Goal: Task Accomplishment & Management: Manage account settings

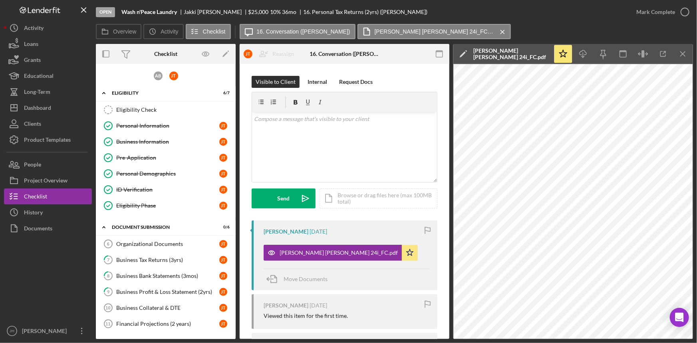
scroll to position [230, 0]
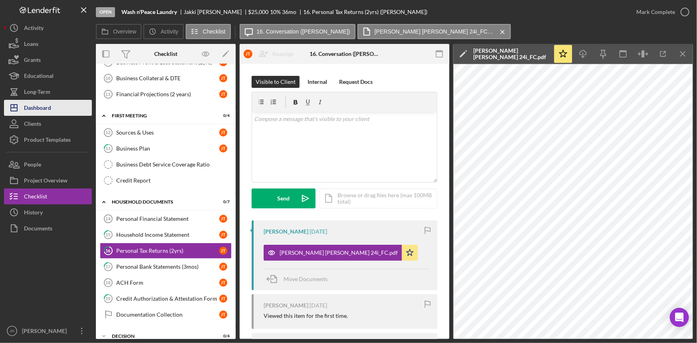
click at [46, 111] on div "Dashboard" at bounding box center [37, 109] width 27 height 18
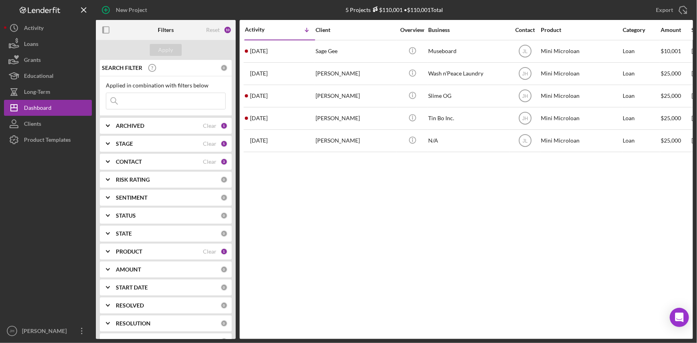
click at [137, 250] on b "PRODUCT" at bounding box center [129, 252] width 26 height 6
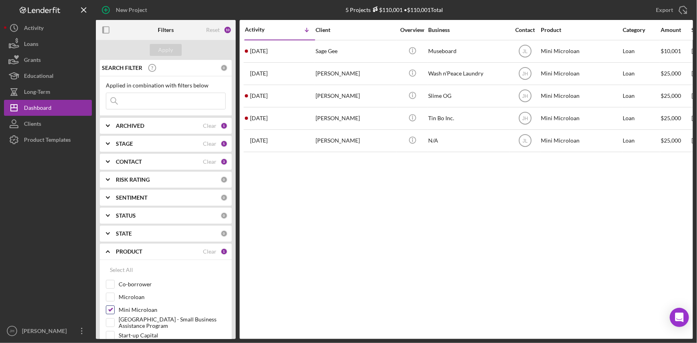
click at [132, 309] on label "Mini Microloan" at bounding box center [172, 310] width 107 height 8
click at [114, 309] on input "Mini Microloan" at bounding box center [110, 310] width 8 height 8
checkbox input "false"
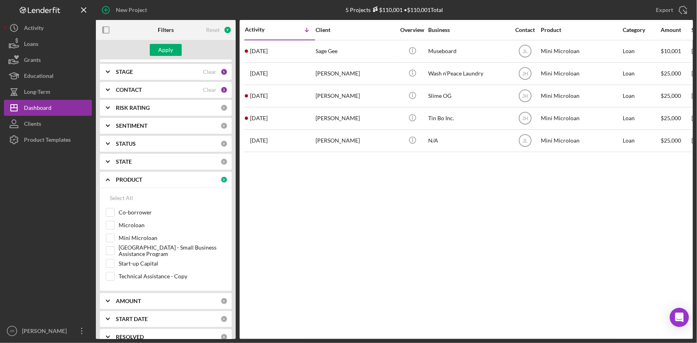
scroll to position [72, 0]
click at [138, 224] on label "Microloan" at bounding box center [172, 225] width 107 height 8
click at [114, 224] on input "Microloan" at bounding box center [110, 225] width 8 height 8
checkbox input "true"
click at [174, 50] on button "Apply" at bounding box center [166, 50] width 32 height 12
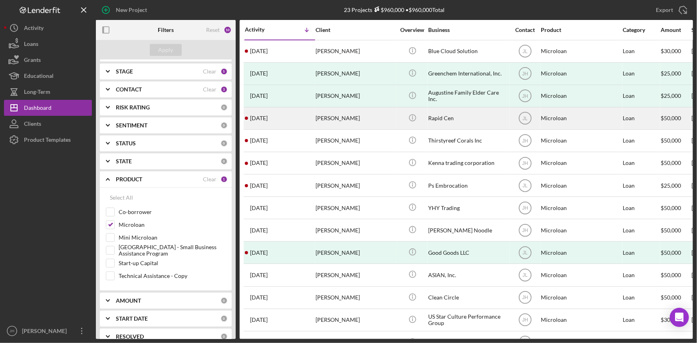
click at [349, 119] on div "[PERSON_NAME]" at bounding box center [356, 118] width 80 height 21
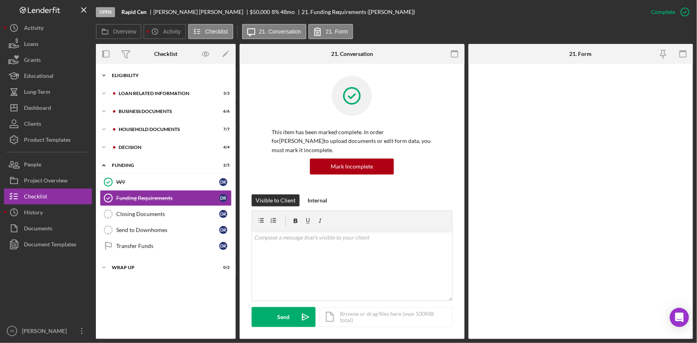
click at [150, 69] on div "Icon/Expander Eligibility 6 / 6" at bounding box center [166, 76] width 140 height 16
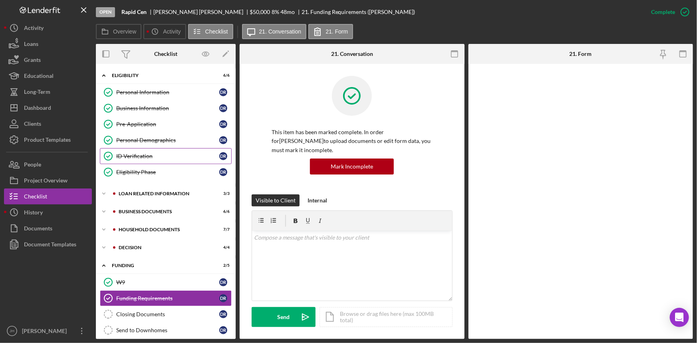
click at [162, 163] on link "ID Verification ID Verification D R" at bounding box center [166, 156] width 132 height 16
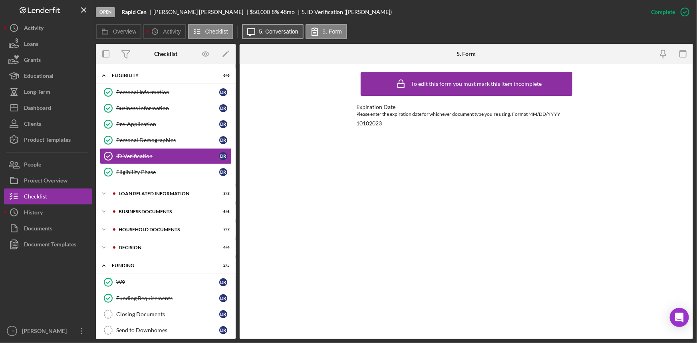
click at [272, 32] on label "5. Conversation" at bounding box center [278, 31] width 39 height 6
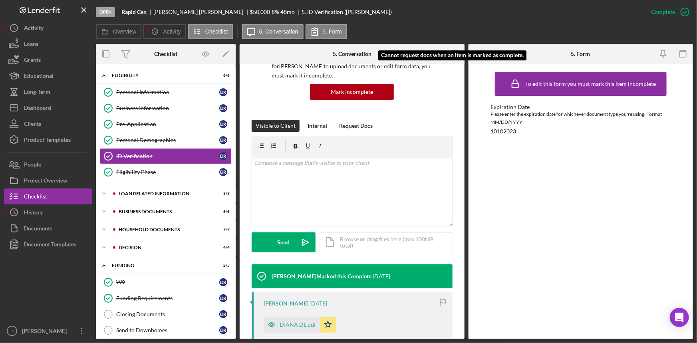
scroll to position [145, 0]
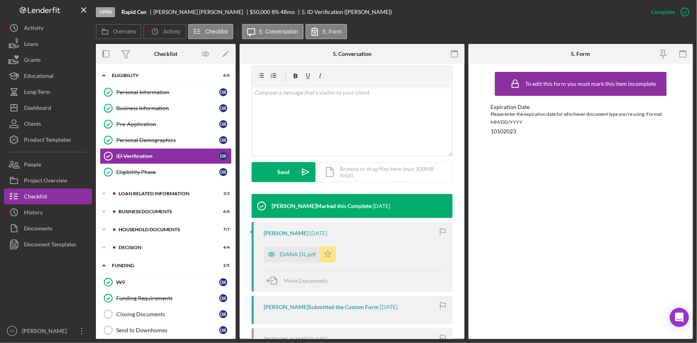
click at [327, 257] on icon "Icon/Star" at bounding box center [328, 255] width 16 height 16
click at [356, 171] on div "Icon/Document Browse or drag files here (max 100MB total) Tap to choose files o…" at bounding box center [386, 172] width 133 height 20
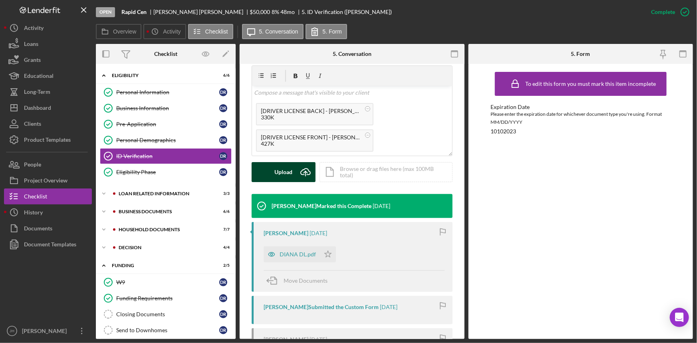
click at [290, 173] on div "Upload" at bounding box center [284, 172] width 18 height 20
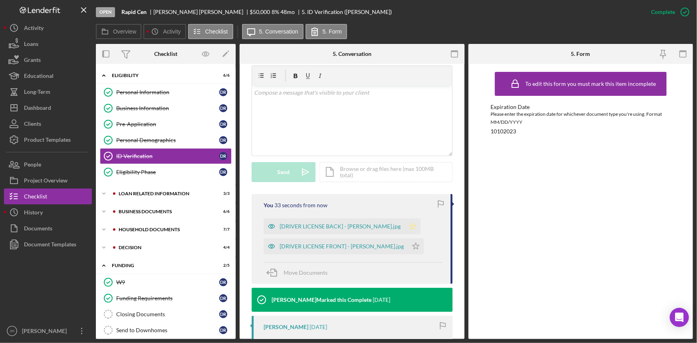
click at [421, 226] on icon "Icon/Star" at bounding box center [413, 227] width 16 height 16
click at [424, 248] on icon "Icon/Star" at bounding box center [416, 247] width 16 height 16
click at [145, 191] on div "Loan related information" at bounding box center [172, 193] width 107 height 5
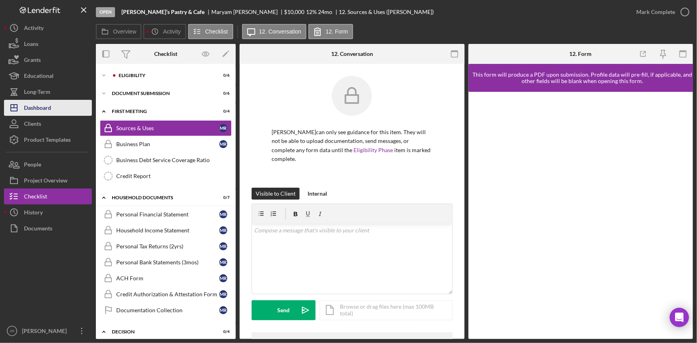
scroll to position [188, 0]
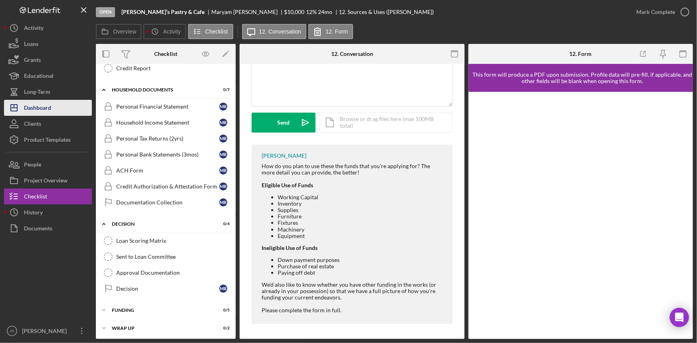
click at [42, 103] on div "Dashboard" at bounding box center [37, 109] width 27 height 18
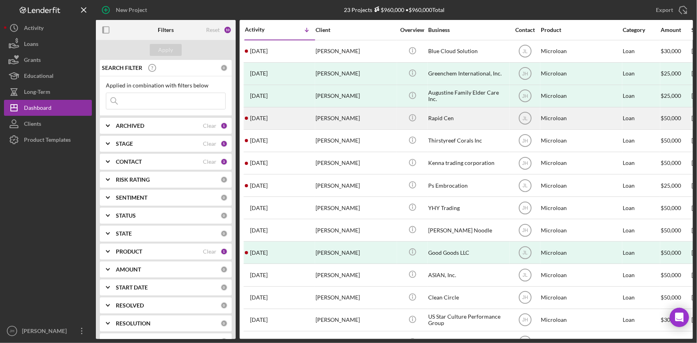
click at [309, 119] on div "9 months ago DIANA RAMIREZ" at bounding box center [280, 118] width 70 height 21
click at [343, 118] on div "[PERSON_NAME]" at bounding box center [356, 118] width 80 height 21
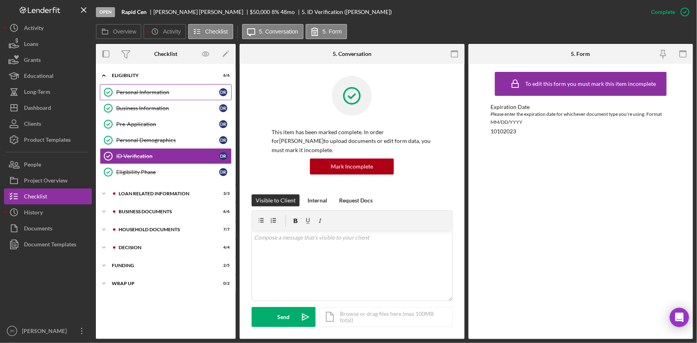
click at [166, 91] on div "Personal Information" at bounding box center [167, 92] width 103 height 6
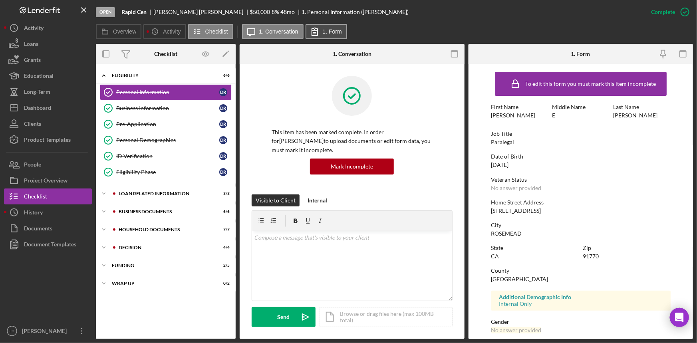
click at [320, 25] on icon at bounding box center [315, 32] width 20 height 20
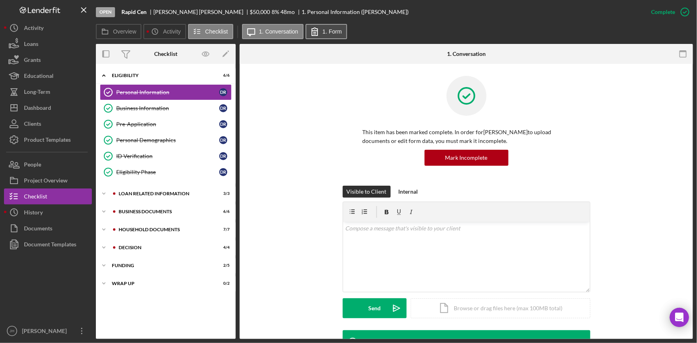
click at [322, 27] on icon at bounding box center [315, 32] width 20 height 20
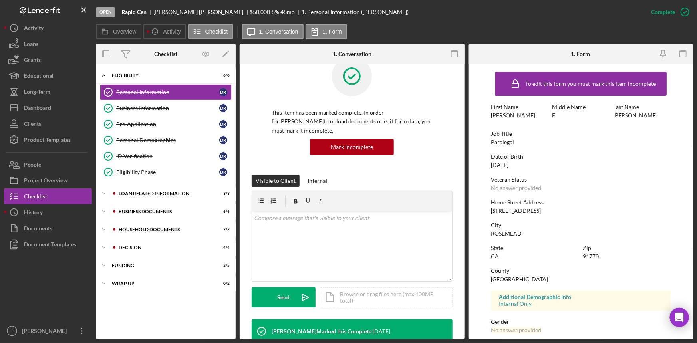
scroll to position [36, 0]
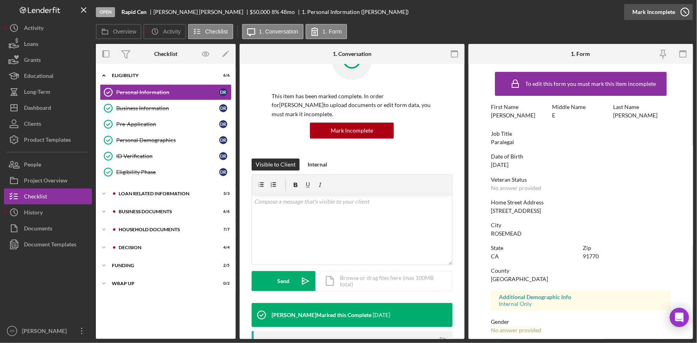
click at [684, 9] on icon "button" at bounding box center [685, 12] width 20 height 20
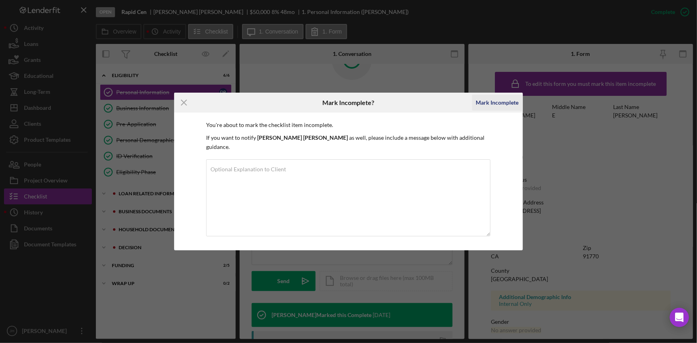
click at [481, 111] on div "Mark Incomplete" at bounding box center [497, 103] width 43 height 16
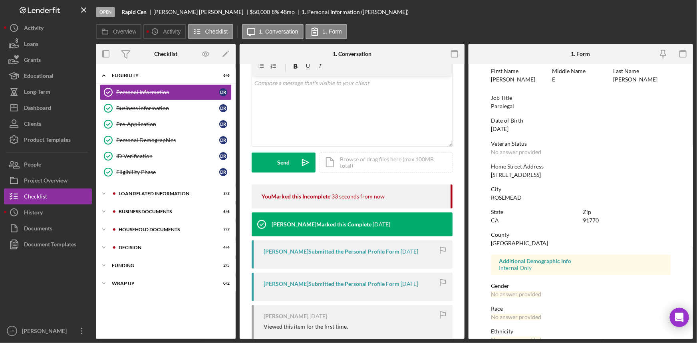
scroll to position [0, 0]
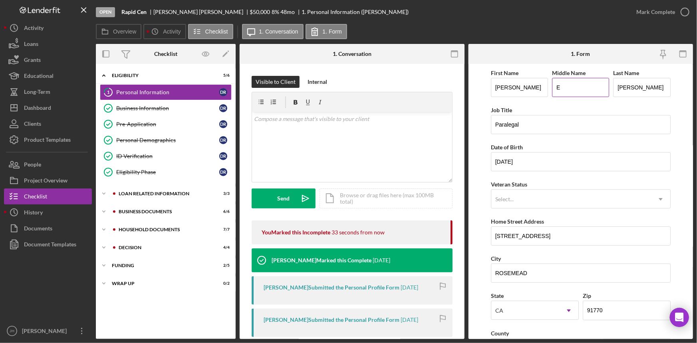
click at [576, 92] on input "E" at bounding box center [580, 87] width 57 height 19
drag, startPoint x: 577, startPoint y: 84, endPoint x: 544, endPoint y: 85, distance: 33.2
click at [544, 85] on div "First Name DIANA Middle Name Edith Last Name RAMIREZ" at bounding box center [581, 86] width 180 height 37
type input "EDITH"
click at [526, 104] on div "First Name DIANA Middle Name EDITH Last Name RAMIREZ" at bounding box center [581, 86] width 180 height 37
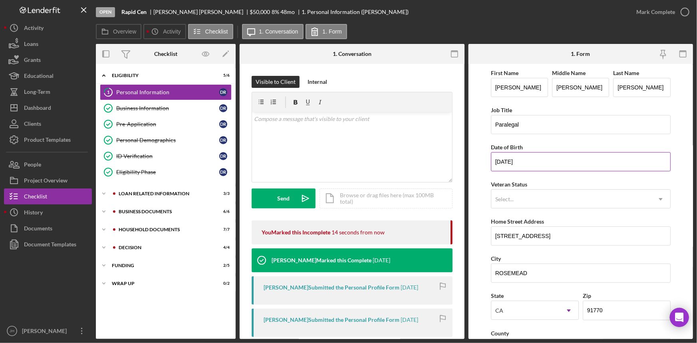
click at [546, 168] on input "10/10/1973" at bounding box center [581, 161] width 180 height 19
click at [553, 179] on div "First Name DIANA Middle Name EDITH Last Name RAMIREZ Job Title Paralegal Date o…" at bounding box center [581, 322] width 180 height 508
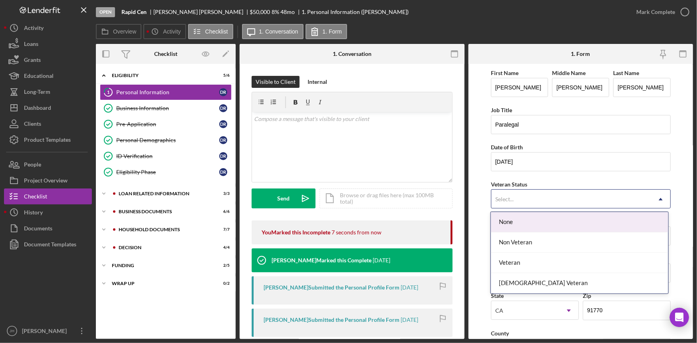
click at [552, 204] on div "Select..." at bounding box center [572, 199] width 160 height 18
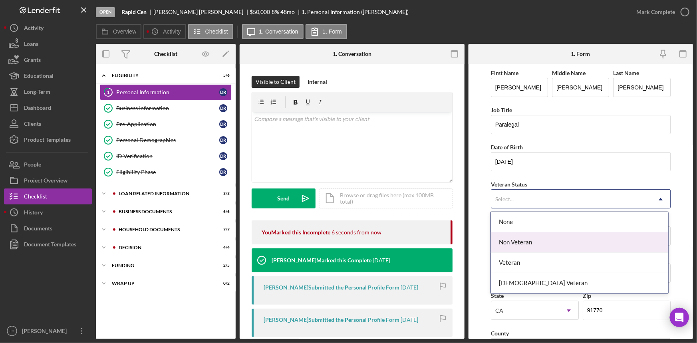
click at [550, 247] on div "Non Veteran" at bounding box center [579, 243] width 177 height 20
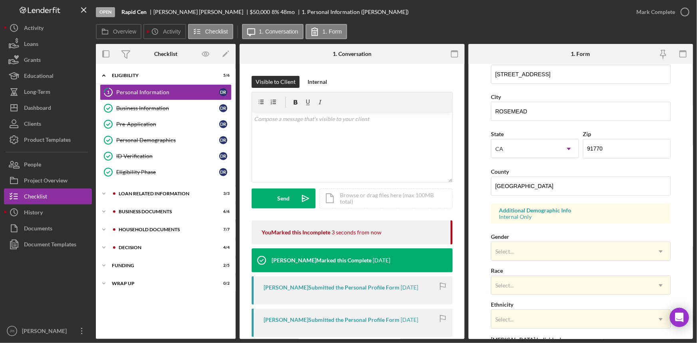
scroll to position [181, 0]
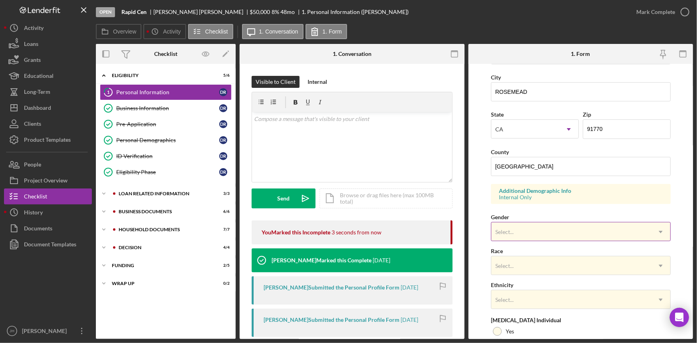
click at [562, 231] on div "Select..." at bounding box center [572, 232] width 160 height 18
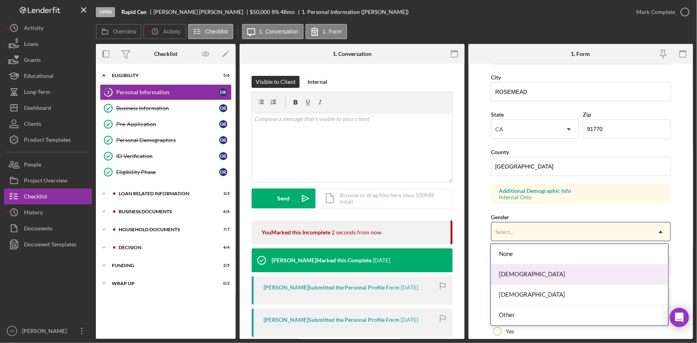
click at [556, 275] on div "Female" at bounding box center [579, 275] width 177 height 20
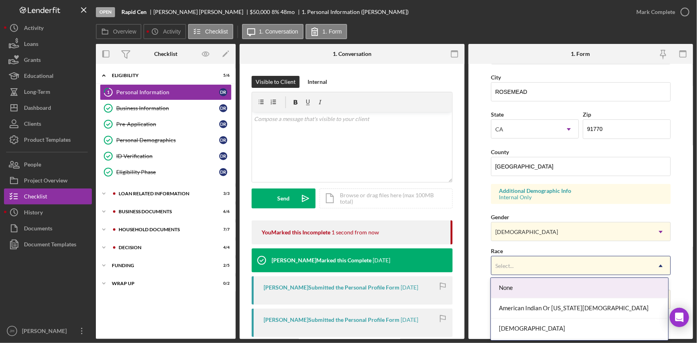
click at [560, 268] on div "Select..." at bounding box center [572, 266] width 160 height 18
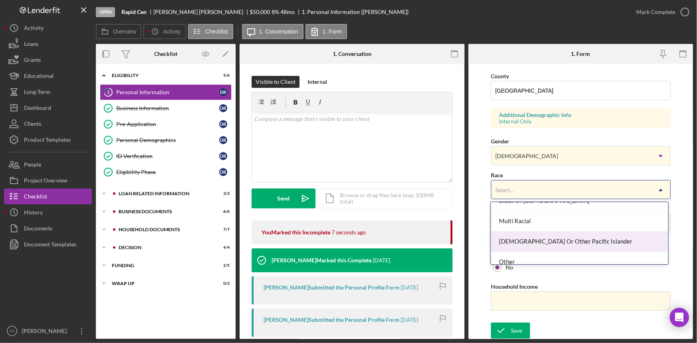
scroll to position [100, 0]
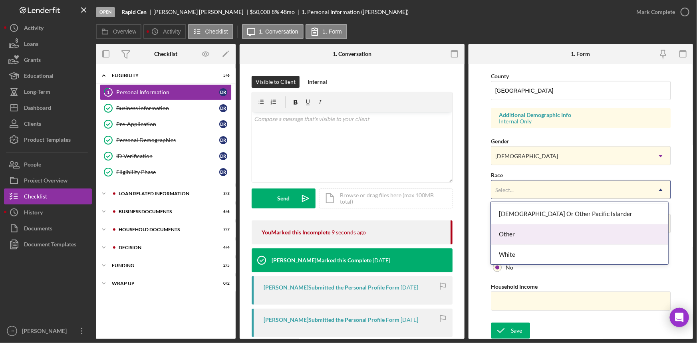
click at [550, 230] on div "Other" at bounding box center [579, 235] width 177 height 20
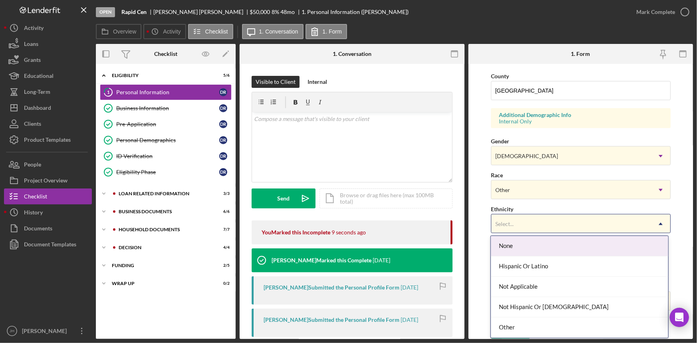
click at [537, 220] on div "Select..." at bounding box center [572, 224] width 160 height 18
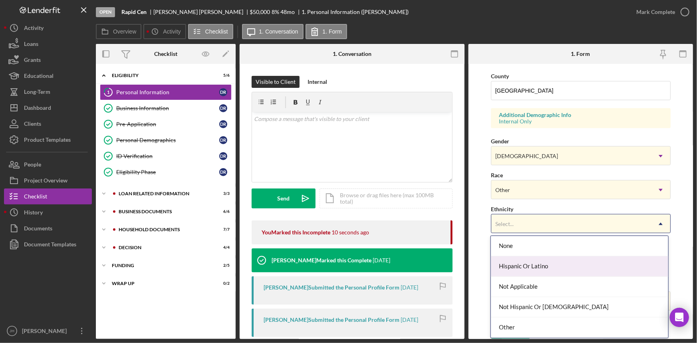
click at [538, 265] on div "Hispanic Or Latino" at bounding box center [579, 267] width 177 height 20
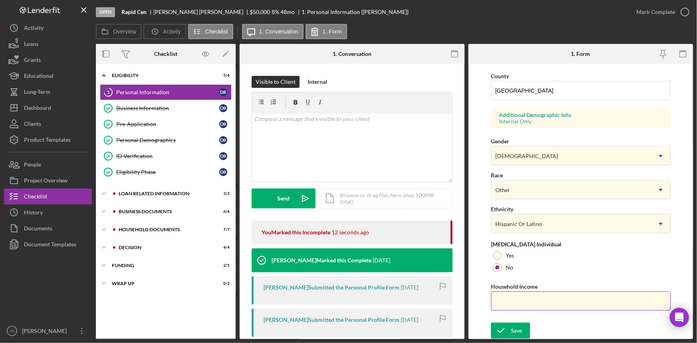
click at [548, 295] on input "Household Income" at bounding box center [581, 301] width 180 height 19
click at [520, 294] on input "Household Income" at bounding box center [581, 301] width 180 height 19
type input "$67,000"
click at [511, 327] on div "Save" at bounding box center [516, 331] width 11 height 16
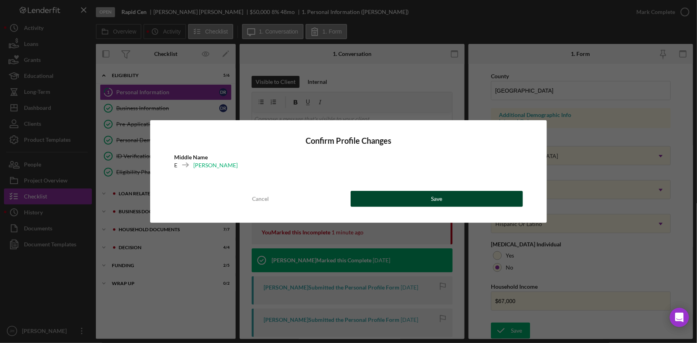
click at [471, 199] on button "Save" at bounding box center [437, 199] width 172 height 16
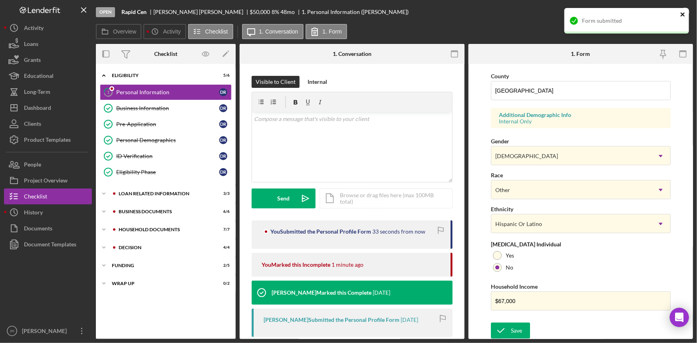
click at [685, 16] on icon "close" at bounding box center [684, 14] width 6 height 6
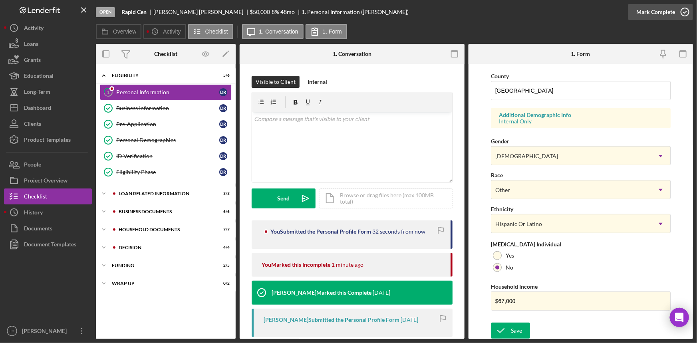
click at [687, 14] on icon "button" at bounding box center [685, 12] width 20 height 20
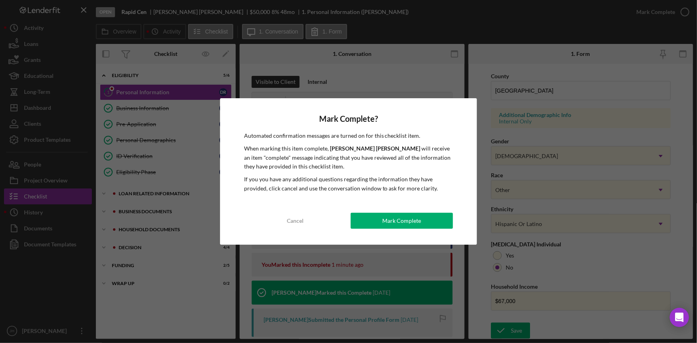
click at [406, 224] on div "Mark Complete" at bounding box center [401, 221] width 39 height 16
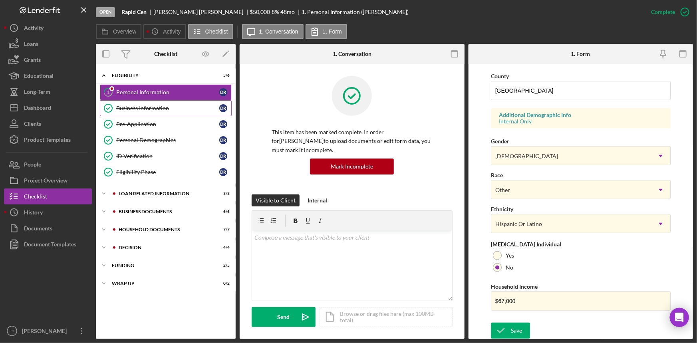
scroll to position [98, 0]
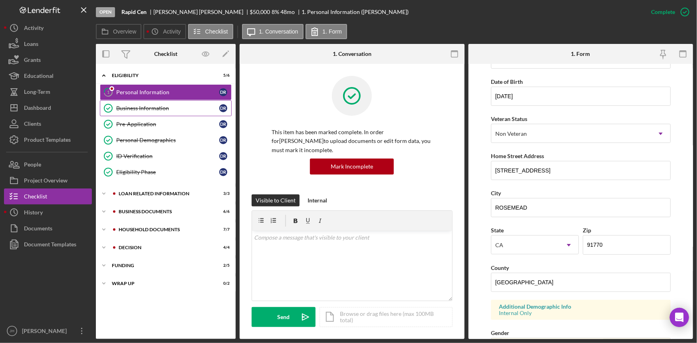
click at [173, 113] on link "Business Information Business Information D R" at bounding box center [166, 108] width 132 height 16
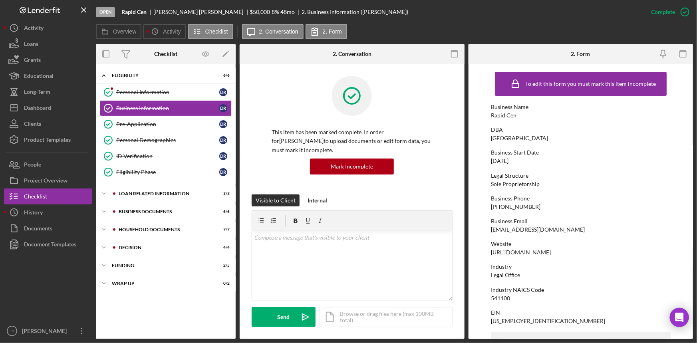
click at [462, 137] on div "This item has been marked complete. In order for DIANA RAMIREZ to upload docume…" at bounding box center [352, 338] width 225 height 548
click at [674, 12] on button "Complete Mark Incomplete" at bounding box center [659, 12] width 69 height 16
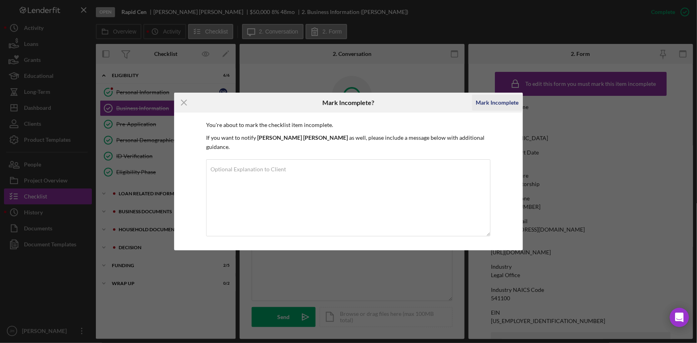
click at [488, 108] on div "Mark Incomplete" at bounding box center [497, 103] width 43 height 16
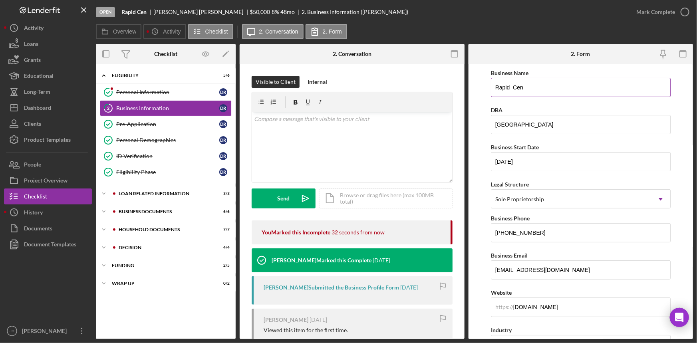
click at [591, 83] on input "Rapid Cen" at bounding box center [581, 87] width 180 height 19
type input "DIANA EDITH RAMIREZ"
drag, startPoint x: 558, startPoint y: 125, endPoint x: 373, endPoint y: 129, distance: 184.3
click at [373, 129] on div "Overview Internal Workflow Stage Open Icon/Dropdown Arrow Archive (can unarchiv…" at bounding box center [394, 191] width 597 height 295
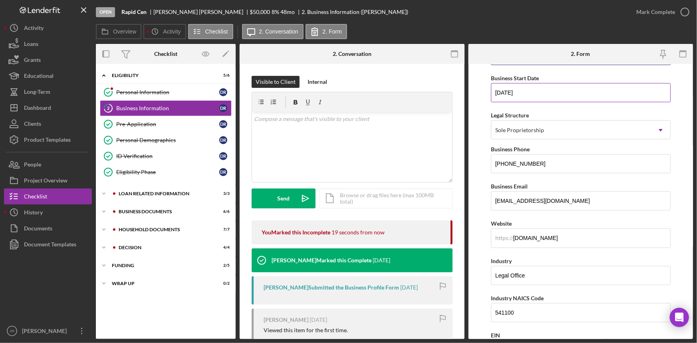
scroll to position [72, 0]
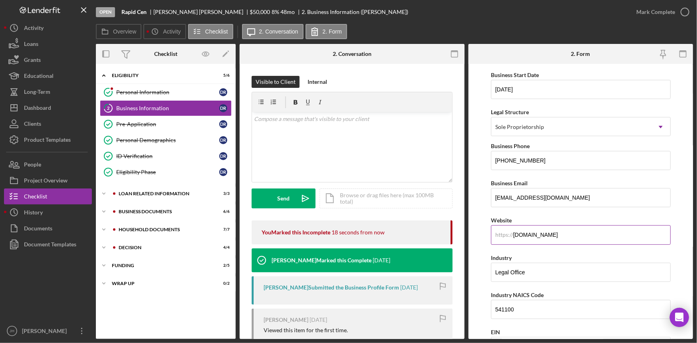
type input "RAPID LEGAL CENTER"
click at [560, 231] on input "www.rapidlegalcenter.org" at bounding box center [581, 234] width 180 height 19
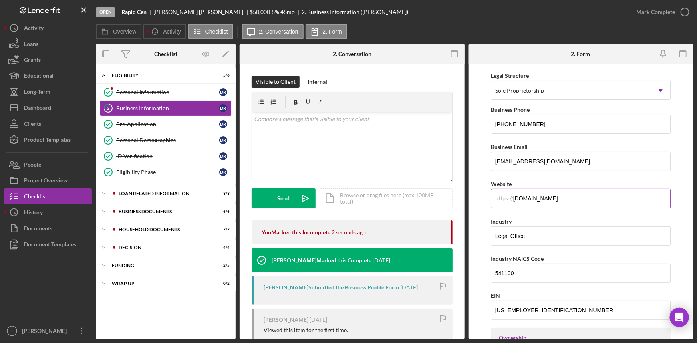
scroll to position [145, 0]
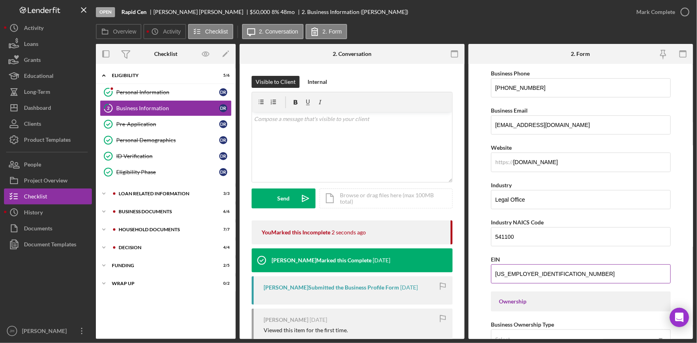
click at [571, 261] on div "EIN" at bounding box center [581, 260] width 180 height 10
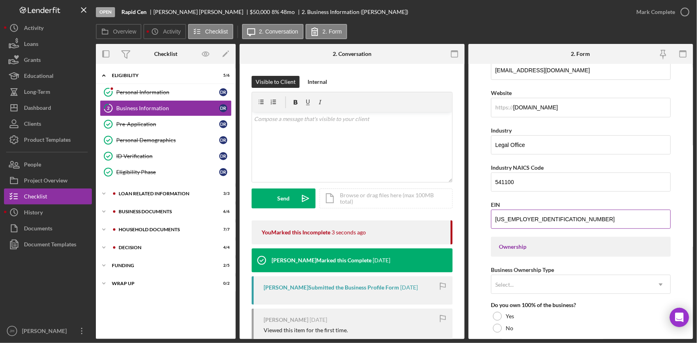
scroll to position [291, 0]
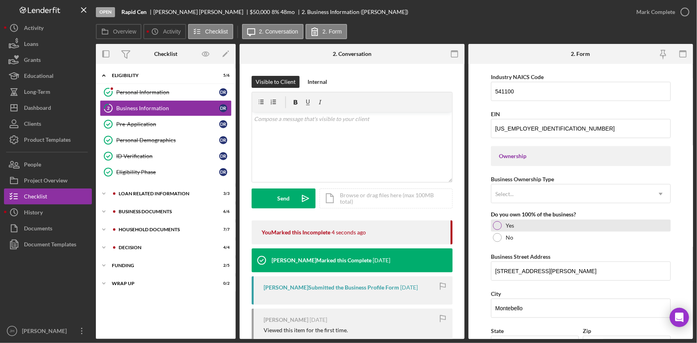
click at [509, 228] on label "Yes" at bounding box center [510, 226] width 8 height 6
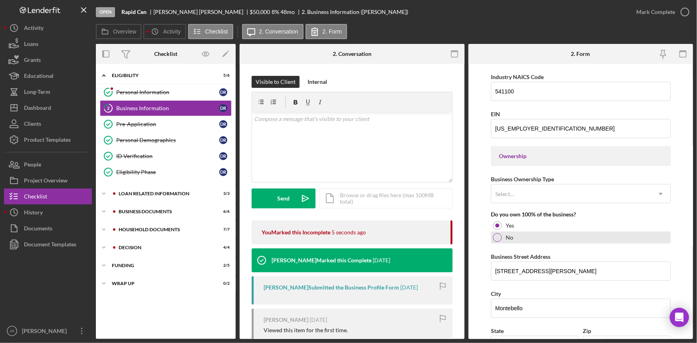
scroll to position [327, 0]
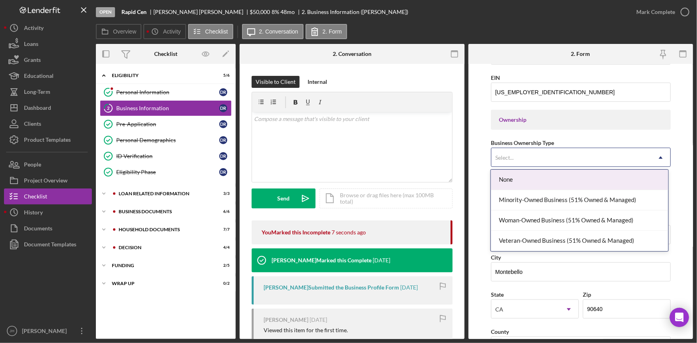
click at [581, 156] on div "Select..." at bounding box center [572, 158] width 160 height 18
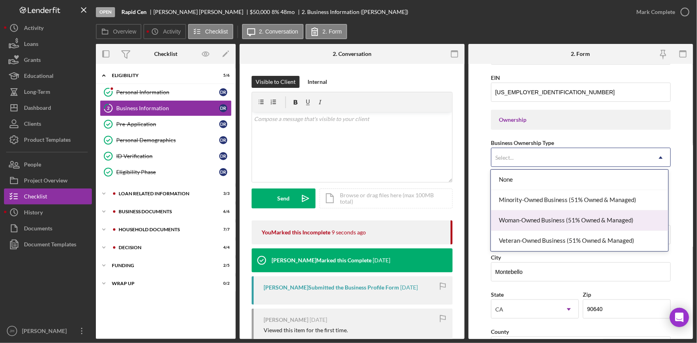
click at [599, 217] on div "Woman-Owned Business (51% Owned & Managed)" at bounding box center [579, 221] width 177 height 20
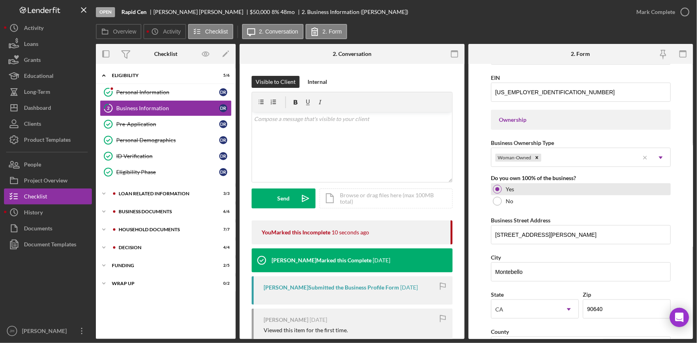
click at [597, 192] on div "Yes" at bounding box center [581, 189] width 180 height 12
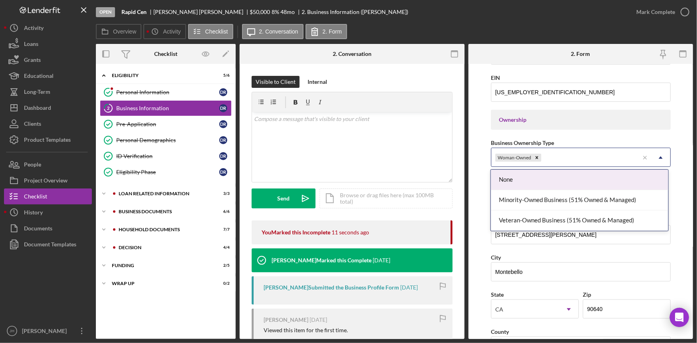
click at [574, 163] on div "Woman-Owned" at bounding box center [566, 158] width 148 height 18
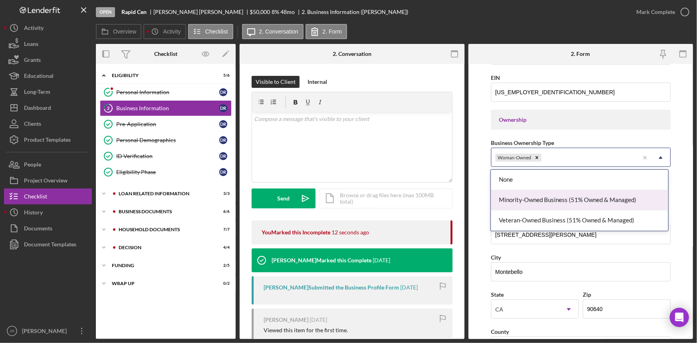
click at [565, 199] on div "Minority-Owned Business (51% Owned & Managed)" at bounding box center [579, 200] width 177 height 20
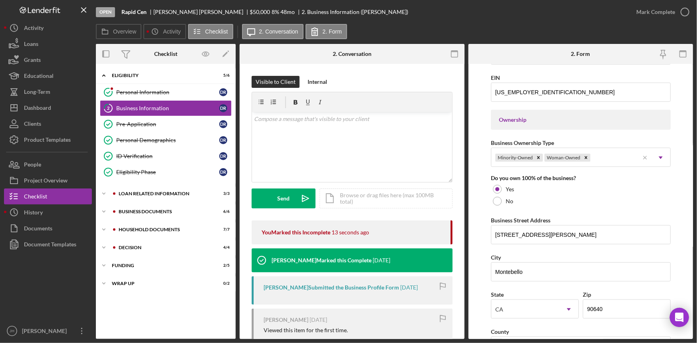
click at [481, 148] on form "Business Name DIANA EDITH RAMIREZ DBA RAPID LEGAL CENTER Business Start Date 01…" at bounding box center [581, 201] width 225 height 275
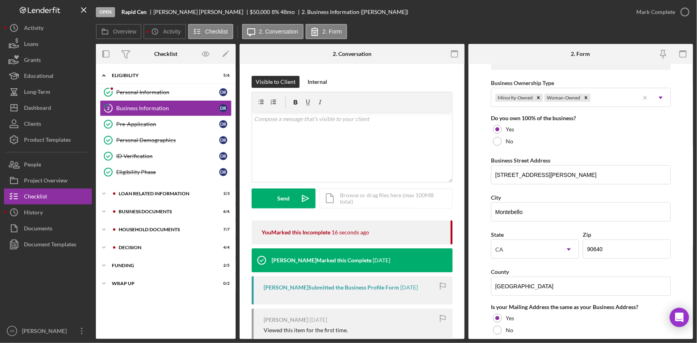
scroll to position [400, 0]
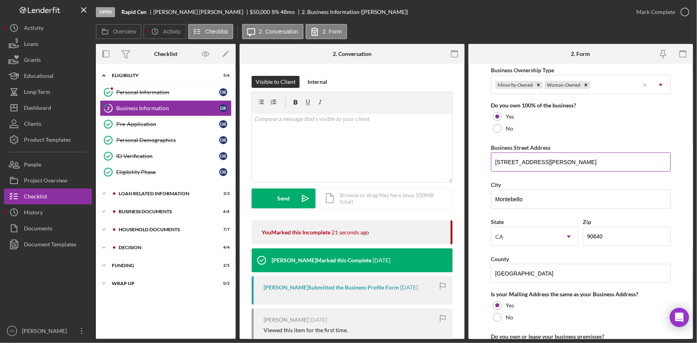
click at [514, 161] on input "2506 W Beverly Blvd" at bounding box center [581, 162] width 180 height 19
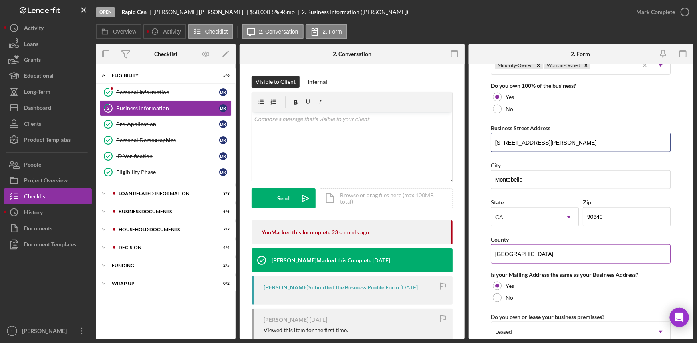
scroll to position [436, 0]
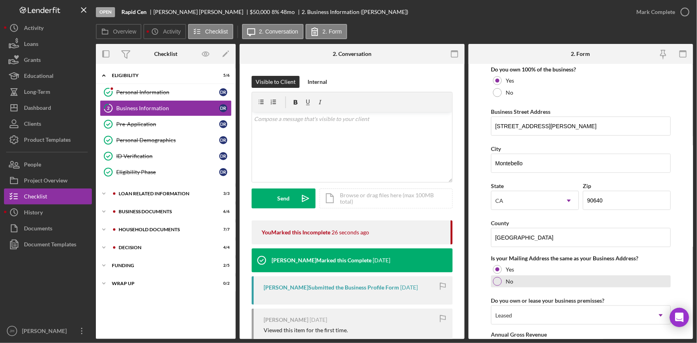
click at [501, 285] on div "No" at bounding box center [581, 282] width 180 height 12
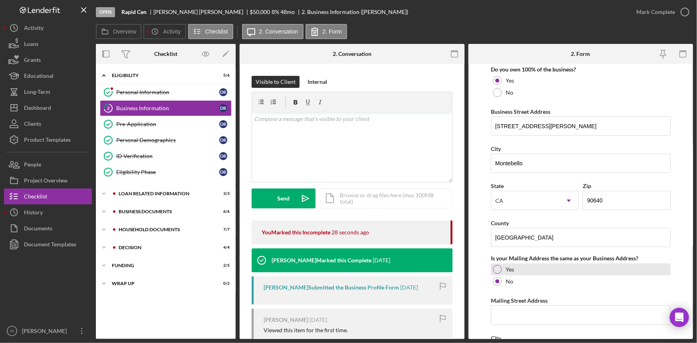
click at [502, 268] on div "Yes" at bounding box center [581, 270] width 180 height 12
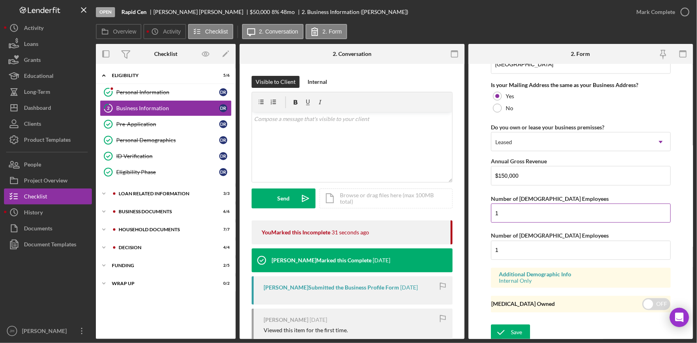
scroll to position [610, 0]
click at [652, 301] on input "checkbox" at bounding box center [657, 303] width 28 height 12
checkbox input "true"
click at [511, 324] on div "Save" at bounding box center [516, 332] width 11 height 16
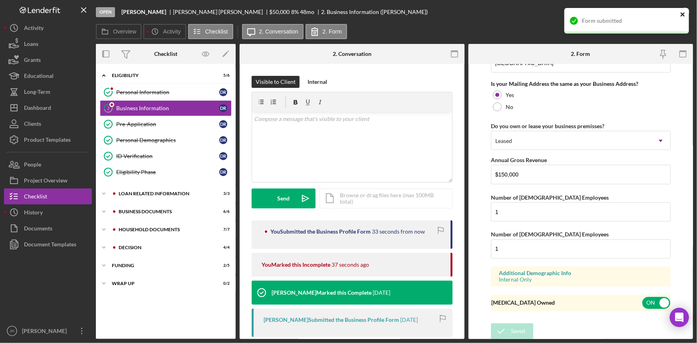
click at [683, 15] on icon "close" at bounding box center [683, 14] width 4 height 4
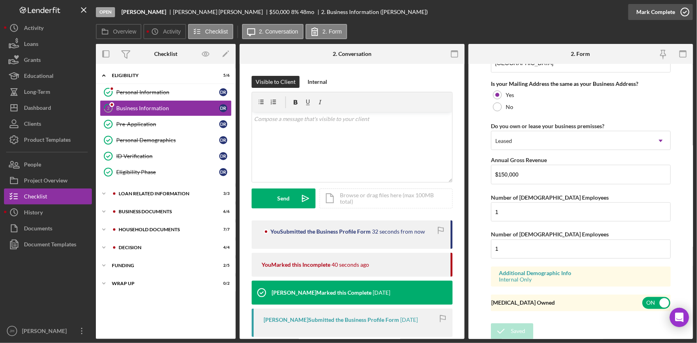
click at [684, 10] on icon "button" at bounding box center [685, 12] width 20 height 20
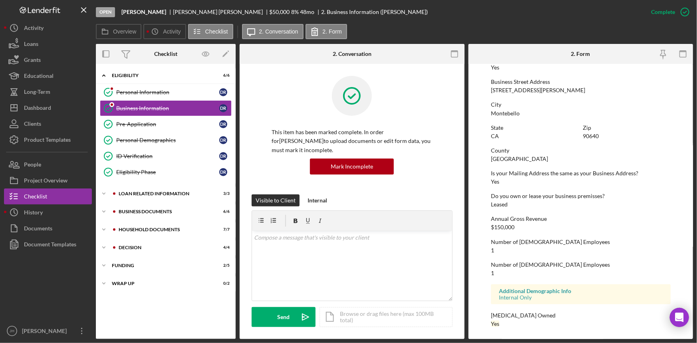
scroll to position [327, 0]
click at [173, 123] on div "Pre-Application" at bounding box center [167, 124] width 103 height 6
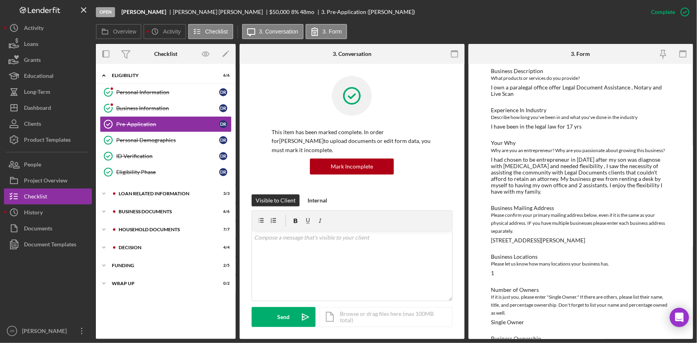
scroll to position [72, 0]
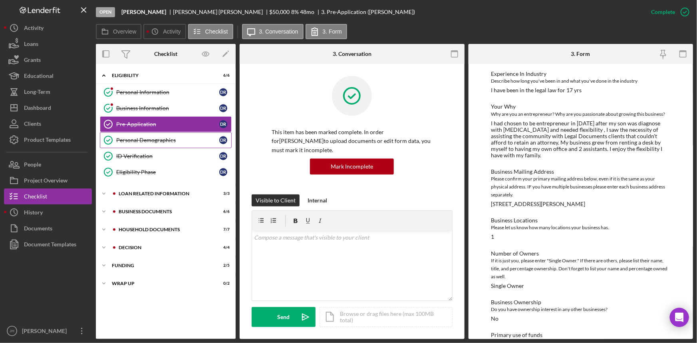
click at [165, 135] on link "Personal Demographics Personal Demographics D R" at bounding box center [166, 140] width 132 height 16
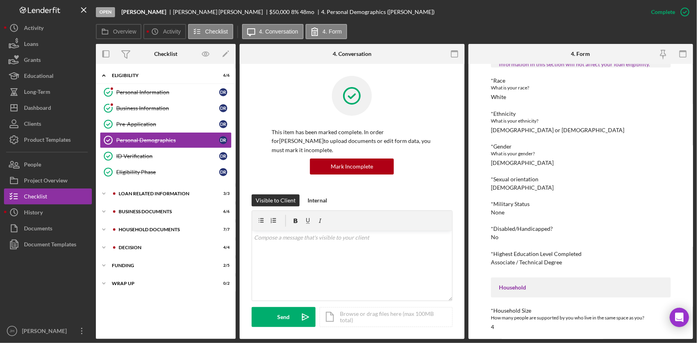
scroll to position [72, 0]
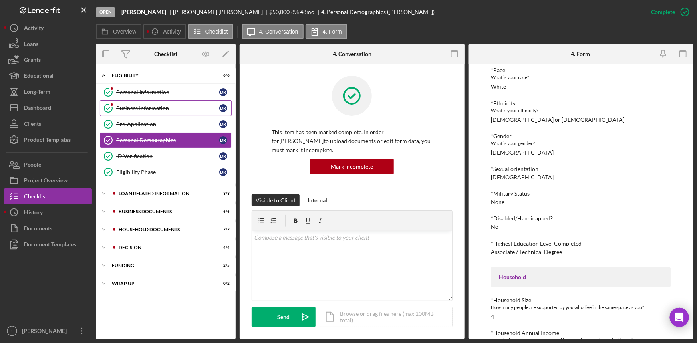
click at [148, 108] on div "Business Information" at bounding box center [167, 108] width 103 height 6
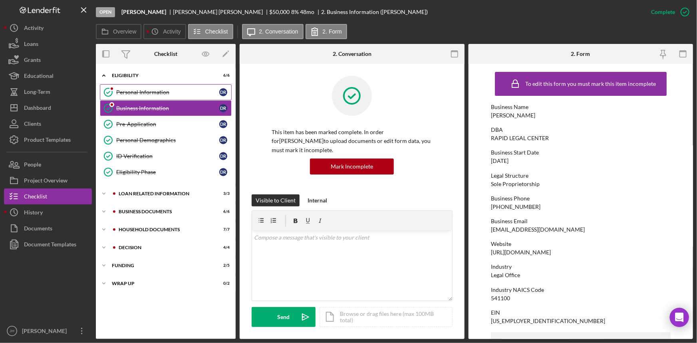
click at [174, 92] on div "Personal Information" at bounding box center [167, 92] width 103 height 6
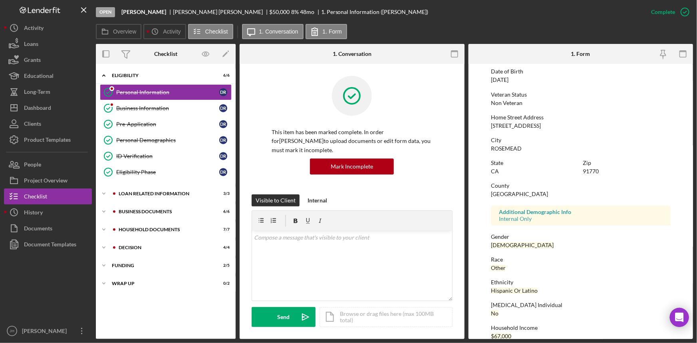
scroll to position [98, 0]
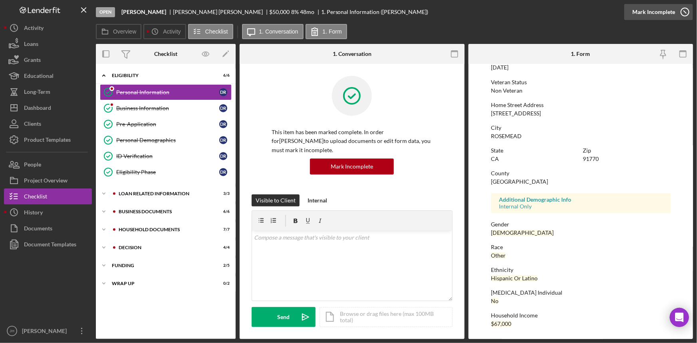
click at [683, 5] on icon "button" at bounding box center [685, 12] width 20 height 20
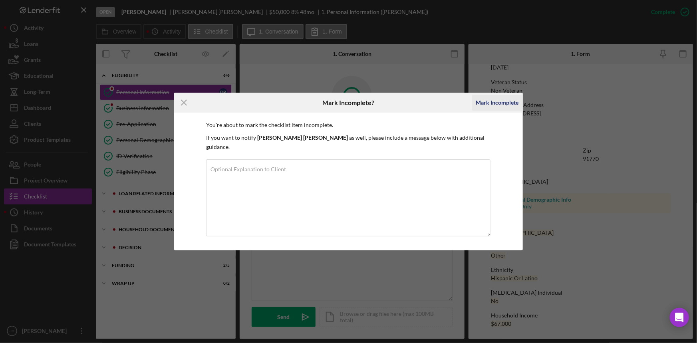
click at [506, 108] on div "Mark Incomplete" at bounding box center [497, 103] width 43 height 16
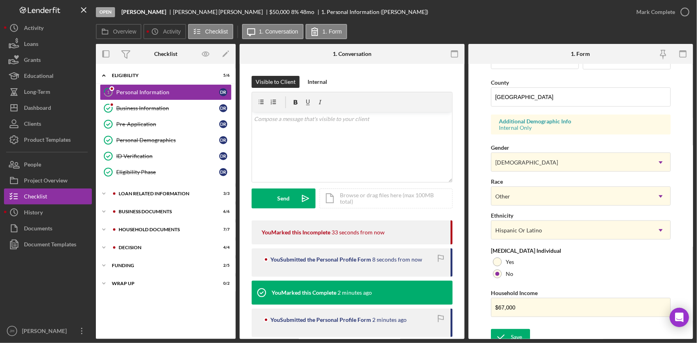
scroll to position [257, 0]
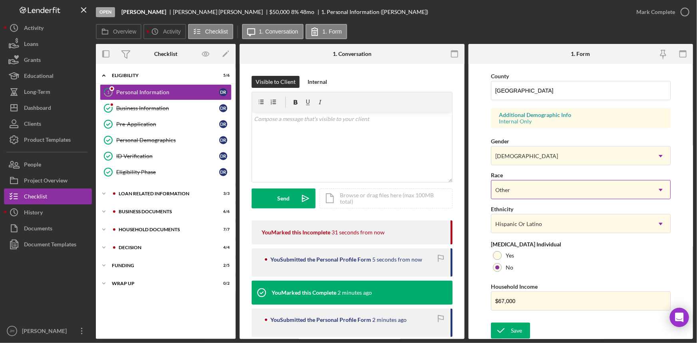
click at [536, 196] on div "Other" at bounding box center [572, 190] width 160 height 18
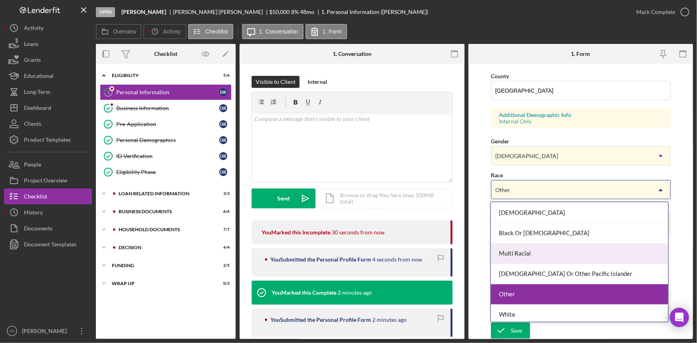
scroll to position [43, 0]
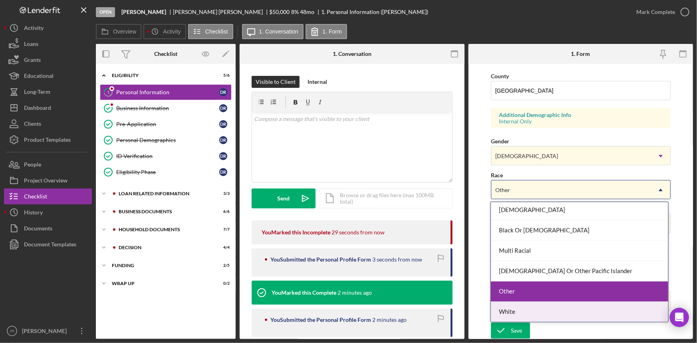
click at [538, 308] on div "White" at bounding box center [579, 312] width 177 height 20
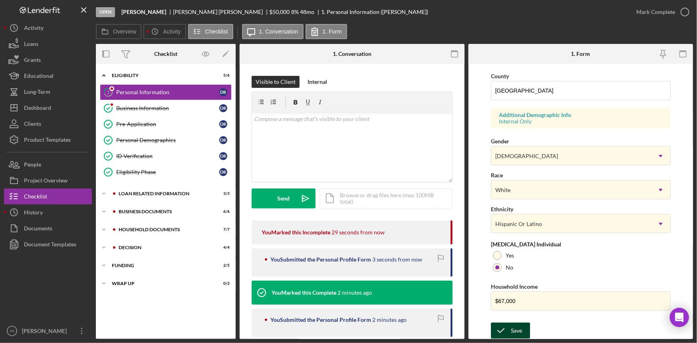
click at [519, 331] on div "Save" at bounding box center [516, 331] width 11 height 16
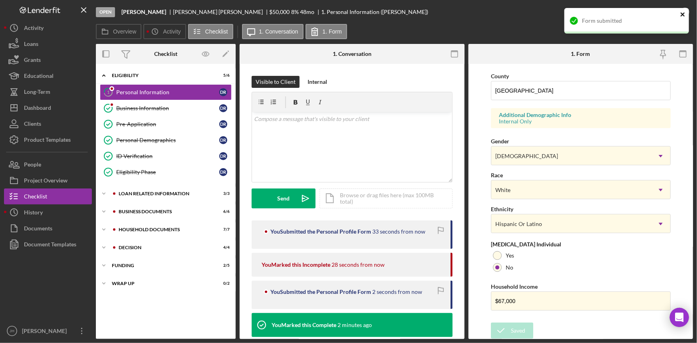
click at [683, 12] on icon "close" at bounding box center [684, 14] width 6 height 6
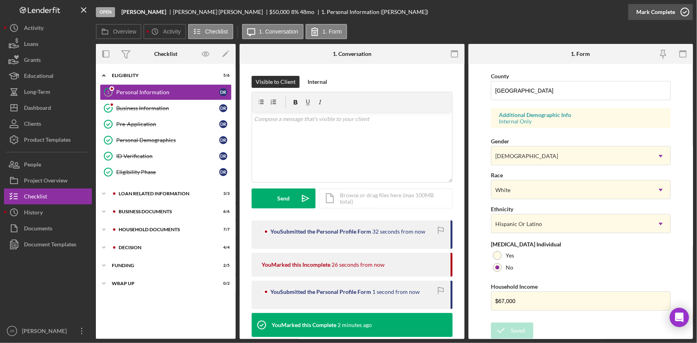
click at [684, 12] on polyline "button" at bounding box center [685, 12] width 3 height 2
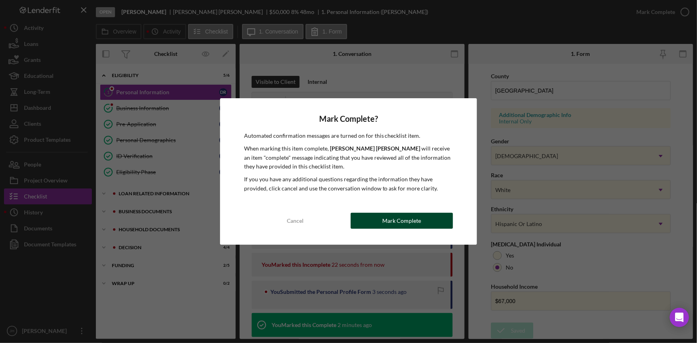
click at [440, 221] on button "Mark Complete" at bounding box center [402, 221] width 103 height 16
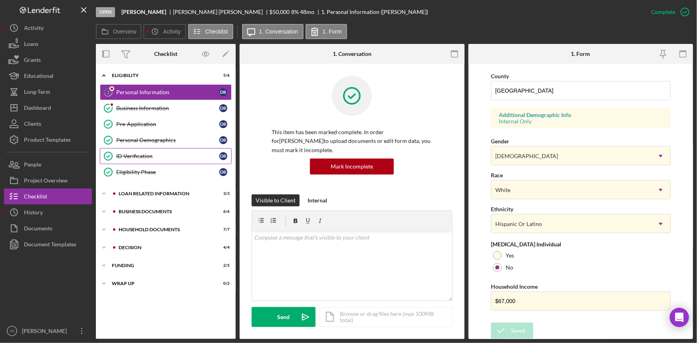
scroll to position [98, 0]
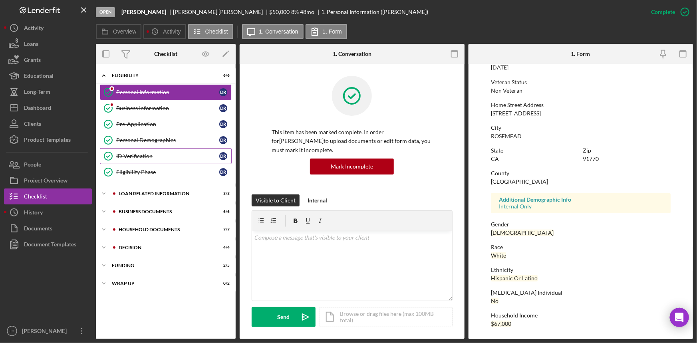
click at [160, 157] on div "ID Verification" at bounding box center [167, 156] width 103 height 6
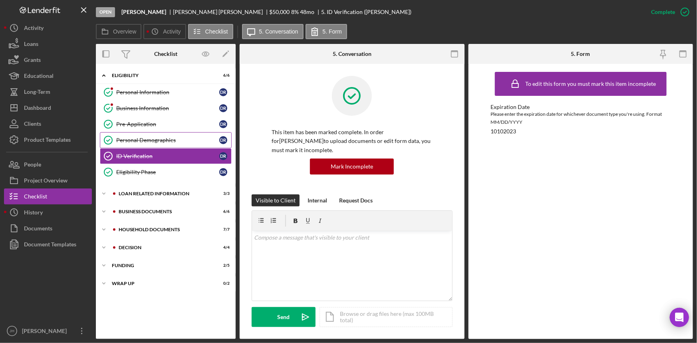
click at [167, 141] on div "Personal Demographics" at bounding box center [167, 140] width 103 height 6
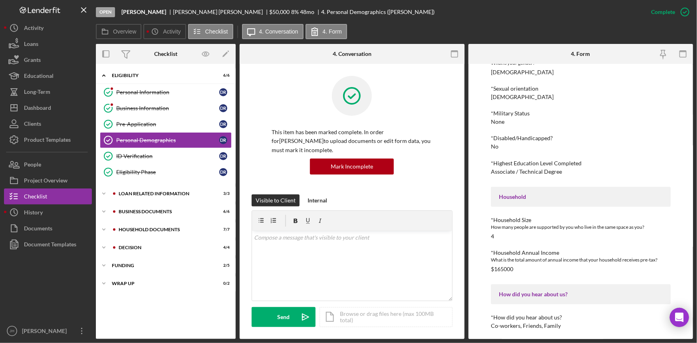
scroll to position [155, 0]
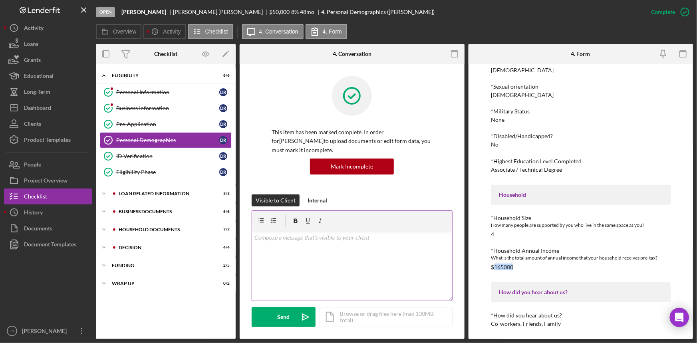
drag, startPoint x: 514, startPoint y: 268, endPoint x: 276, endPoint y: 250, distance: 238.9
click at [494, 265] on div "*Household Annual Income What is the total amount of annual income that your ho…" at bounding box center [581, 259] width 180 height 23
drag, startPoint x: 496, startPoint y: 240, endPoint x: 490, endPoint y: 238, distance: 5.8
click at [490, 238] on div "To edit this form you must mark this item incomplete Applicant Demographics Thi…" at bounding box center [581, 201] width 225 height 275
click at [678, 9] on icon "button" at bounding box center [685, 12] width 20 height 20
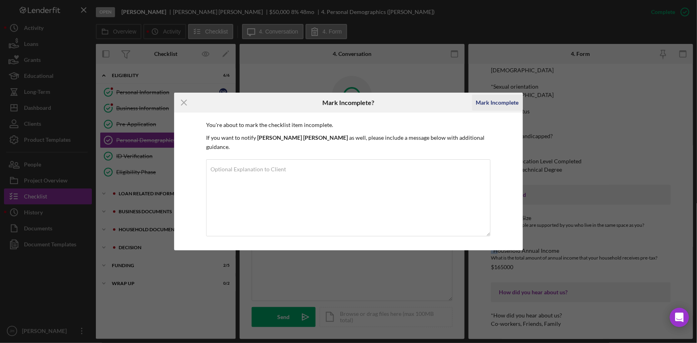
click at [484, 109] on div "Mark Incomplete" at bounding box center [497, 103] width 43 height 16
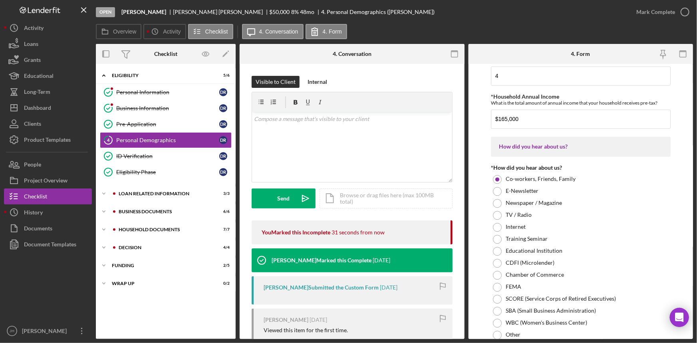
scroll to position [799, 0]
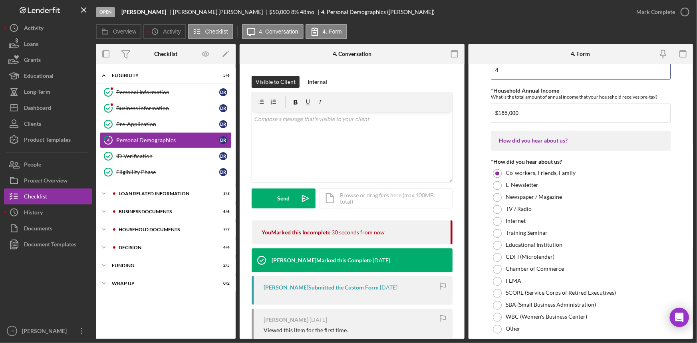
drag, startPoint x: 516, startPoint y: 76, endPoint x: 484, endPoint y: 76, distance: 32.4
click at [484, 76] on form "Applicant Demographics This information allows us to provide aggregate (compile…" at bounding box center [581, 201] width 225 height 275
type input "2"
drag, startPoint x: 531, startPoint y: 111, endPoint x: 476, endPoint y: 112, distance: 54.8
click at [476, 112] on form "Applicant Demographics This information allows us to provide aggregate (compile…" at bounding box center [581, 201] width 225 height 275
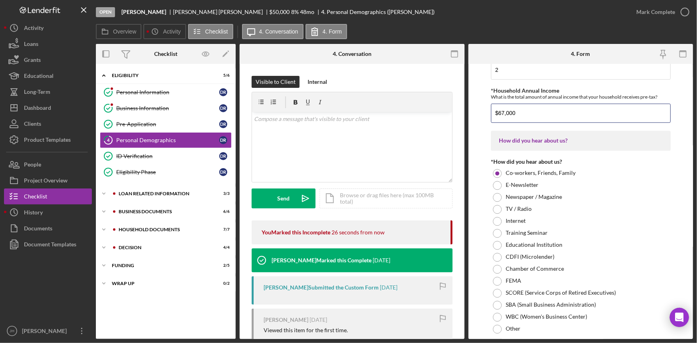
type input "$67,000"
click at [476, 112] on form "Applicant Demographics This information allows us to provide aggregate (compile…" at bounding box center [581, 201] width 225 height 275
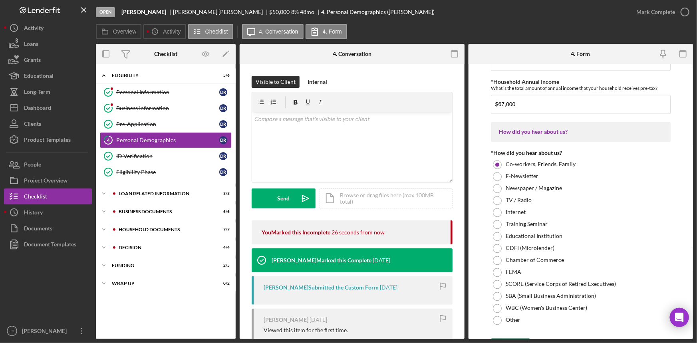
scroll to position [824, 0]
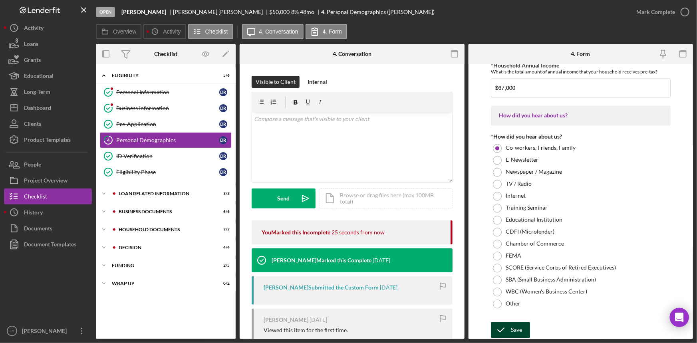
click at [498, 333] on icon "submit" at bounding box center [501, 331] width 20 height 20
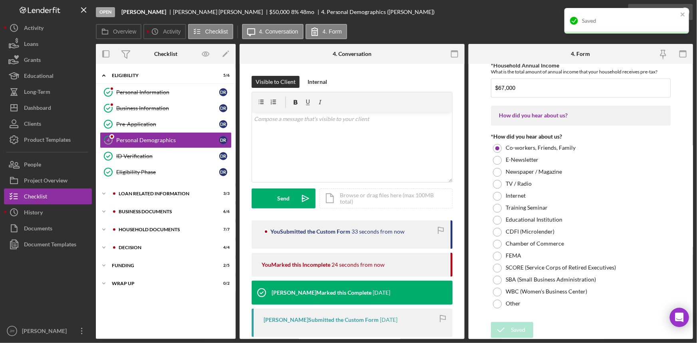
click at [660, 14] on div "Saved" at bounding box center [627, 23] width 128 height 35
click at [679, 14] on div "Saved" at bounding box center [624, 20] width 113 height 13
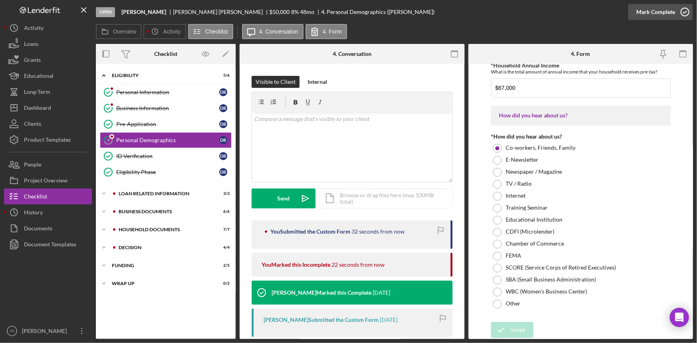
click at [685, 10] on icon "button" at bounding box center [685, 12] width 20 height 20
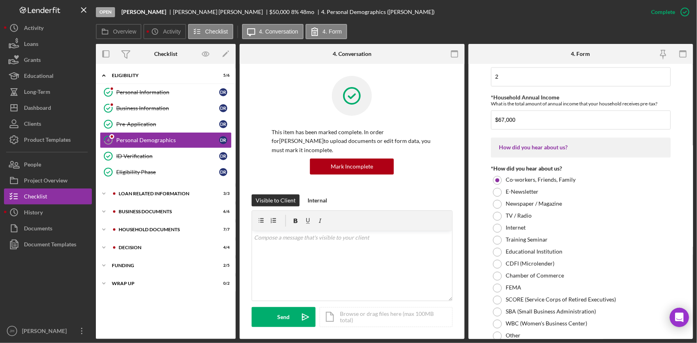
scroll to position [856, 0]
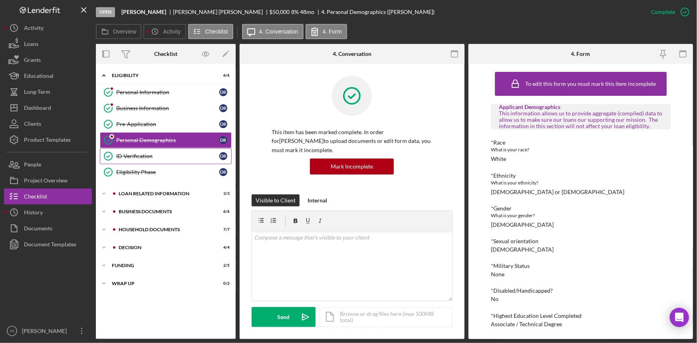
click at [186, 157] on div "ID Verification" at bounding box center [167, 156] width 103 height 6
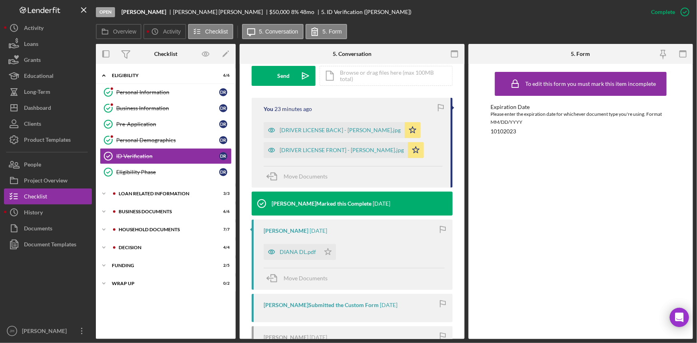
scroll to position [254, 0]
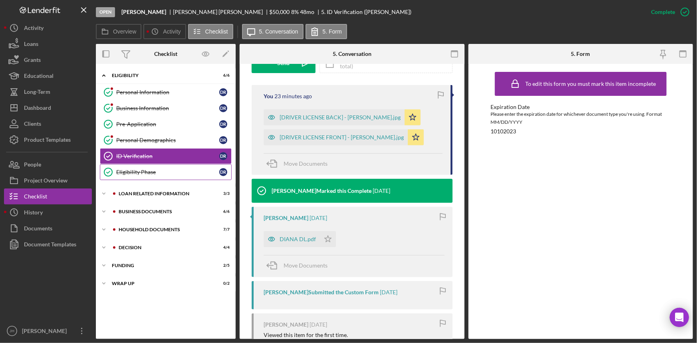
click at [152, 173] on div "Eligibility Phase" at bounding box center [167, 172] width 103 height 6
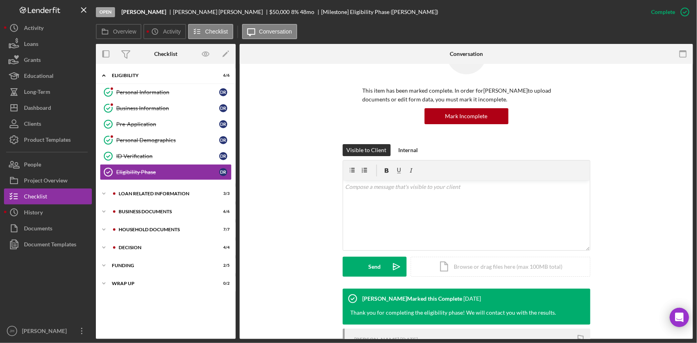
scroll to position [140, 0]
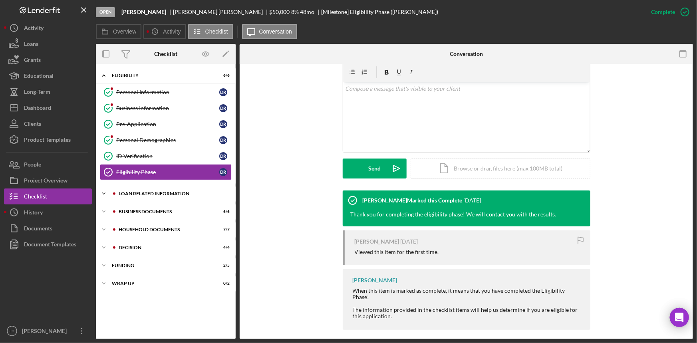
click at [179, 192] on div "Loan related information" at bounding box center [172, 193] width 107 height 5
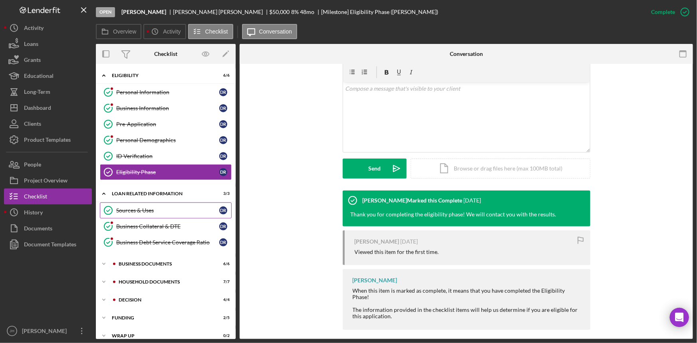
click at [173, 209] on div "Sources & Uses" at bounding box center [167, 210] width 103 height 6
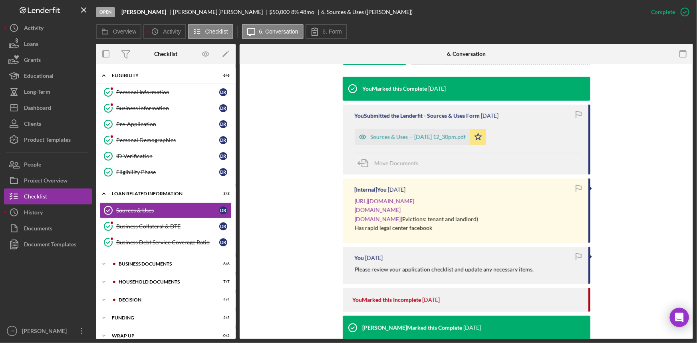
scroll to position [254, 0]
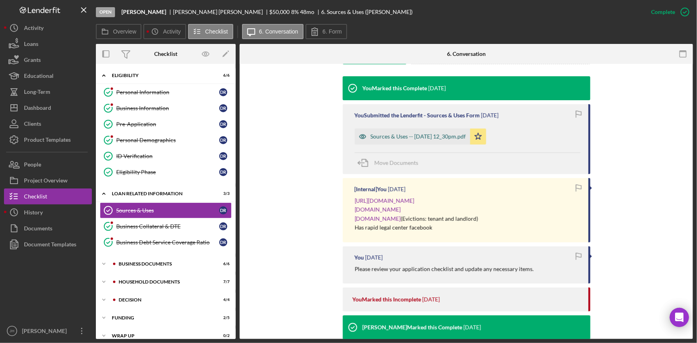
click at [424, 129] on div "Sources & Uses -- 2024-12-16 12_30pm.pdf" at bounding box center [412, 137] width 115 height 16
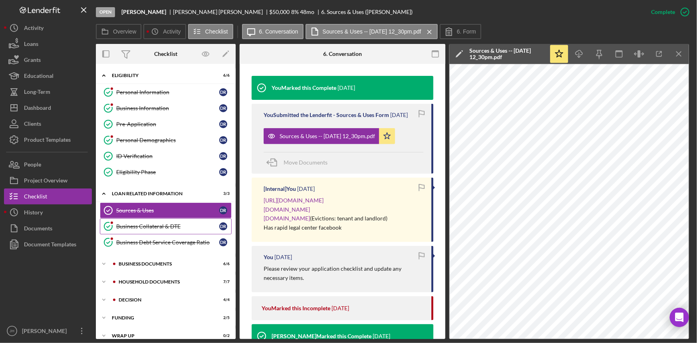
click at [194, 220] on link "Business Collateral & DTE Business Collateral & DTE D R" at bounding box center [166, 227] width 132 height 16
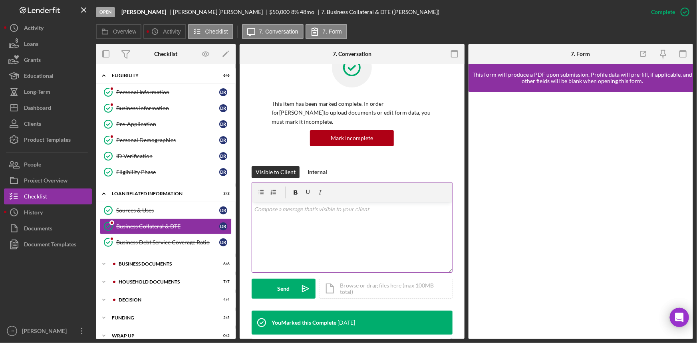
scroll to position [145, 0]
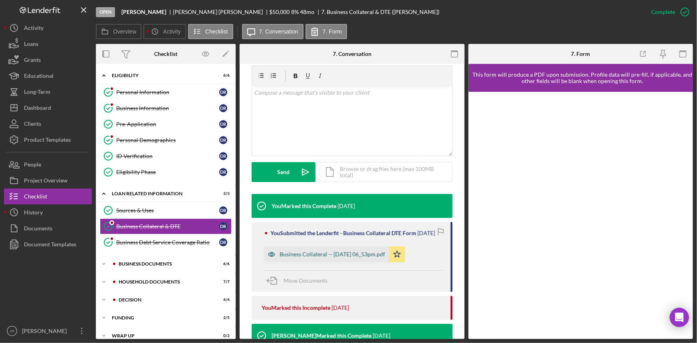
click at [353, 258] on div "Business Collateral -- 2025-01-17 06_53pm.pdf" at bounding box center [333, 254] width 106 height 6
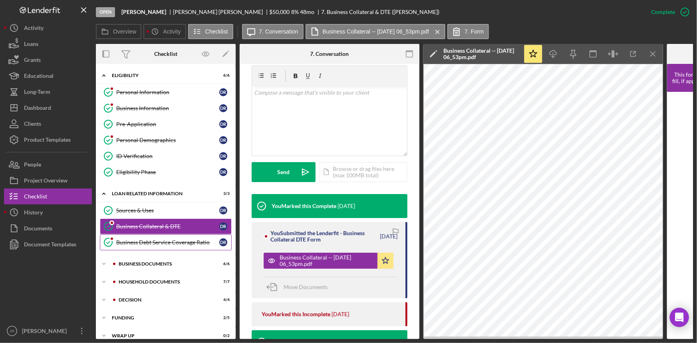
click at [174, 243] on div "Business Debt Service Coverage Ratio" at bounding box center [167, 242] width 103 height 6
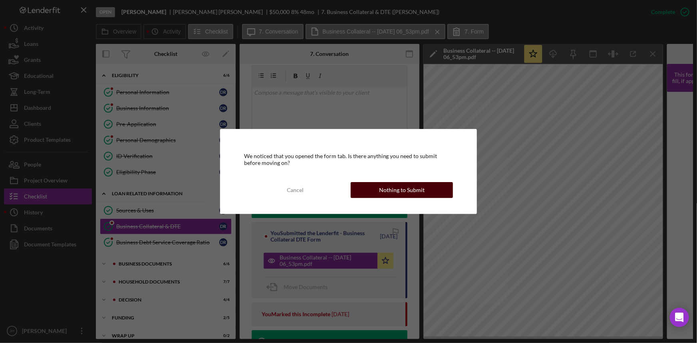
click at [410, 190] on div "Nothing to Submit" at bounding box center [402, 190] width 46 height 16
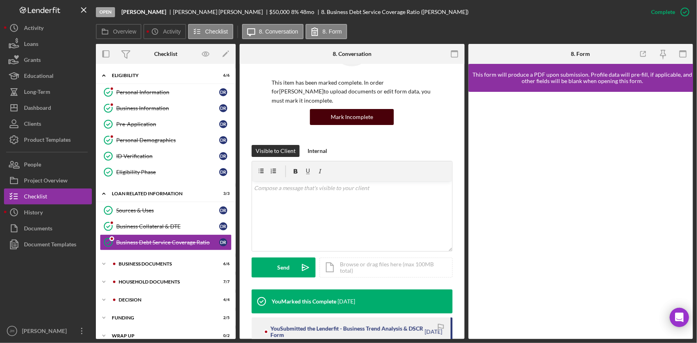
scroll to position [145, 0]
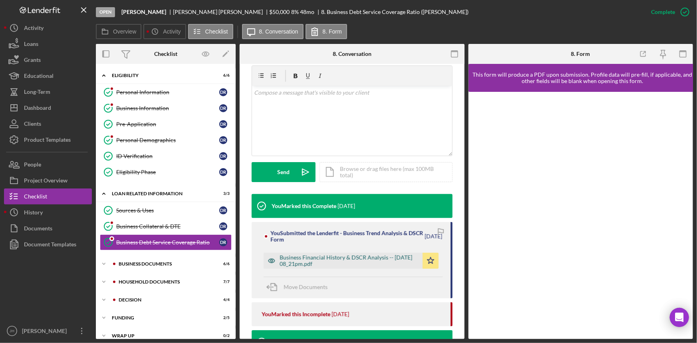
click at [344, 259] on div "Business Financial History & DSCR Analysis -- 2025-09-24 08_21pm.pdf" at bounding box center [349, 261] width 139 height 13
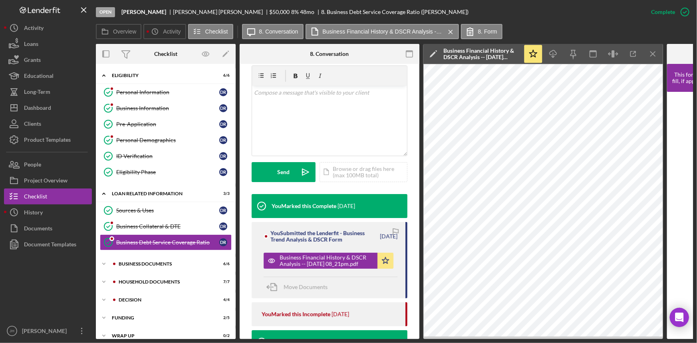
scroll to position [10, 0]
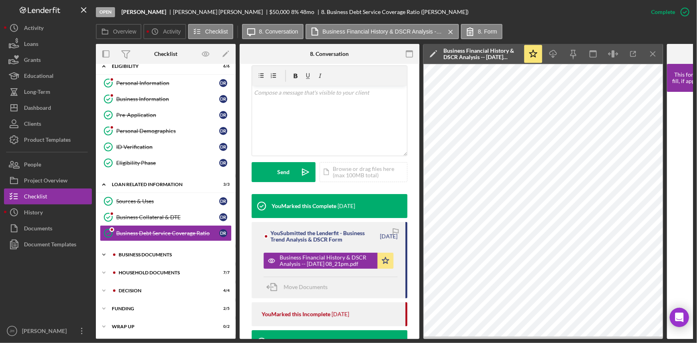
click at [160, 253] on div "Business documents" at bounding box center [172, 255] width 107 height 5
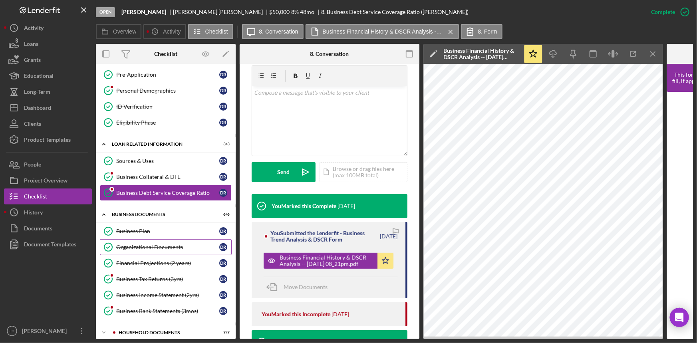
scroll to position [110, 0]
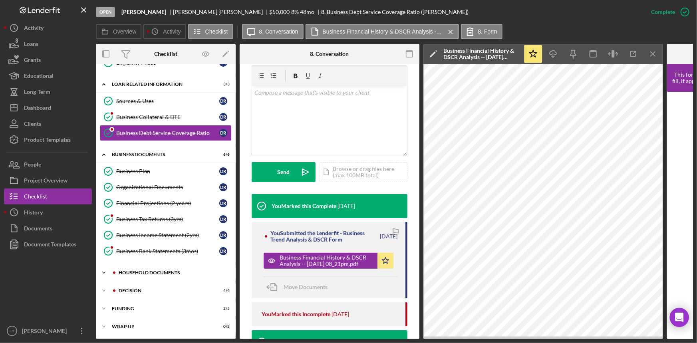
click at [162, 275] on div "Icon/Expander household documents 7 / 7" at bounding box center [166, 273] width 140 height 16
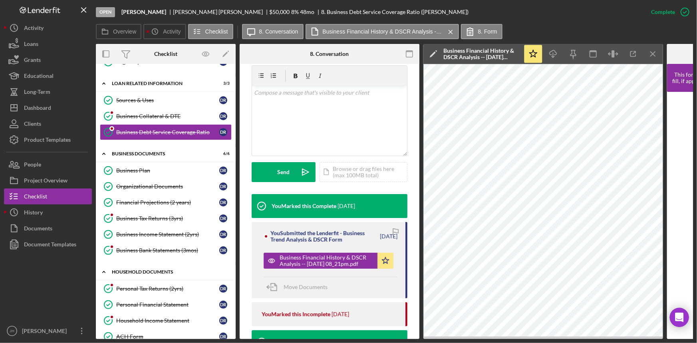
scroll to position [147, 0]
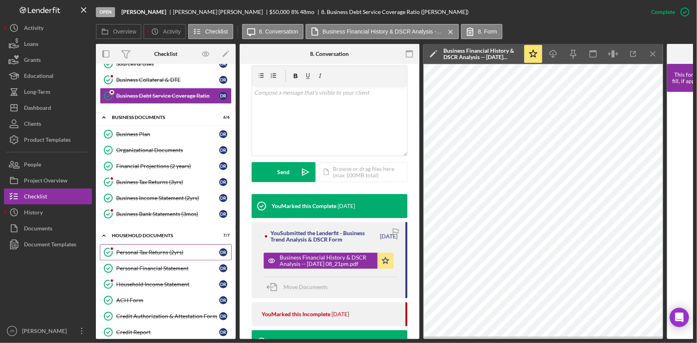
click at [175, 245] on link "Personal Tax Returns (2yrs) Personal Tax Returns (2yrs) D R" at bounding box center [166, 253] width 132 height 16
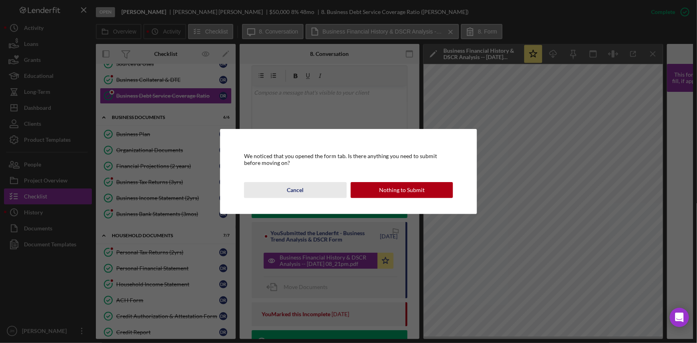
click at [318, 188] on button "Cancel" at bounding box center [295, 190] width 103 height 16
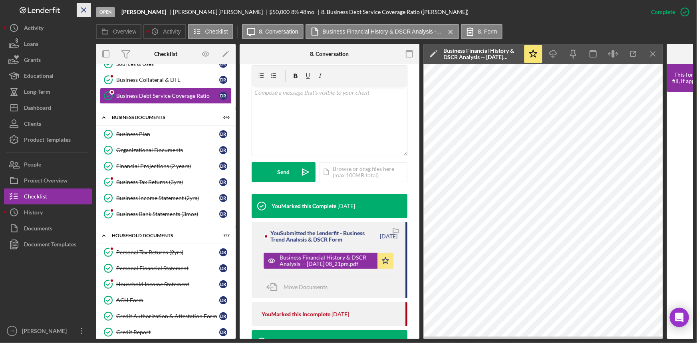
click at [86, 10] on icon "Icon/Menu Close" at bounding box center [84, 10] width 18 height 18
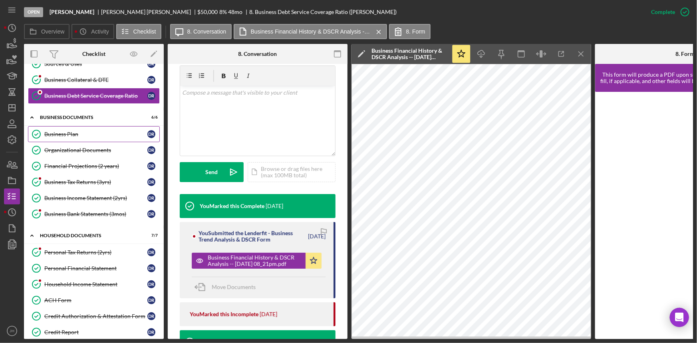
click at [102, 132] on div "Business Plan" at bounding box center [95, 134] width 103 height 6
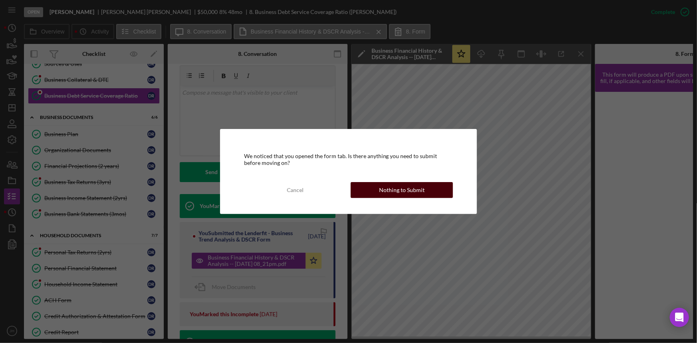
click at [385, 187] on div "Nothing to Submit" at bounding box center [402, 190] width 46 height 16
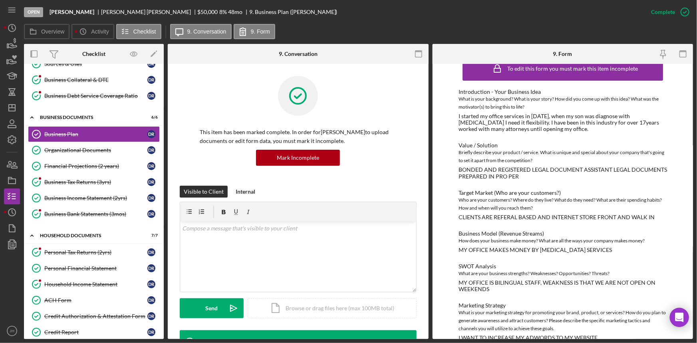
scroll to position [29, 0]
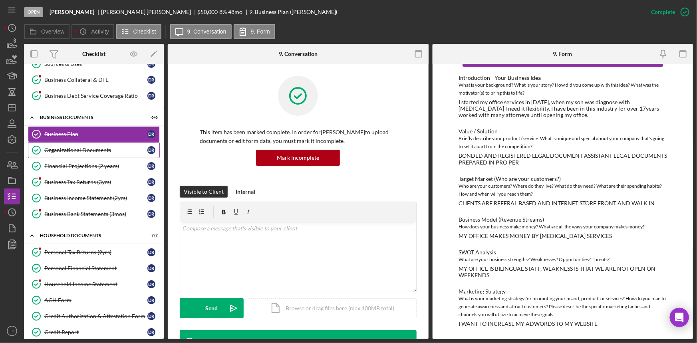
click at [84, 152] on link "Organizational Documents Organizational Documents D R" at bounding box center [94, 150] width 132 height 16
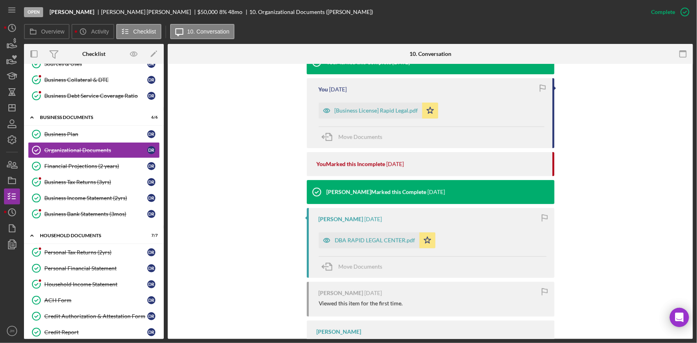
scroll to position [260, 0]
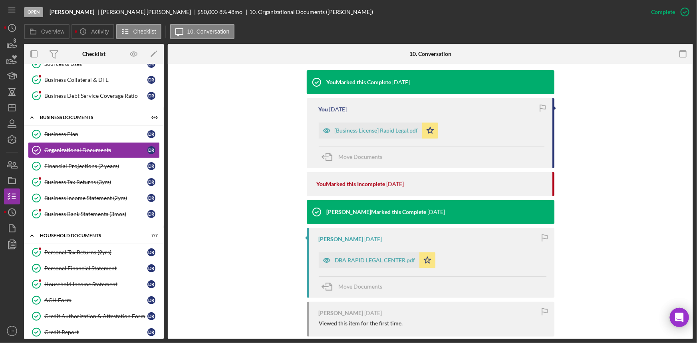
click at [250, 205] on div "You Marked this Complete 6 days ago You 7 months ago [Business License] Rapid L…" at bounding box center [431, 271] width 502 height 403
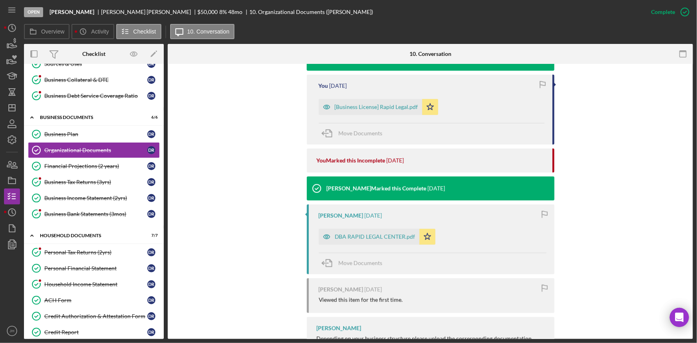
scroll to position [297, 0]
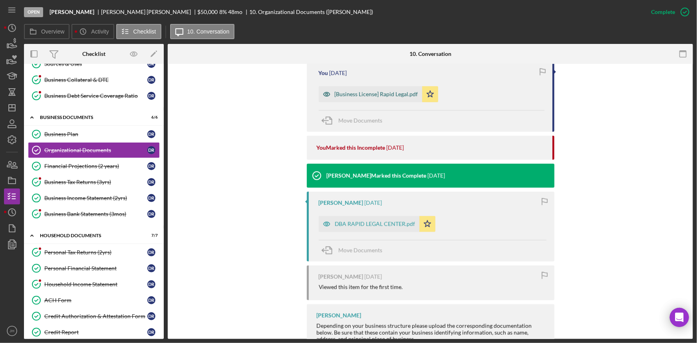
click at [347, 100] on div "[Business License] Rapid Legal.pdf" at bounding box center [371, 94] width 104 height 16
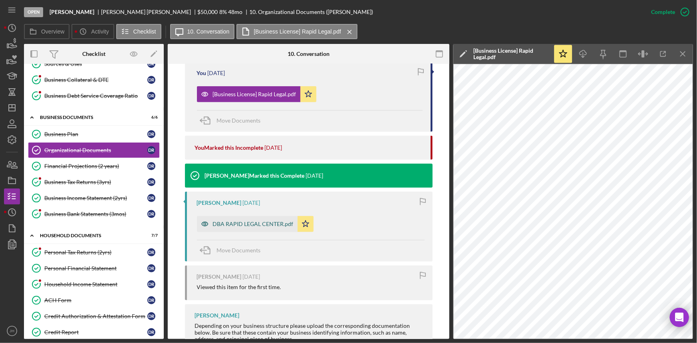
click at [252, 228] on div "DBA RAPID LEGAL CENTER.pdf" at bounding box center [247, 224] width 101 height 16
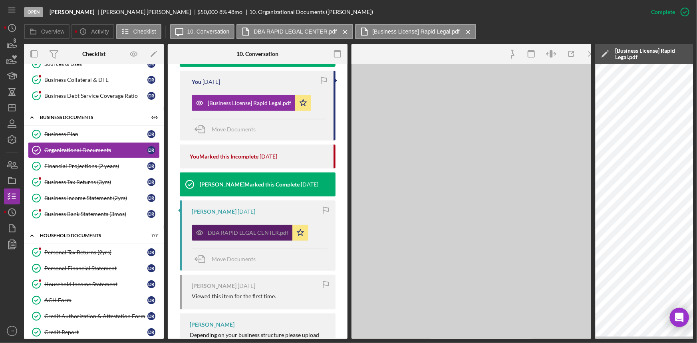
scroll to position [306, 0]
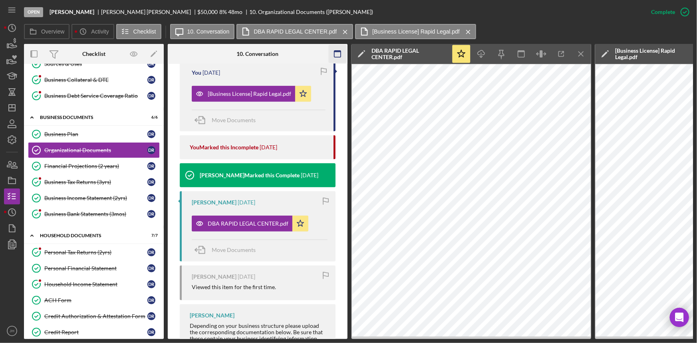
click at [335, 54] on icon "button" at bounding box center [338, 54] width 18 height 18
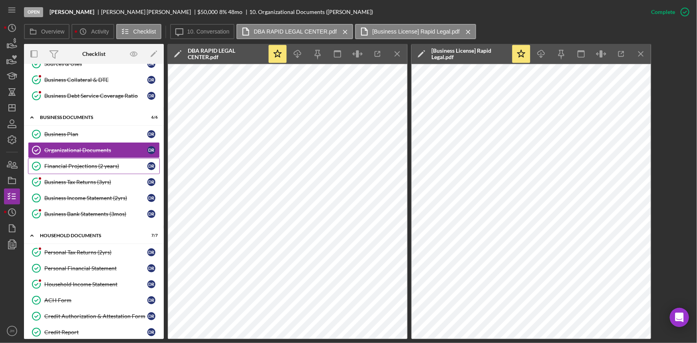
click at [112, 168] on div "Financial Projections (2 years)" at bounding box center [95, 166] width 103 height 6
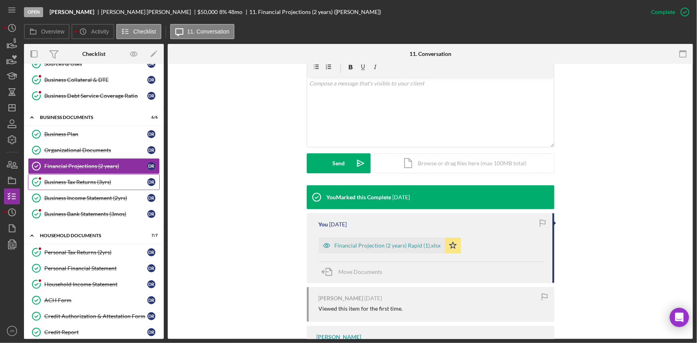
scroll to position [183, 0]
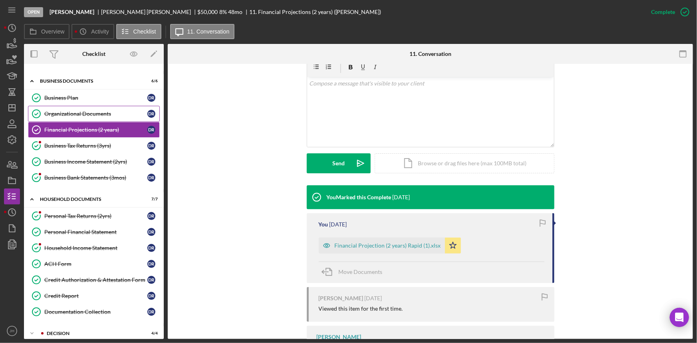
click at [100, 117] on link "Organizational Documents Organizational Documents D R" at bounding box center [94, 114] width 132 height 16
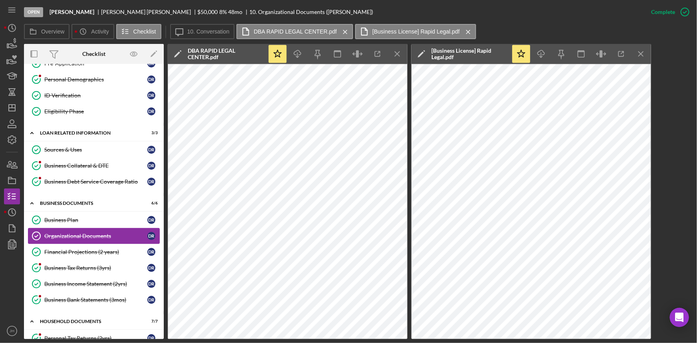
scroll to position [74, 0]
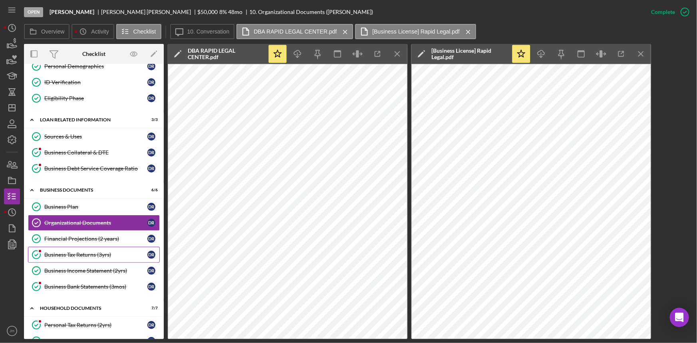
click at [94, 258] on link "Business Tax Returns (3yrs) Business Tax Returns (3yrs) D R" at bounding box center [94, 255] width 132 height 16
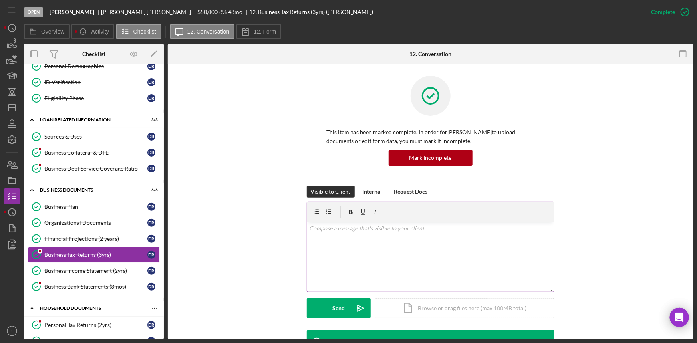
scroll to position [145, 0]
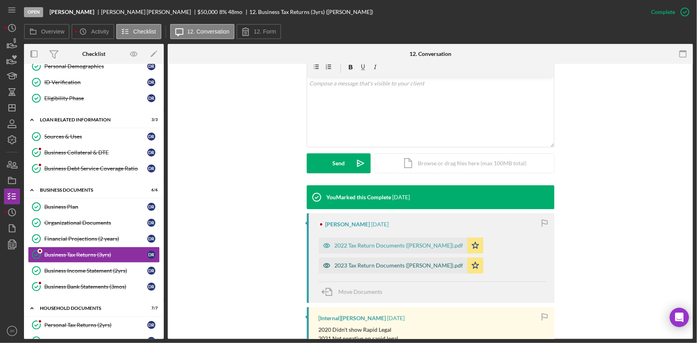
click at [363, 263] on div "2023 Tax Return Documents (Ramirez Diana E).pdf" at bounding box center [399, 266] width 129 height 6
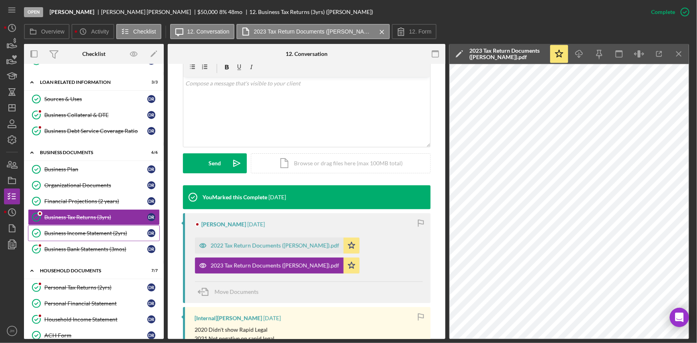
scroll to position [147, 0]
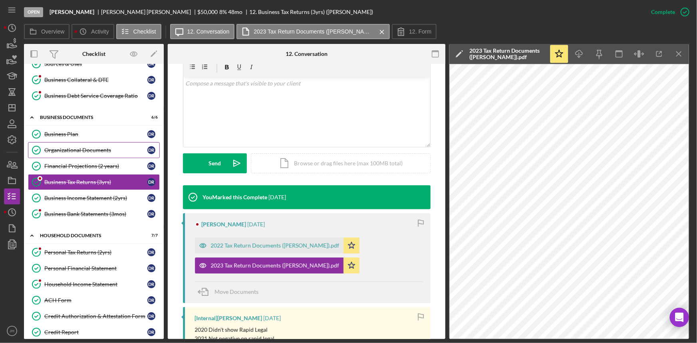
click at [100, 154] on link "Organizational Documents Organizational Documents D R" at bounding box center [94, 150] width 132 height 16
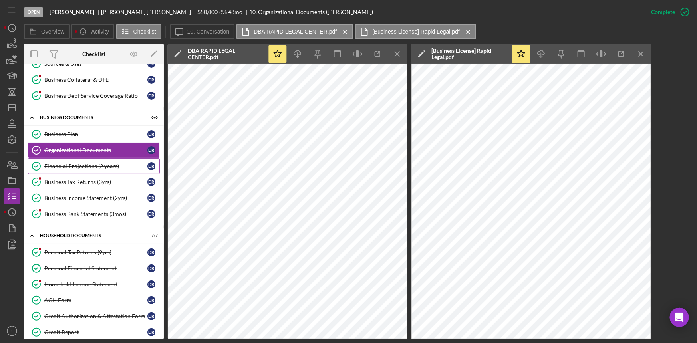
click at [107, 170] on link "Financial Projections (2 years) Financial Projections (2 years) D R" at bounding box center [94, 166] width 132 height 16
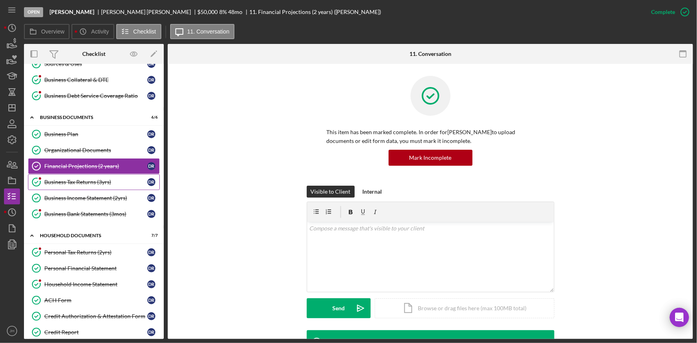
click at [82, 177] on link "Business Tax Returns (3yrs) Business Tax Returns (3yrs) D R" at bounding box center [94, 182] width 132 height 16
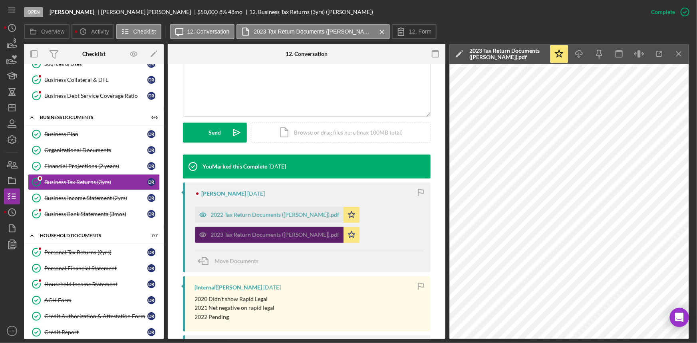
scroll to position [218, 0]
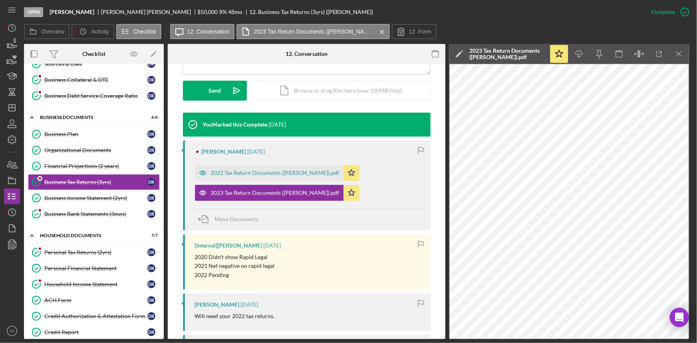
click at [406, 205] on div "DIANA RAMIREZ 10 months ago 2022 Tax Return Documents (Ramirez Diana E).pdf Ico…" at bounding box center [307, 186] width 248 height 90
click at [87, 165] on div "Financial Projections (2 years)" at bounding box center [95, 166] width 103 height 6
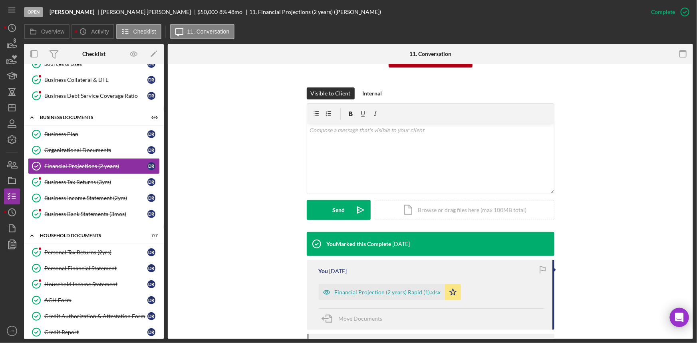
scroll to position [109, 0]
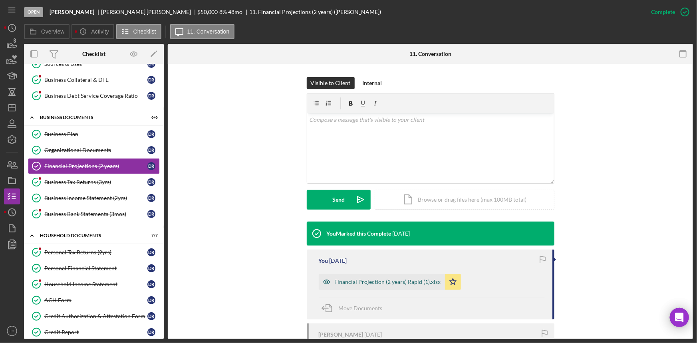
click at [415, 285] on div "Financial Projection (2 years) Rapid (1).xlsx" at bounding box center [388, 282] width 106 height 6
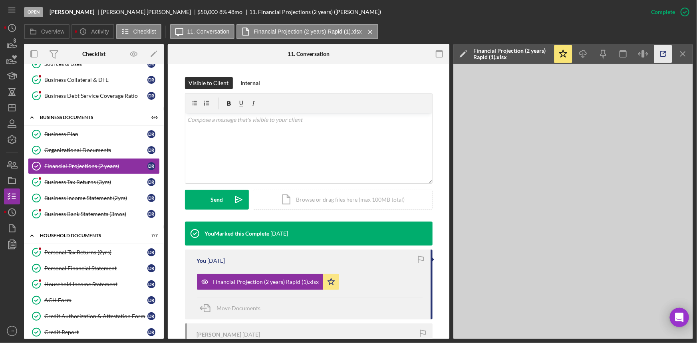
click at [665, 60] on icon "button" at bounding box center [664, 54] width 18 height 18
click at [72, 179] on div "Business Tax Returns (3yrs)" at bounding box center [95, 182] width 103 height 6
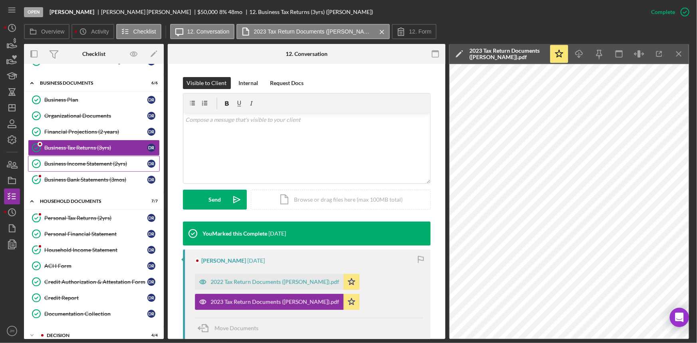
scroll to position [183, 0]
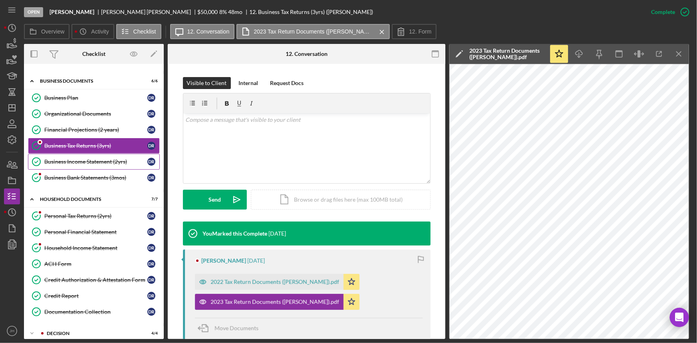
click at [112, 164] on link "Business Income Statement (2yrs) Business Income Statement (2yrs) D R" at bounding box center [94, 162] width 132 height 16
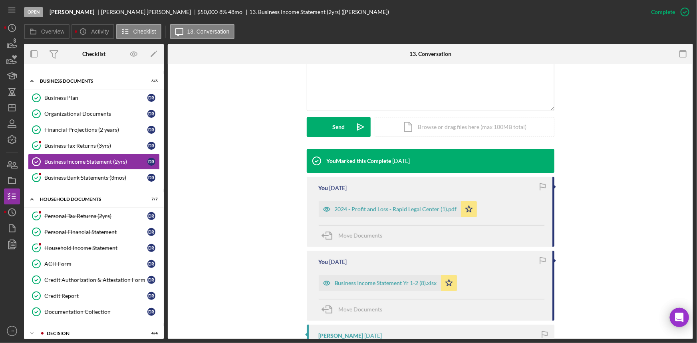
scroll to position [218, 0]
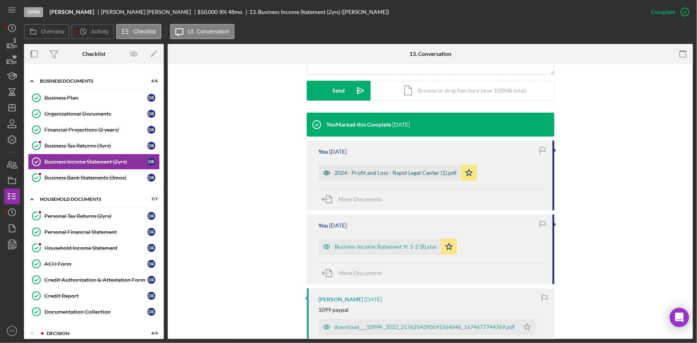
click at [351, 171] on div "2024 - Profit and Loss - Rapid Legal Center (1).pdf" at bounding box center [396, 173] width 122 height 6
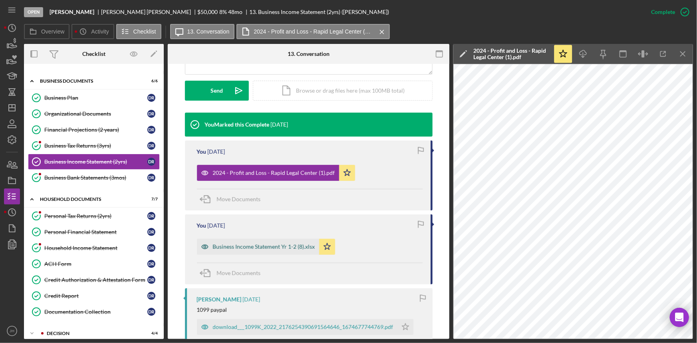
click at [260, 245] on div "Business Income Statement Yr 1-2 (8).xlsx" at bounding box center [264, 247] width 102 height 6
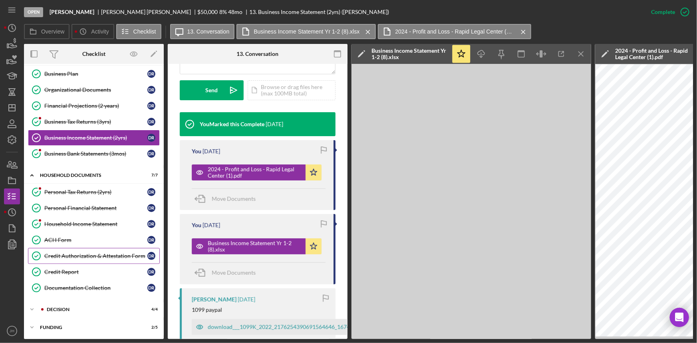
scroll to position [219, 0]
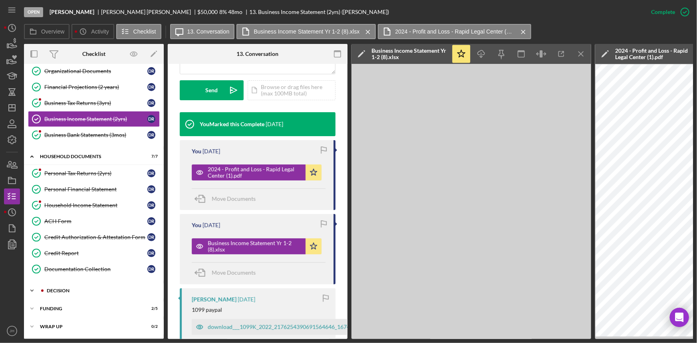
click at [94, 289] on div "decision" at bounding box center [100, 291] width 107 height 5
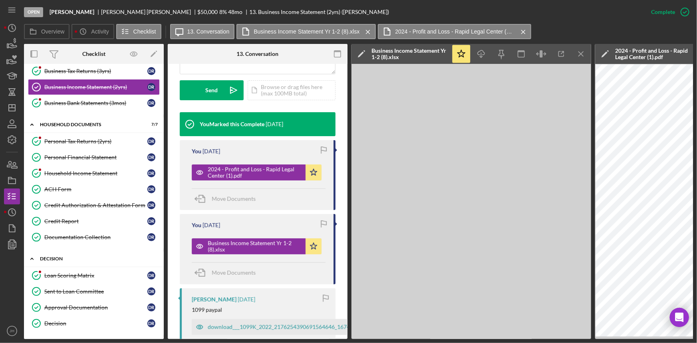
scroll to position [294, 0]
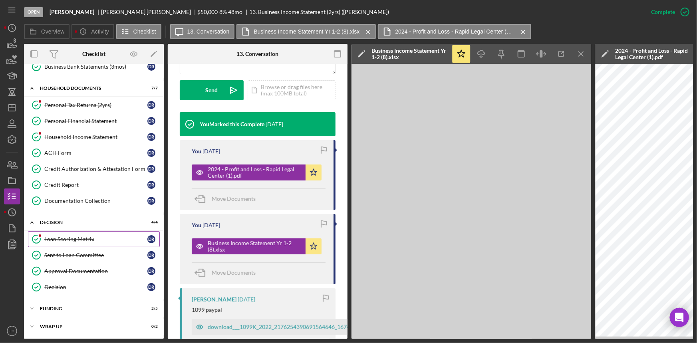
click at [100, 240] on div "Loan Scoring Matrix" at bounding box center [95, 239] width 103 height 6
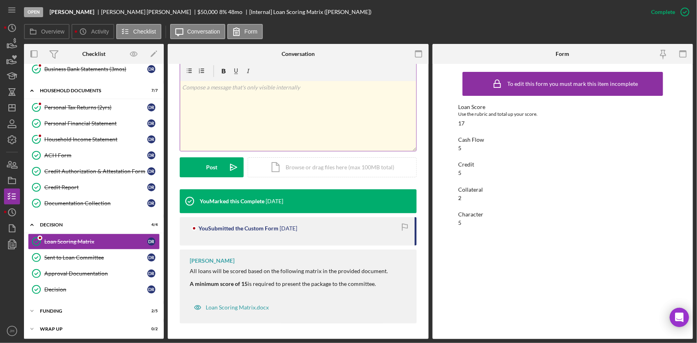
scroll to position [125, 0]
click at [80, 258] on div "Sent to Loan Committee" at bounding box center [95, 258] width 103 height 6
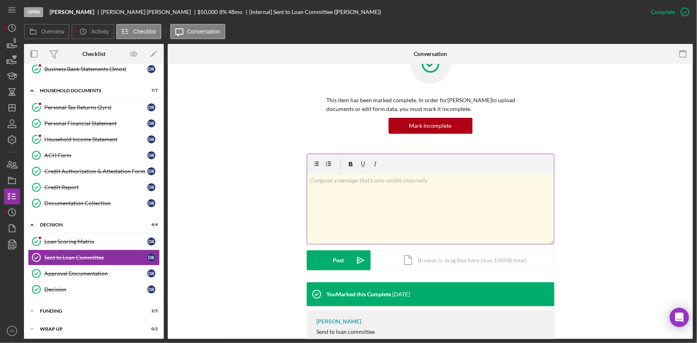
scroll to position [59, 0]
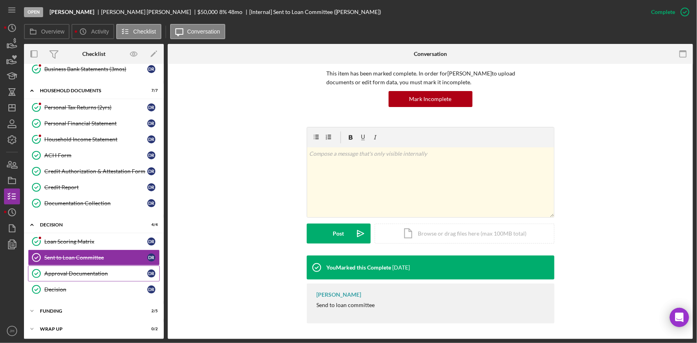
click at [97, 271] on div "Approval Documentation" at bounding box center [95, 274] width 103 height 6
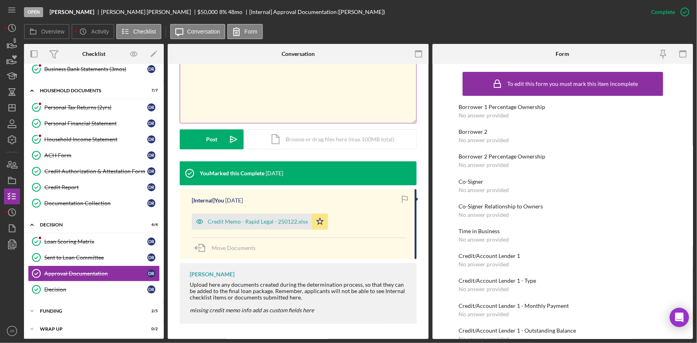
scroll to position [153, 0]
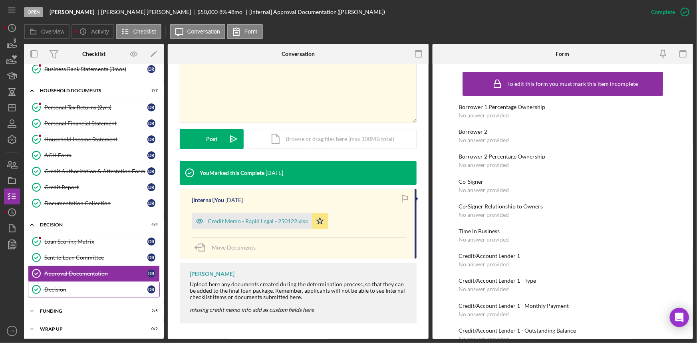
click at [93, 291] on link "Decision Decision D R" at bounding box center [94, 290] width 132 height 16
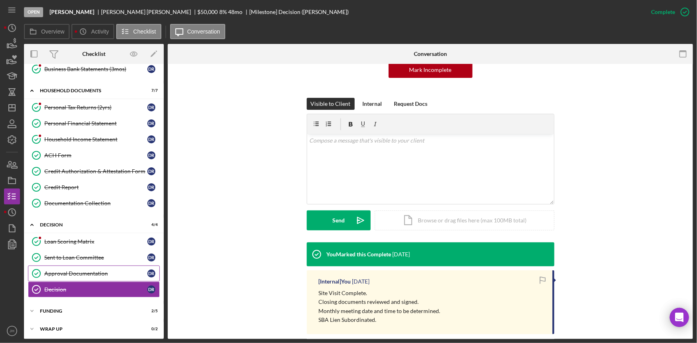
scroll to position [144, 0]
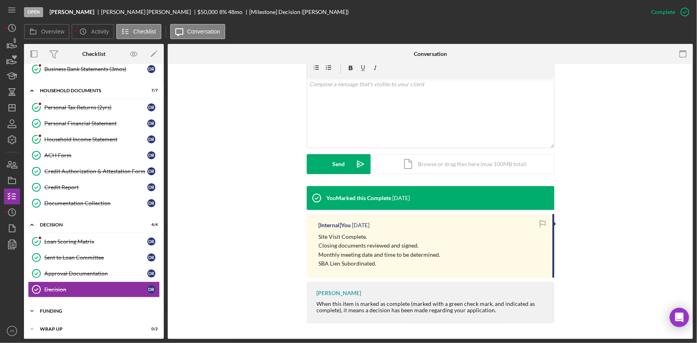
click at [79, 312] on div "Icon/Expander Funding 2 / 5" at bounding box center [94, 311] width 140 height 16
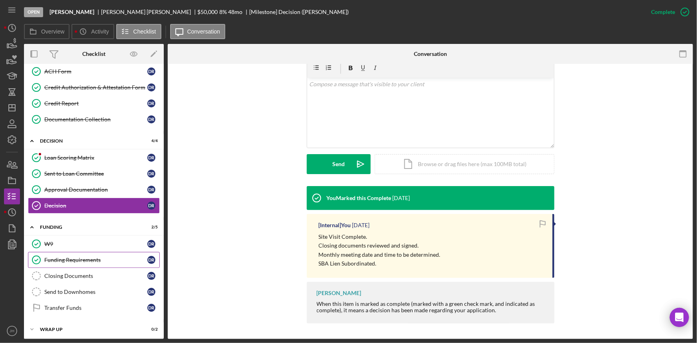
click at [87, 257] on div "Funding Requirements" at bounding box center [95, 260] width 103 height 6
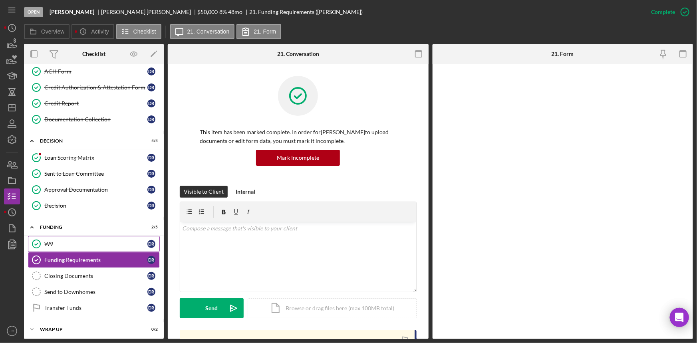
click at [88, 245] on link "W9 W9 D R" at bounding box center [94, 244] width 132 height 16
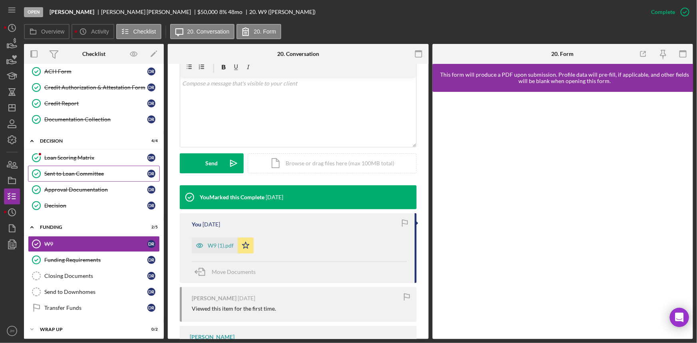
scroll to position [340, 0]
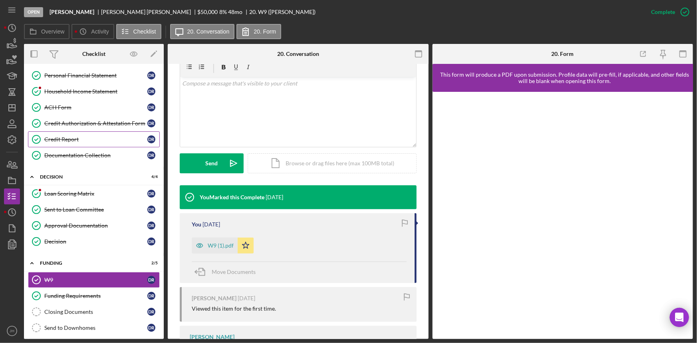
click at [104, 138] on div "Credit Report" at bounding box center [95, 139] width 103 height 6
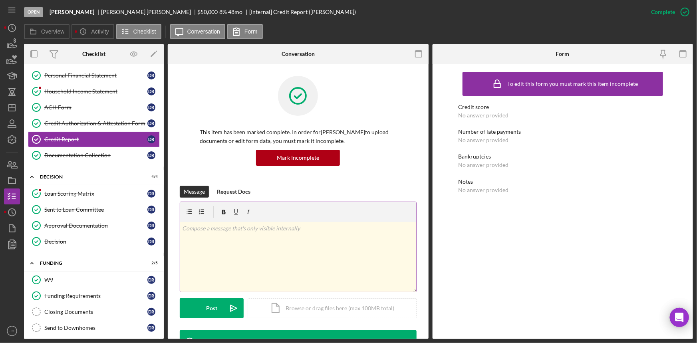
scroll to position [137, 0]
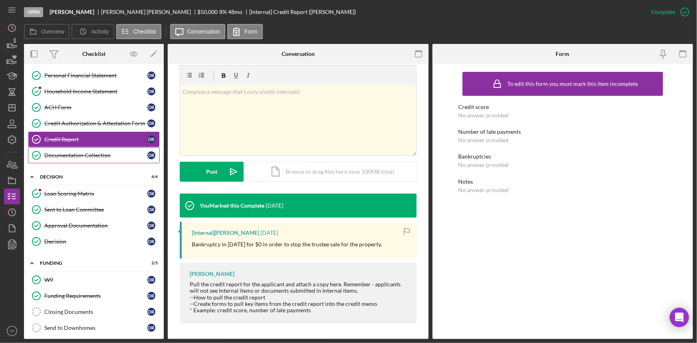
click at [74, 147] on link "Documentation Collection Documentation Collection D R" at bounding box center [94, 155] width 132 height 16
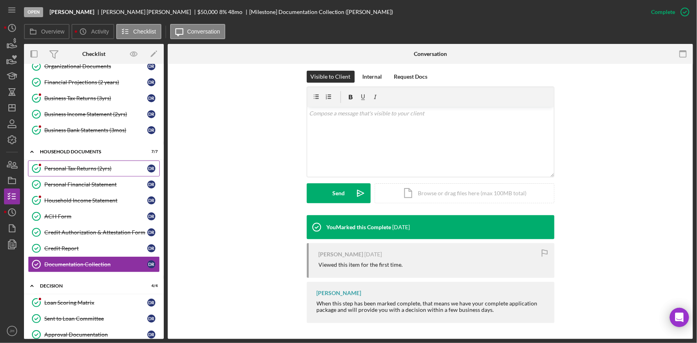
scroll to position [194, 0]
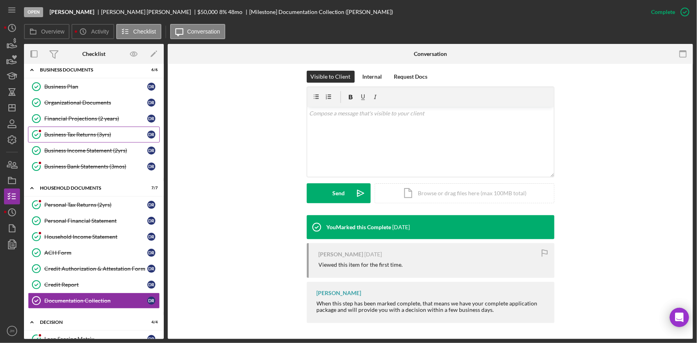
click at [98, 135] on div "Business Tax Returns (3yrs)" at bounding box center [95, 134] width 103 height 6
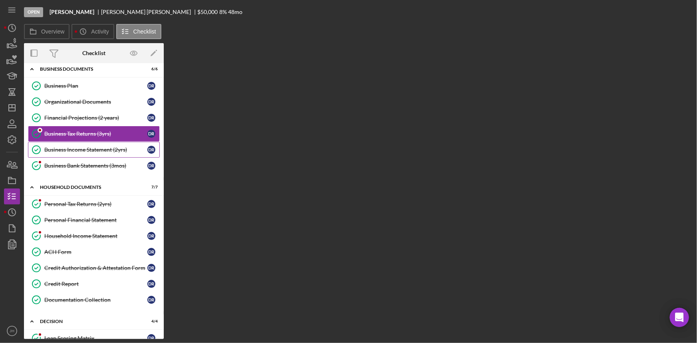
click at [102, 148] on div "Business Income Statement (2yrs)" at bounding box center [95, 150] width 103 height 6
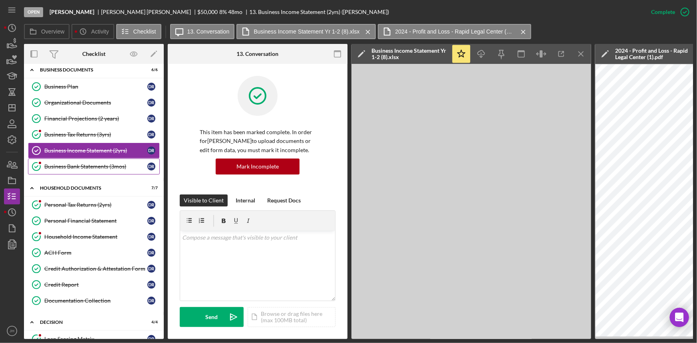
click at [72, 161] on link "Business Bank Statements (3mos) Business Bank Statements (3mos) D R" at bounding box center [94, 167] width 132 height 16
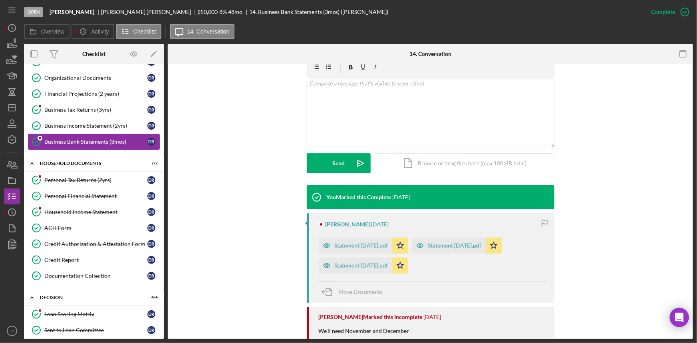
scroll to position [231, 0]
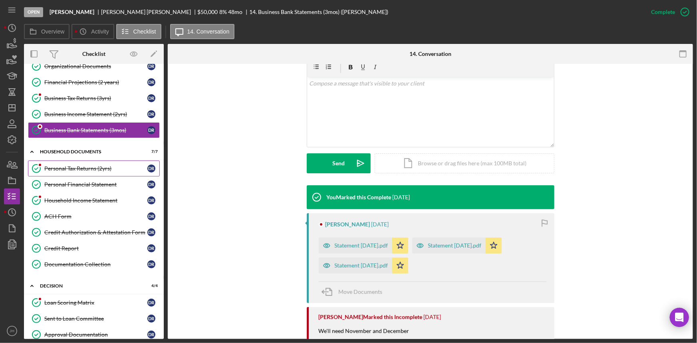
click at [99, 172] on link "Personal Tax Returns (2yrs) Personal Tax Returns (2yrs) D R" at bounding box center [94, 169] width 132 height 16
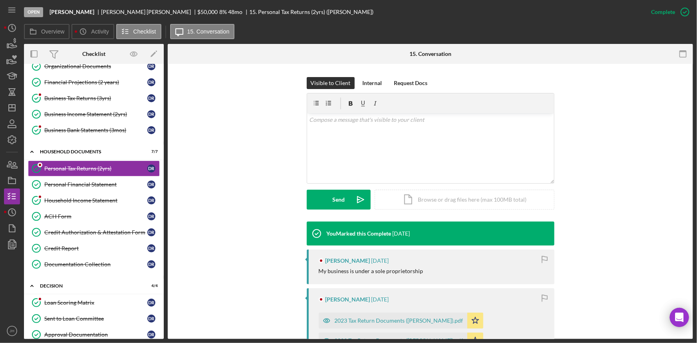
scroll to position [181, 0]
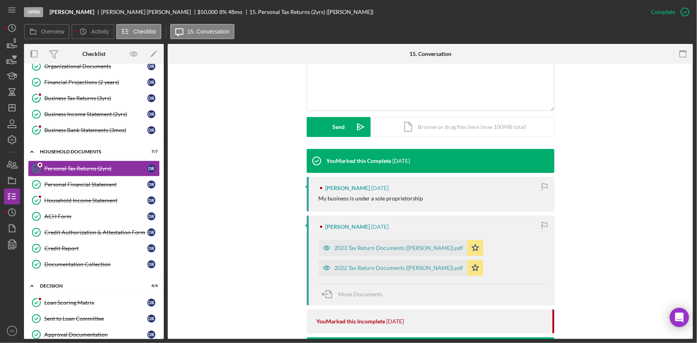
click at [231, 179] on div "You Marked this Complete 6 days ago DIANA RAMIREZ 10 months ago My business is …" at bounding box center [431, 345] width 502 height 392
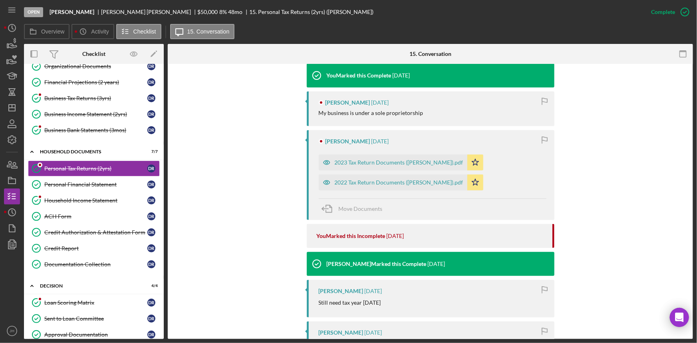
scroll to position [254, 0]
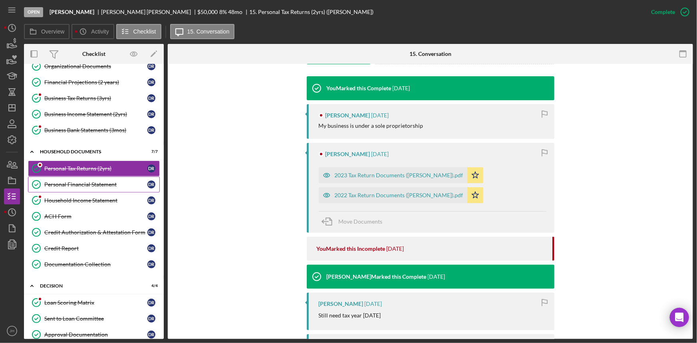
click at [90, 186] on link "Personal Financial Statement Personal Financial Statement D R" at bounding box center [94, 185] width 132 height 16
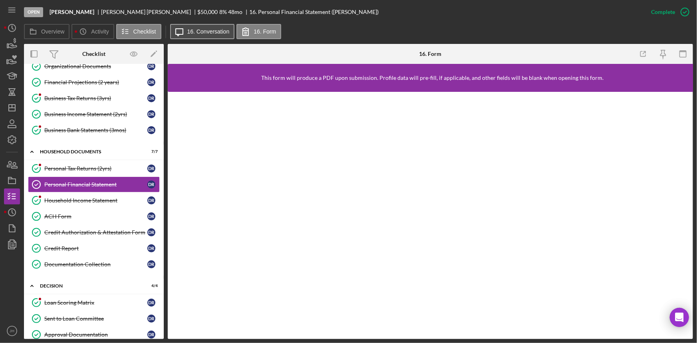
click at [204, 38] on button "Icon/Message 16. Conversation" at bounding box center [202, 31] width 65 height 15
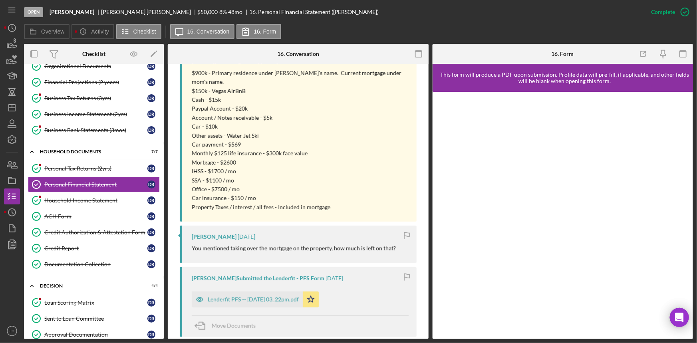
scroll to position [397, 0]
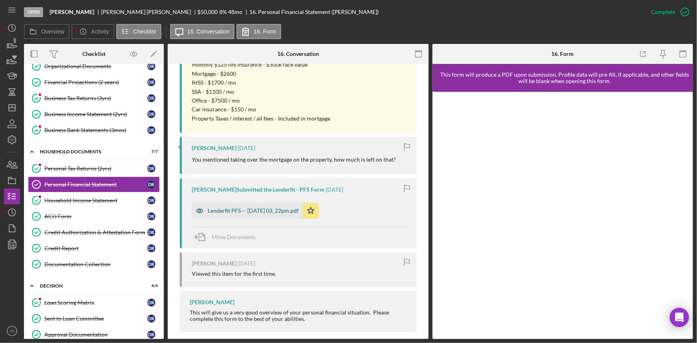
click at [276, 208] on div "Lenderfit PFS -- 2023-11-08 03_22pm.pdf" at bounding box center [253, 211] width 91 height 6
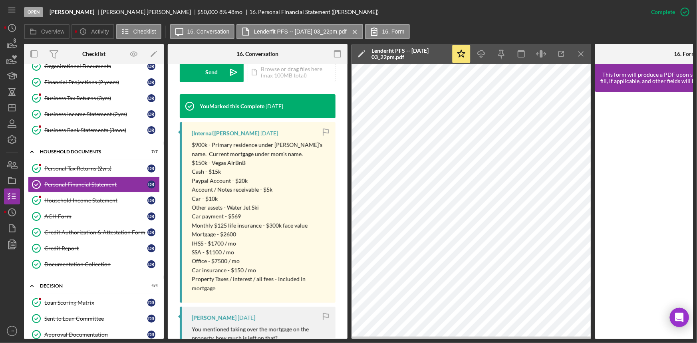
scroll to position [269, 0]
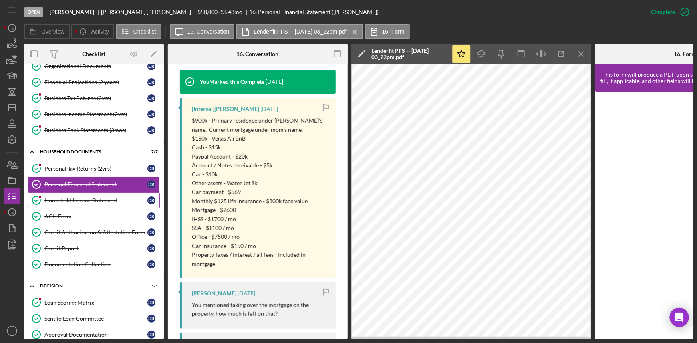
click at [104, 203] on link "Household Income Statement Household Income Statement D R" at bounding box center [94, 201] width 132 height 16
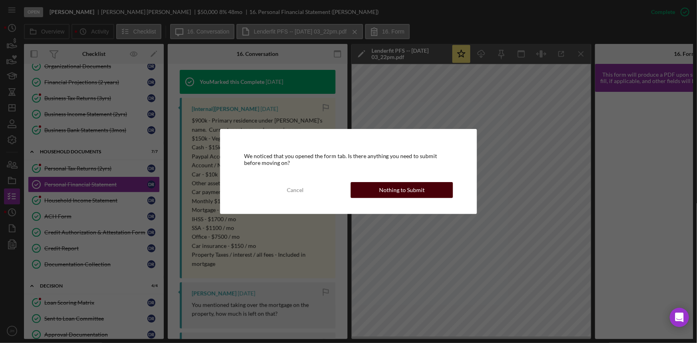
click at [439, 192] on button "Nothing to Submit" at bounding box center [402, 190] width 103 height 16
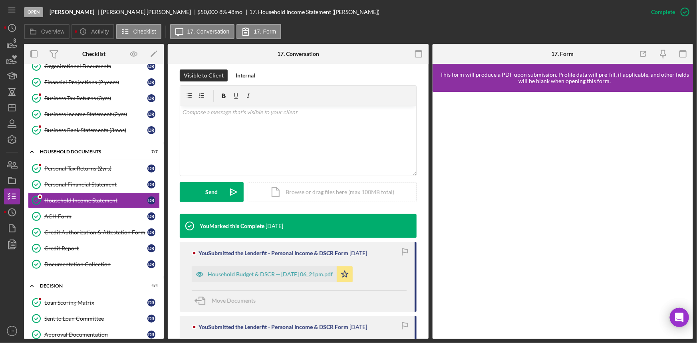
scroll to position [145, 0]
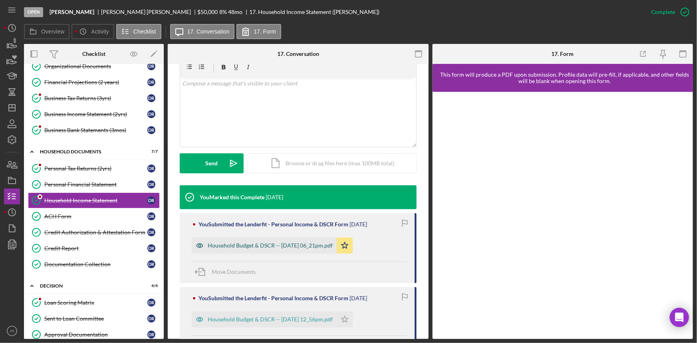
click at [263, 247] on div "Household Budget & DSCR -- 2025-01-17 06_21pm.pdf" at bounding box center [270, 246] width 125 height 6
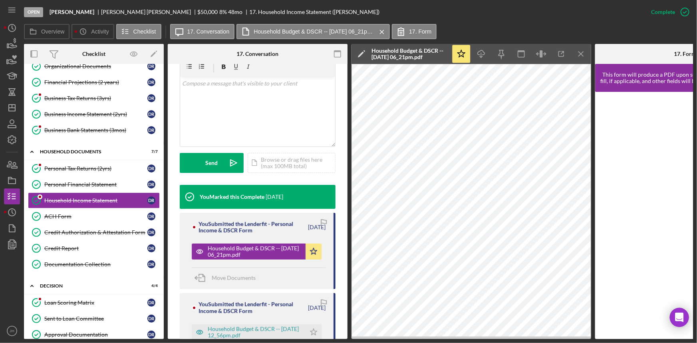
click at [176, 219] on div "This item has been marked complete. In order for DIANA RAMIREZ to upload docume…" at bounding box center [258, 345] width 180 height 870
click at [119, 216] on div "ACH Form" at bounding box center [95, 216] width 103 height 6
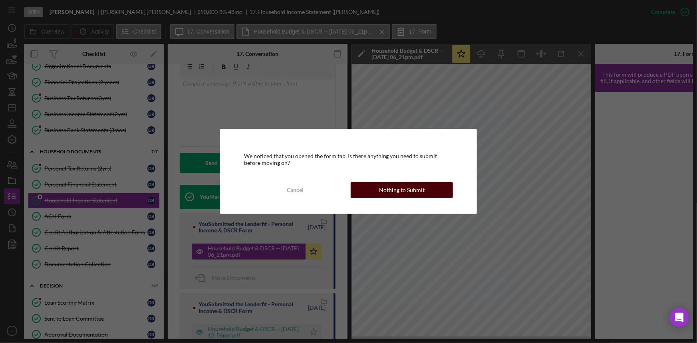
click at [388, 185] on div "Nothing to Submit" at bounding box center [402, 190] width 46 height 16
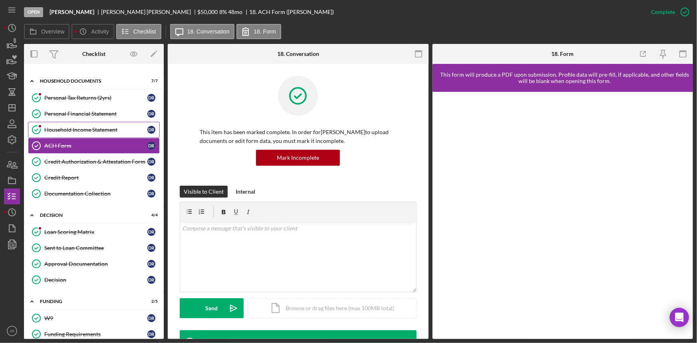
scroll to position [303, 0]
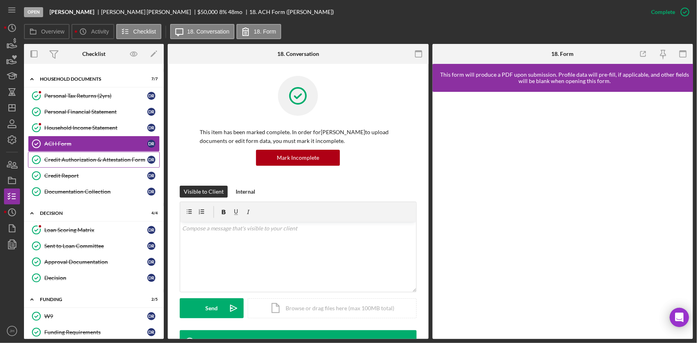
click at [79, 161] on link "Credit Authorization & Attestation Form Credit Authorization & Attestation Form…" at bounding box center [94, 160] width 132 height 16
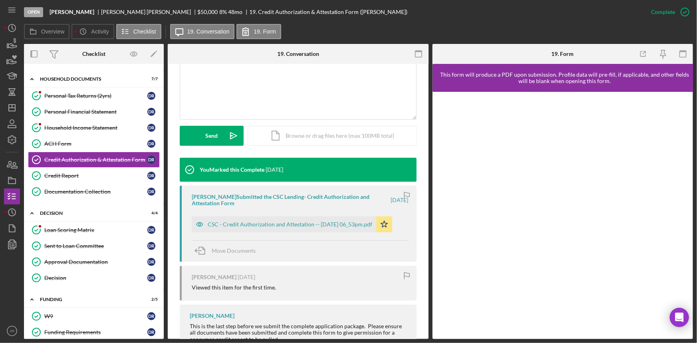
scroll to position [202, 0]
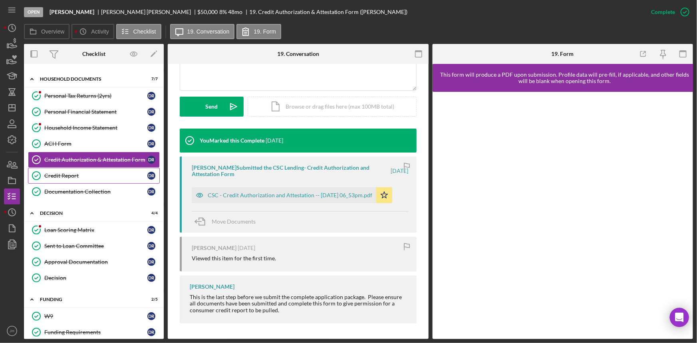
click at [115, 174] on div "Credit Report" at bounding box center [95, 176] width 103 height 6
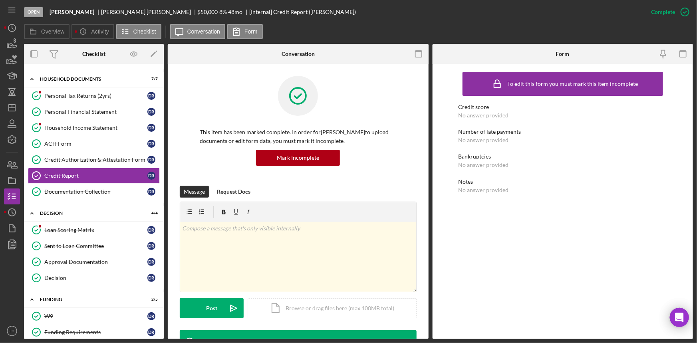
scroll to position [137, 0]
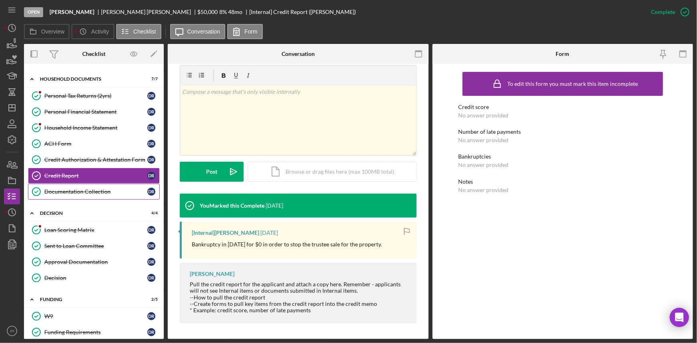
click at [83, 186] on link "Documentation Collection Documentation Collection D R" at bounding box center [94, 192] width 132 height 16
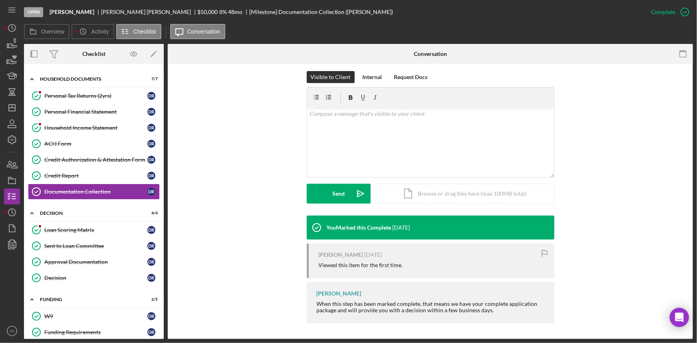
scroll to position [115, 0]
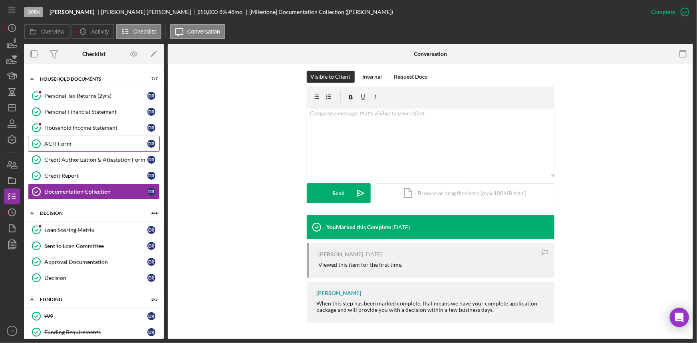
click at [89, 146] on link "ACH Form ACH Form D R" at bounding box center [94, 144] width 132 height 16
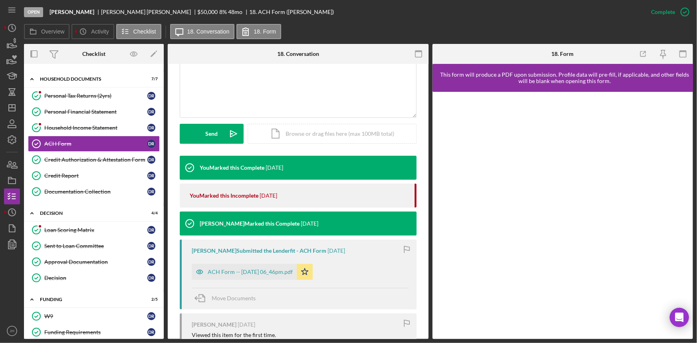
scroll to position [181, 0]
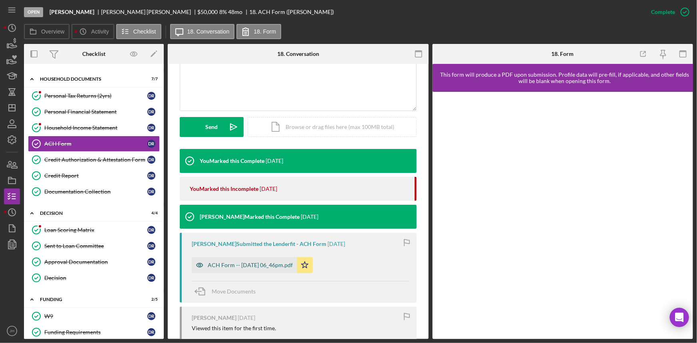
click at [267, 264] on div "ACH Form -- 2023-11-08 06_46pm.pdf" at bounding box center [250, 265] width 85 height 6
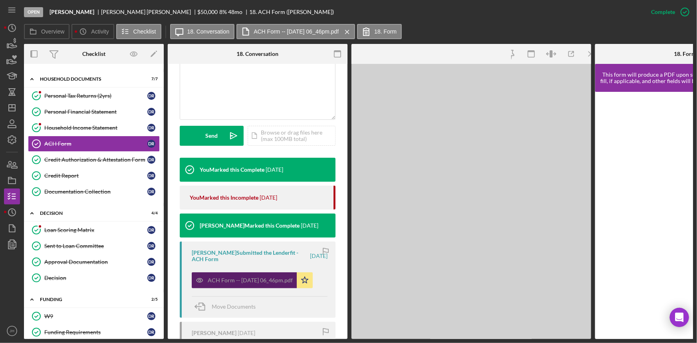
scroll to position [191, 0]
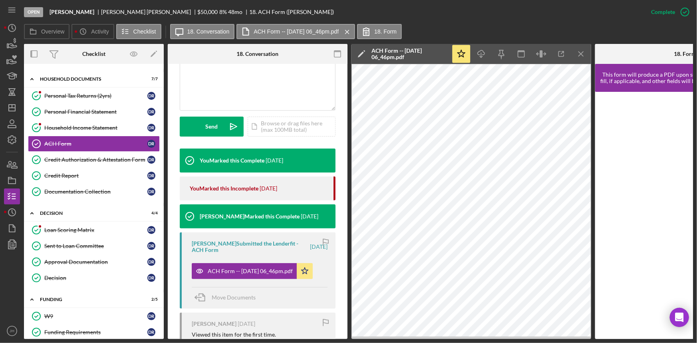
drag, startPoint x: 630, startPoint y: 53, endPoint x: 624, endPoint y: 55, distance: 5.9
click at [615, 56] on div at bounding box center [625, 54] width 60 height 20
click at [584, 59] on icon "Icon/Menu Close" at bounding box center [582, 54] width 18 height 18
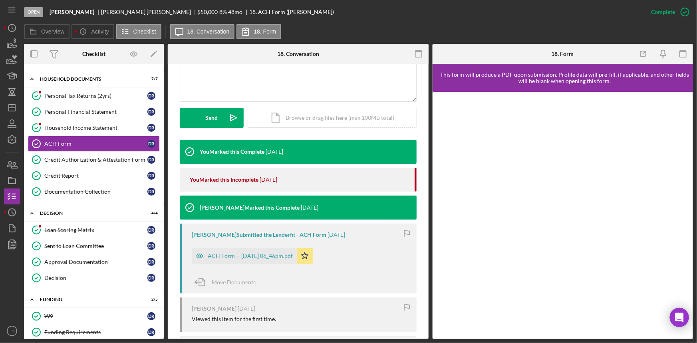
scroll to position [181, 0]
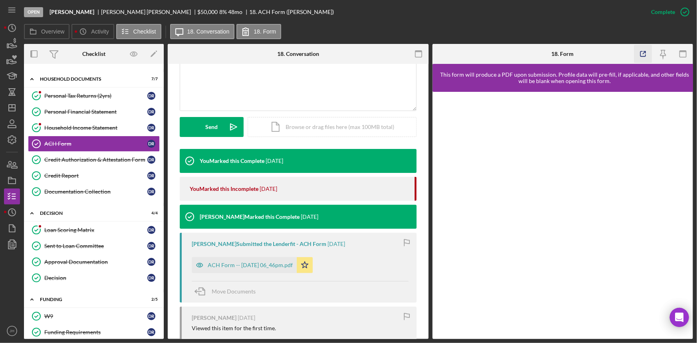
click at [644, 53] on line "button" at bounding box center [644, 53] width 2 height 2
click at [687, 50] on icon "button" at bounding box center [684, 54] width 18 height 18
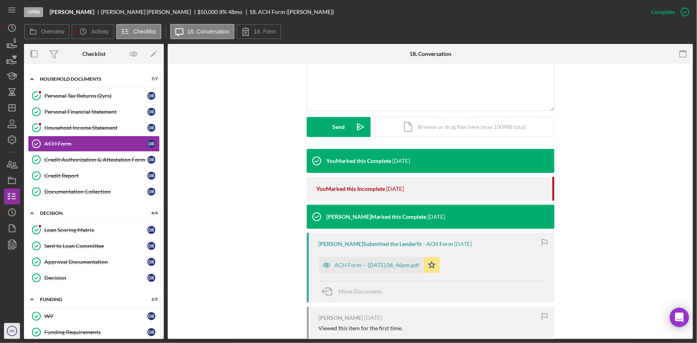
click at [12, 324] on icon "JH" at bounding box center [12, 331] width 16 height 20
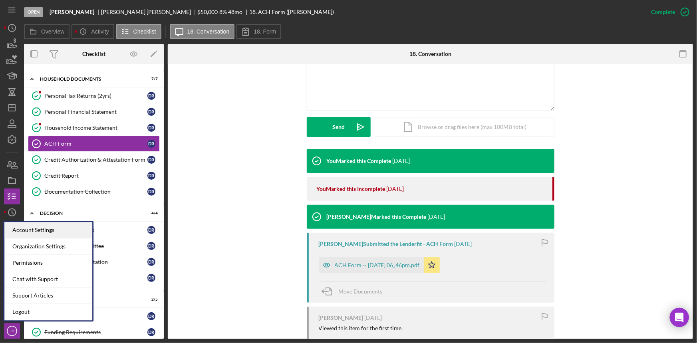
click at [25, 232] on div "Account Settings" at bounding box center [48, 230] width 88 height 16
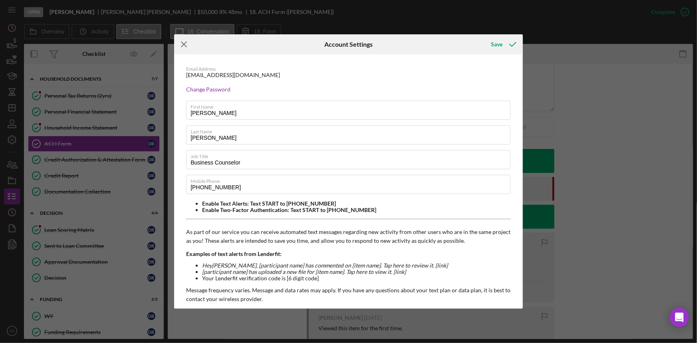
click at [186, 39] on icon "Icon/Menu Close" at bounding box center [184, 44] width 20 height 20
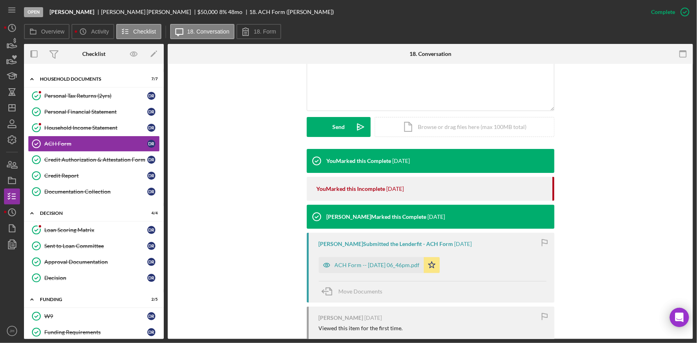
click at [276, 245] on div "You Marked this Complete 6 days ago You Marked this Incomplete 12 months ago Jo…" at bounding box center [431, 304] width 502 height 311
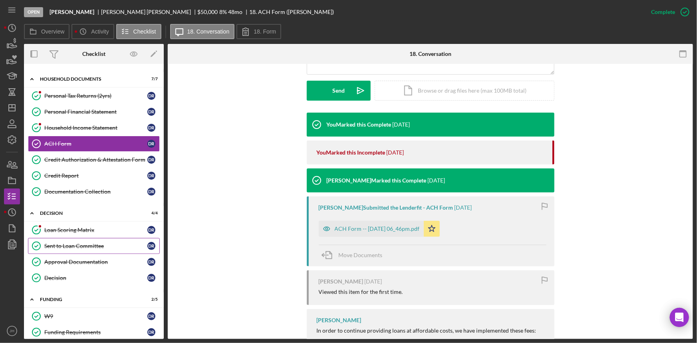
scroll to position [340, 0]
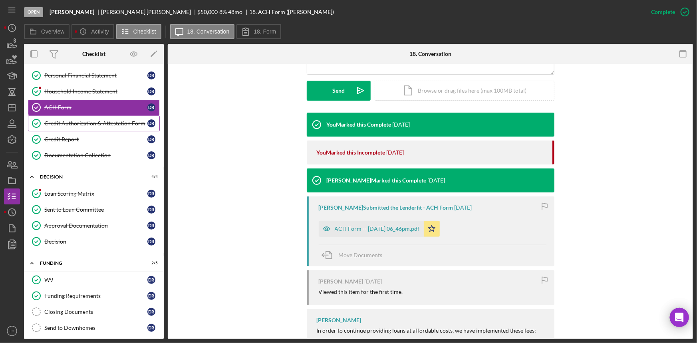
click at [121, 120] on div "Credit Authorization & Attestation Form" at bounding box center [95, 123] width 103 height 6
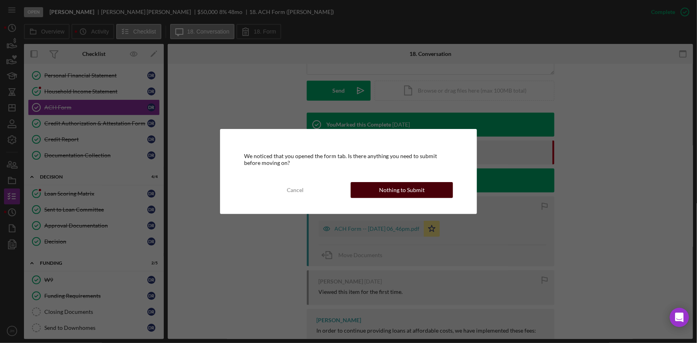
click at [382, 189] on div "Nothing to Submit" at bounding box center [402, 190] width 46 height 16
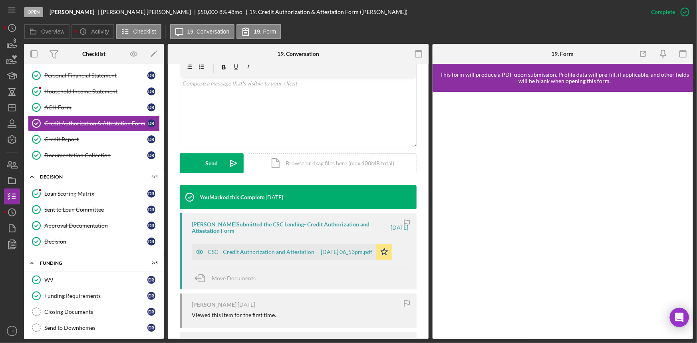
click at [338, 251] on div "CSC - Credit Authorization and Attestation -- 2024-12-09 06_53pm.pdf" at bounding box center [290, 252] width 165 height 6
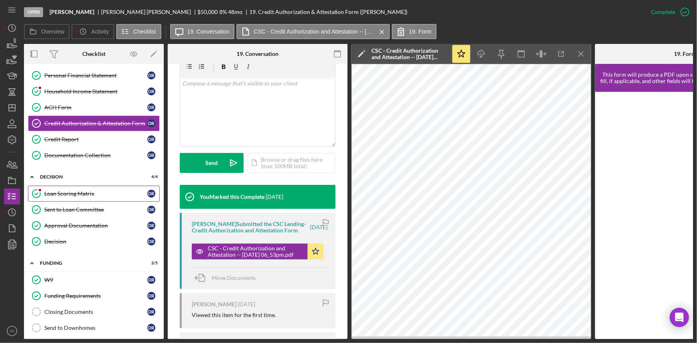
click at [85, 191] on div "Loan Scoring Matrix" at bounding box center [95, 194] width 103 height 6
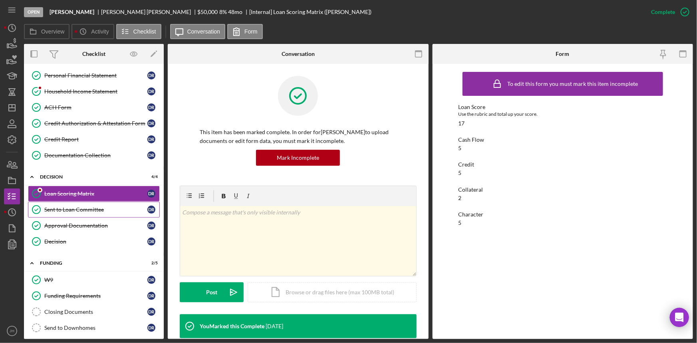
click at [115, 203] on link "Sent to Loan Committee Sent to Loan Committee D R" at bounding box center [94, 210] width 132 height 16
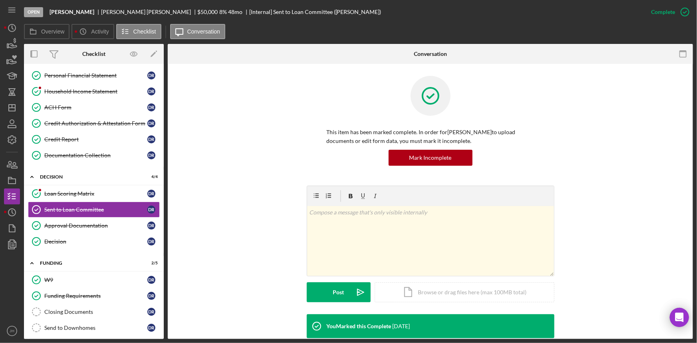
scroll to position [59, 0]
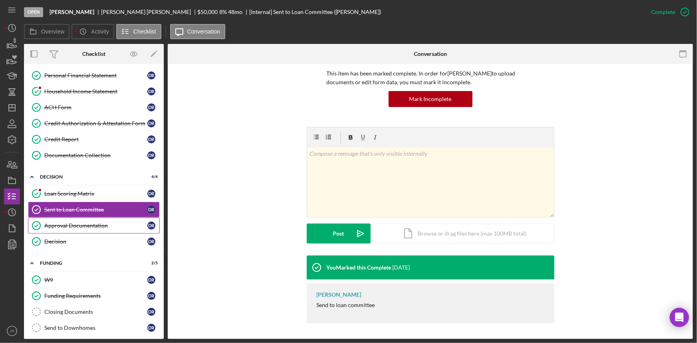
click at [120, 223] on div "Approval Documentation" at bounding box center [95, 226] width 103 height 6
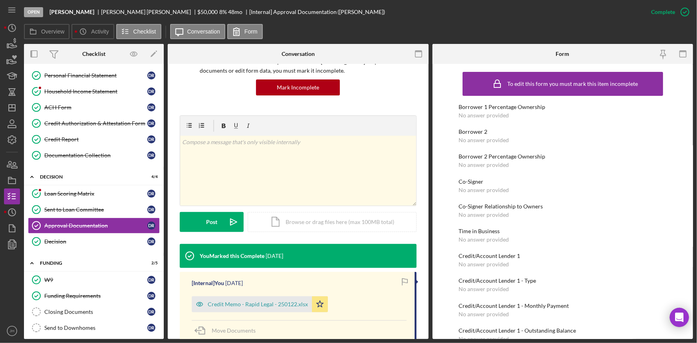
scroll to position [153, 0]
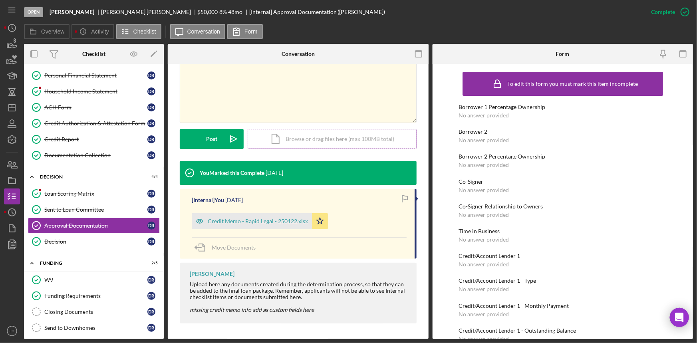
click at [286, 145] on div "Icon/Document Browse or drag files here (max 100MB total) Tap to choose files o…" at bounding box center [332, 139] width 169 height 20
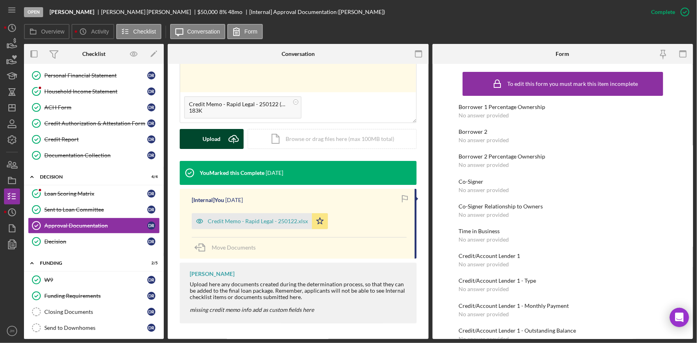
click at [195, 132] on button "Upload Icon/Upload" at bounding box center [212, 139] width 64 height 20
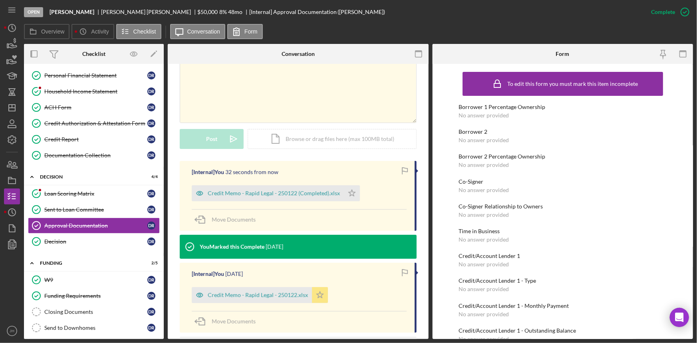
click at [319, 297] on polygon "button" at bounding box center [320, 295] width 7 height 6
click at [349, 193] on polygon "button" at bounding box center [352, 193] width 7 height 6
click at [82, 247] on link "Decision Decision D R" at bounding box center [94, 242] width 132 height 16
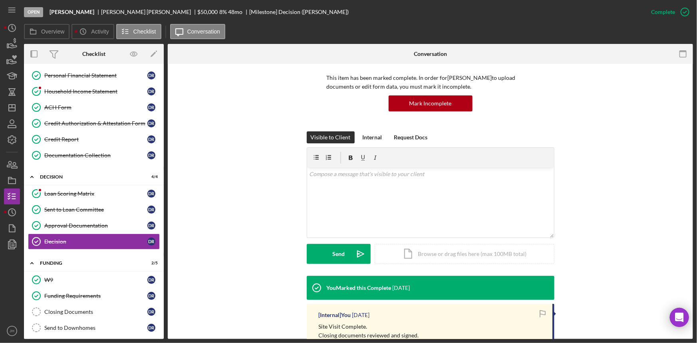
scroll to position [144, 0]
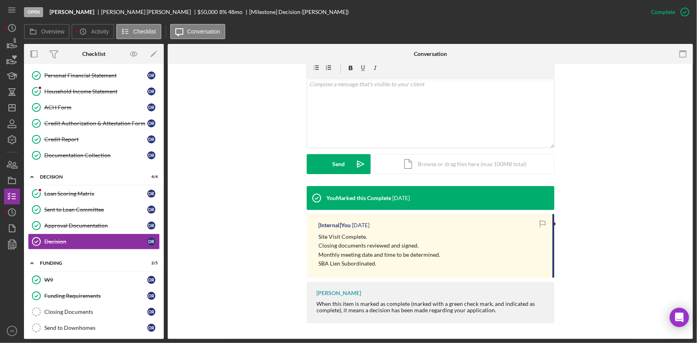
click at [284, 257] on div "You Marked this Complete 6 days ago [Internal] You 6 days ago Site Visit Comple…" at bounding box center [431, 256] width 502 height 141
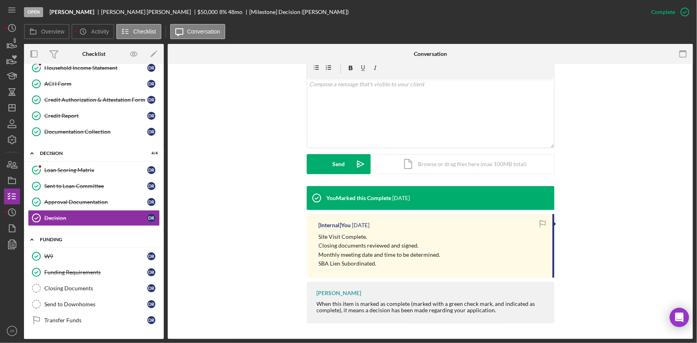
scroll to position [376, 0]
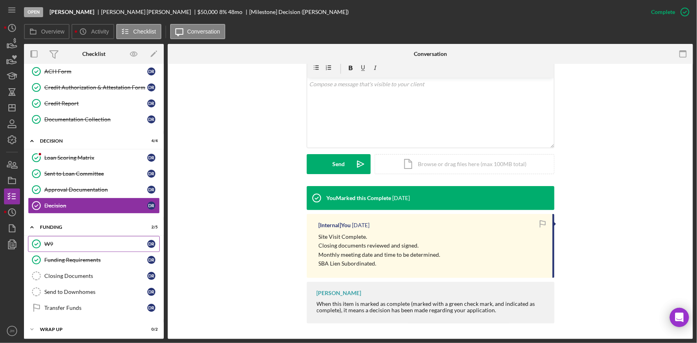
click at [97, 241] on div "W9" at bounding box center [95, 244] width 103 height 6
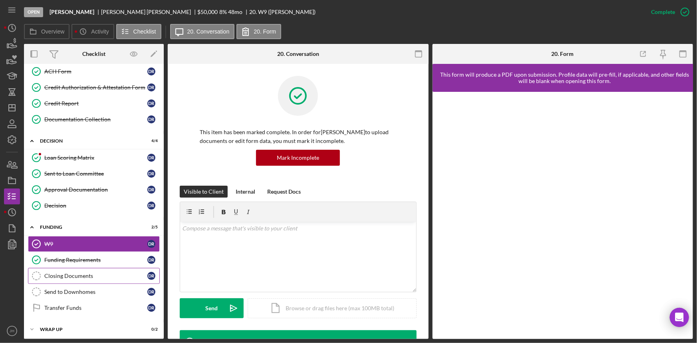
click at [98, 276] on div "Closing Documents" at bounding box center [95, 276] width 103 height 6
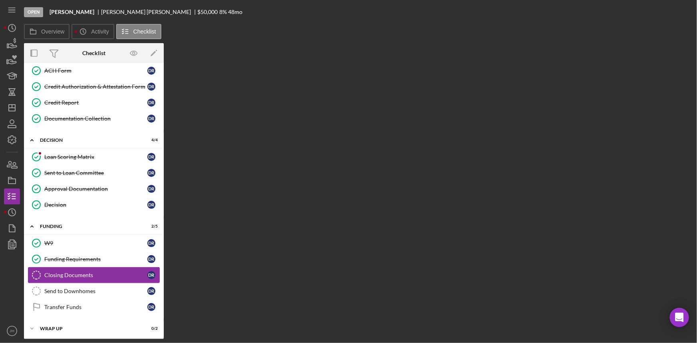
scroll to position [376, 0]
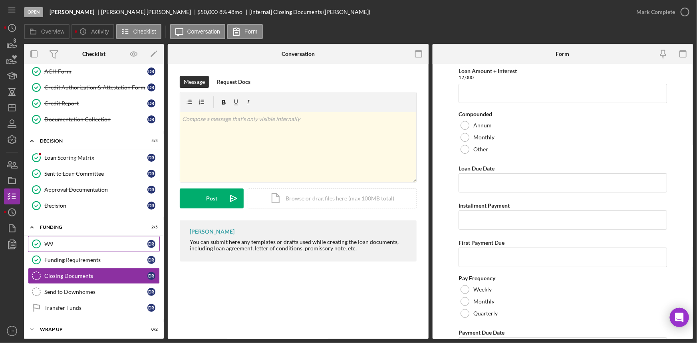
click at [97, 241] on div "W9" at bounding box center [95, 244] width 103 height 6
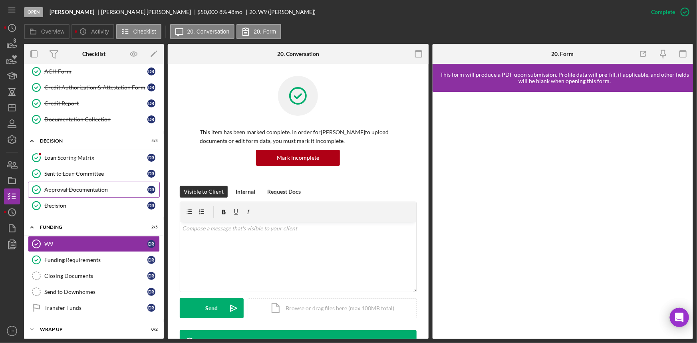
click at [103, 191] on link "Approval Documentation Approval Documentation D R" at bounding box center [94, 190] width 132 height 16
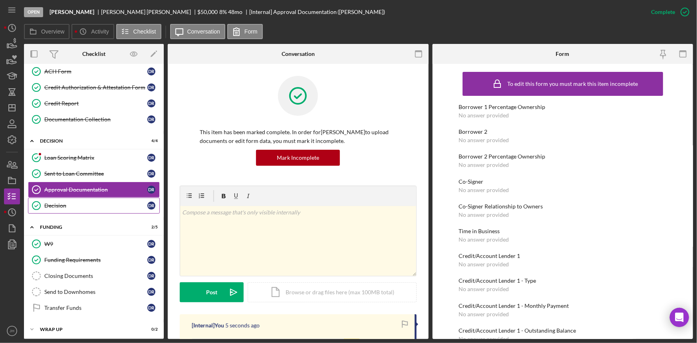
click at [104, 203] on div "Decision" at bounding box center [95, 206] width 103 height 6
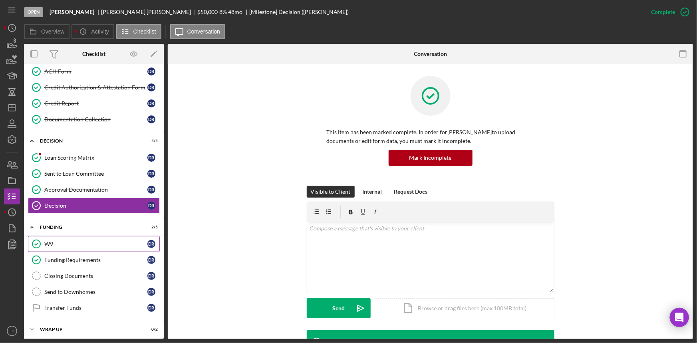
click at [110, 241] on div "W9" at bounding box center [95, 244] width 103 height 6
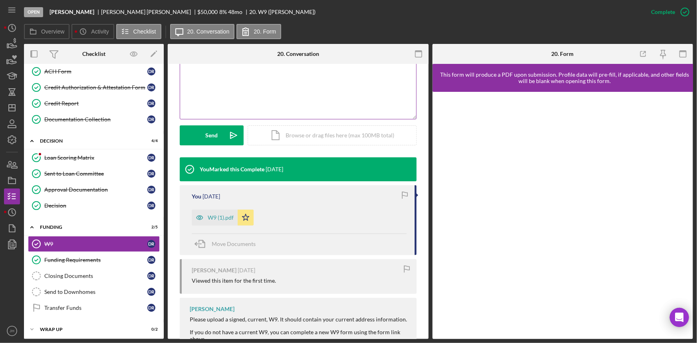
scroll to position [181, 0]
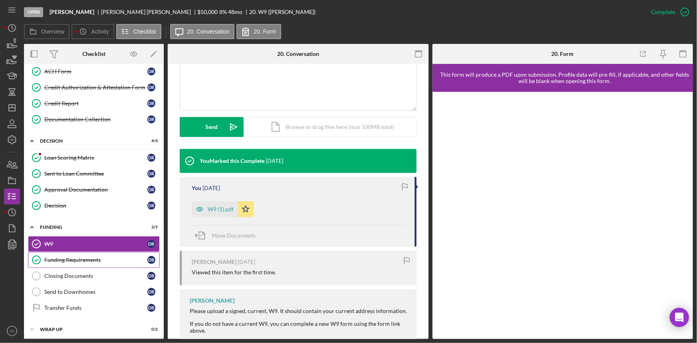
click at [91, 257] on div "Funding Requirements" at bounding box center [95, 260] width 103 height 6
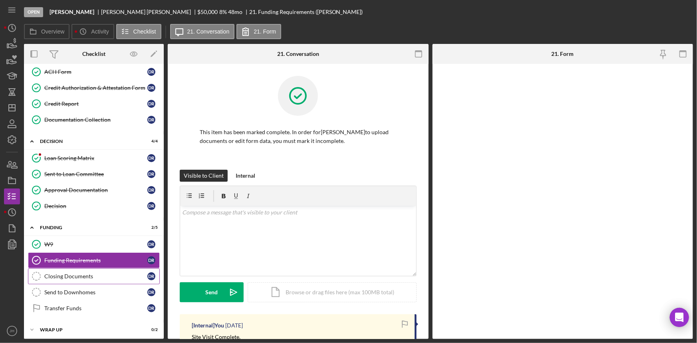
scroll to position [376, 0]
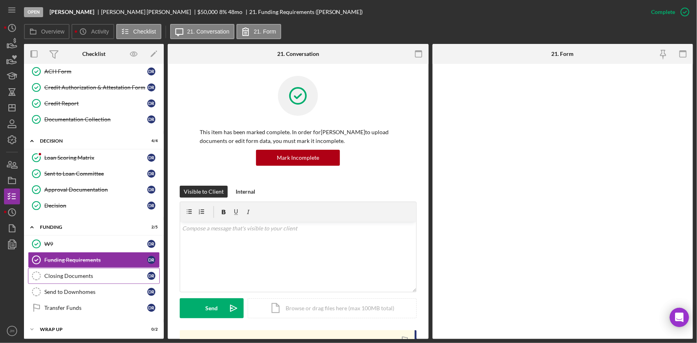
click at [101, 275] on div "Closing Documents" at bounding box center [95, 276] width 103 height 6
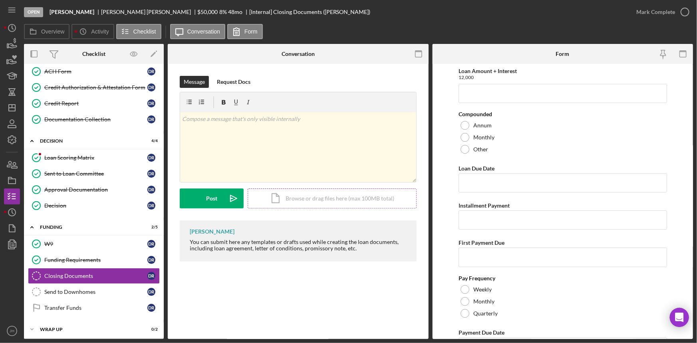
click at [315, 189] on div "Icon/Document Browse or drag files here (max 100MB total) Tap to choose files o…" at bounding box center [332, 199] width 169 height 20
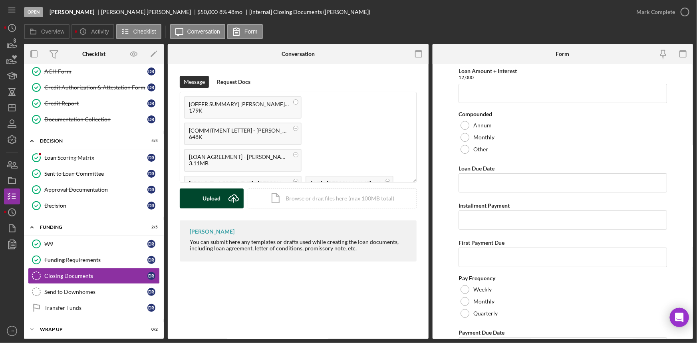
click at [228, 201] on icon "Icon/Upload" at bounding box center [234, 199] width 20 height 20
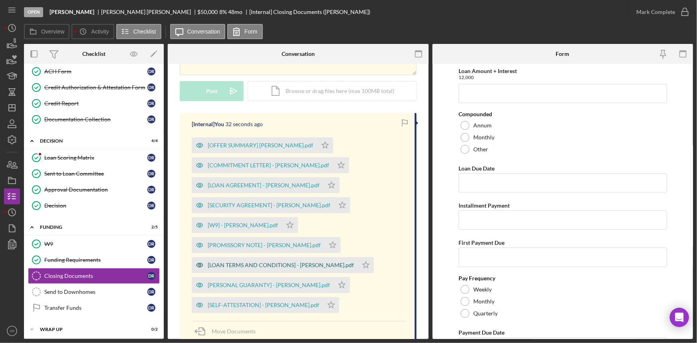
scroll to position [64, 0]
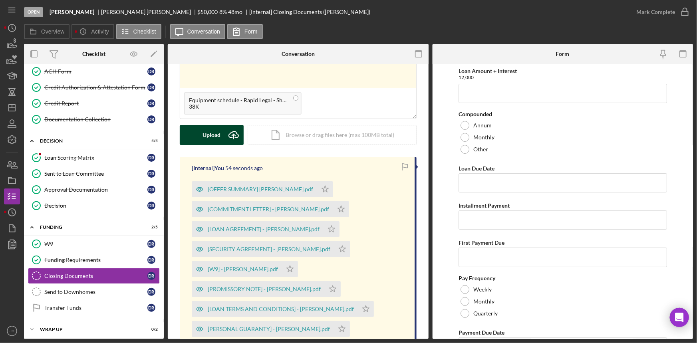
click at [207, 135] on div "Upload" at bounding box center [212, 135] width 18 height 20
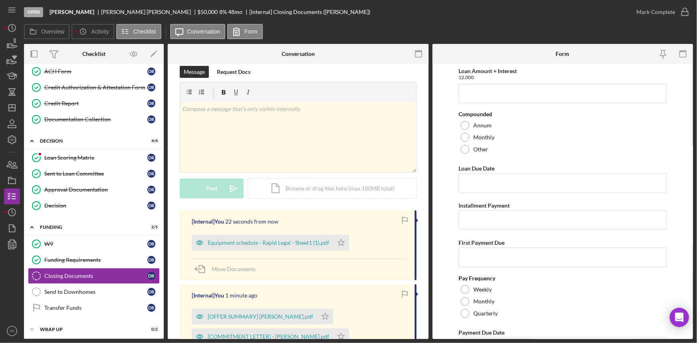
scroll to position [0, 0]
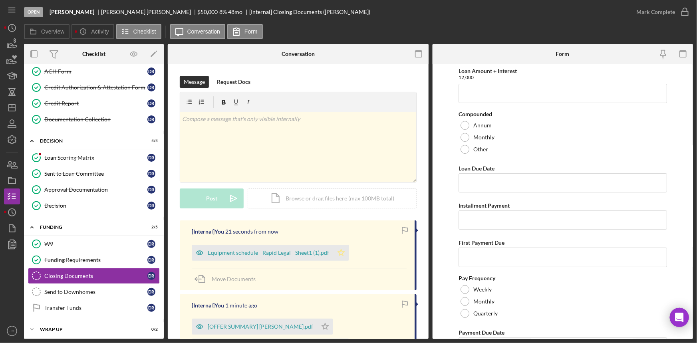
click at [335, 252] on icon "Icon/Star" at bounding box center [341, 253] width 16 height 16
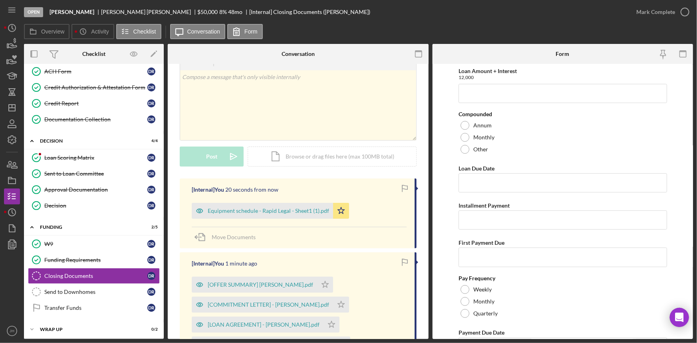
scroll to position [72, 0]
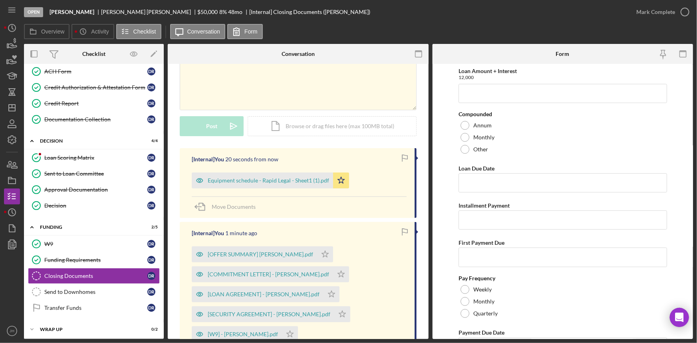
click at [333, 252] on icon "Icon/Star" at bounding box center [325, 255] width 16 height 16
click at [344, 269] on icon "Icon/Star" at bounding box center [341, 275] width 16 height 16
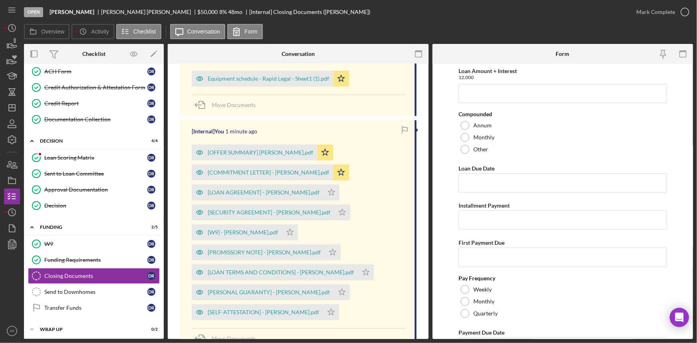
scroll to position [181, 0]
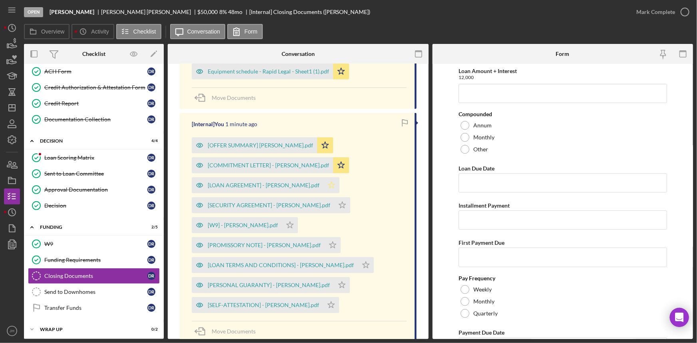
drag, startPoint x: 338, startPoint y: 183, endPoint x: 341, endPoint y: 198, distance: 15.1
click at [338, 184] on icon "Icon/Star" at bounding box center [332, 185] width 16 height 16
click at [344, 200] on icon "Icon/Star" at bounding box center [343, 205] width 16 height 16
drag, startPoint x: 299, startPoint y: 226, endPoint x: 307, endPoint y: 235, distance: 12.4
click at [298, 227] on icon "Icon/Star" at bounding box center [290, 225] width 16 height 16
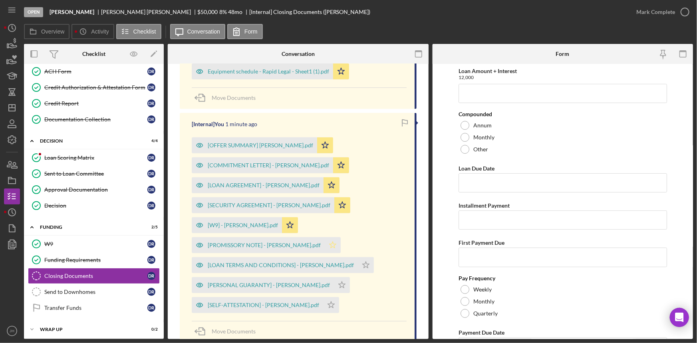
click at [337, 247] on polygon "button" at bounding box center [333, 245] width 7 height 6
click at [370, 268] on polygon "button" at bounding box center [366, 265] width 7 height 6
drag, startPoint x: 349, startPoint y: 285, endPoint x: 344, endPoint y: 300, distance: 15.5
click at [348, 286] on icon "Icon/Star" at bounding box center [342, 285] width 16 height 16
click at [339, 303] on icon "Icon/Star" at bounding box center [331, 305] width 16 height 16
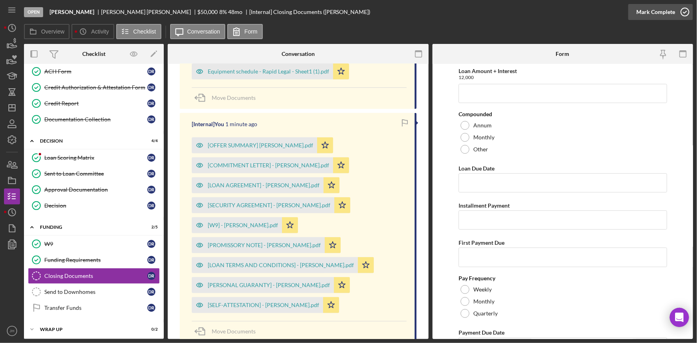
click at [669, 14] on div "Mark Complete" at bounding box center [656, 12] width 39 height 16
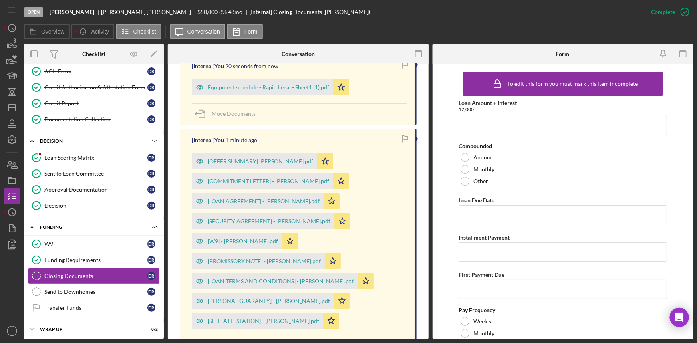
scroll to position [319, 0]
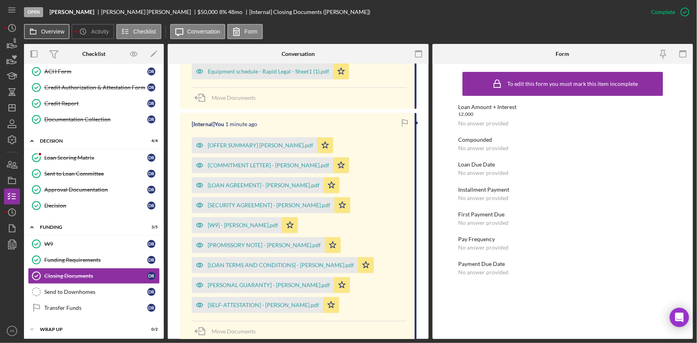
click at [55, 29] on label "Overview" at bounding box center [52, 31] width 23 height 6
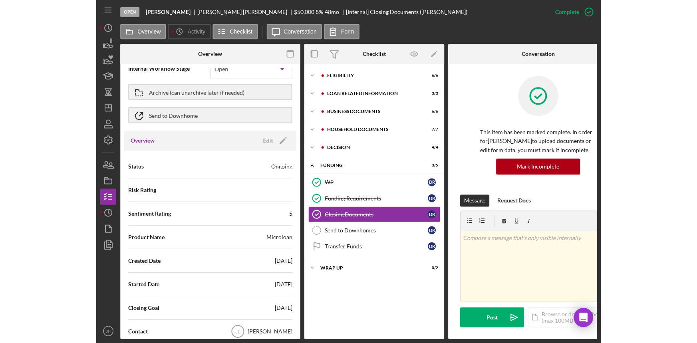
scroll to position [36, 0]
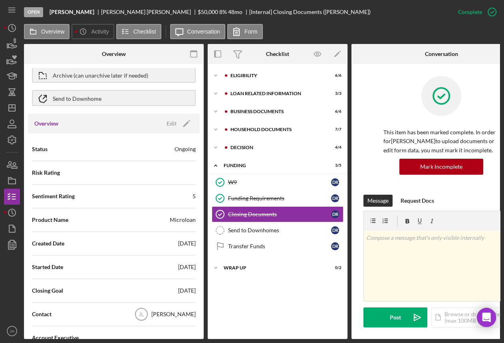
click at [286, 309] on div "Icon/Expander Eligibility 6 / 6 Icon/Expander Loan related information 3 / 3 Ic…" at bounding box center [278, 201] width 140 height 267
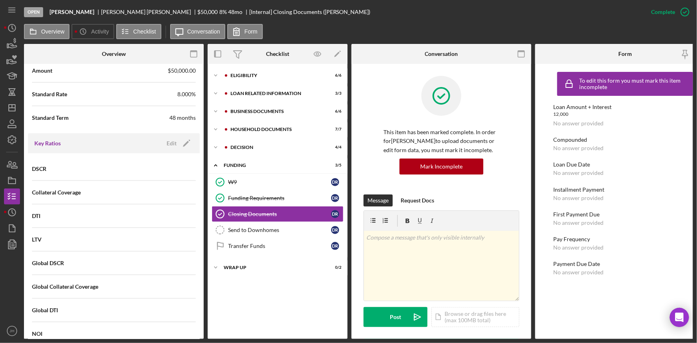
scroll to position [508, 0]
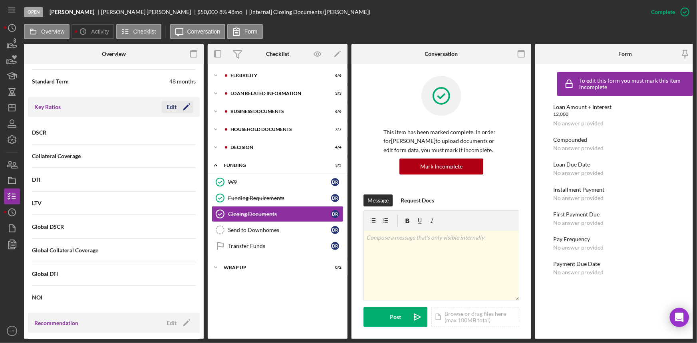
click at [182, 107] on icon "Icon/Edit" at bounding box center [187, 107] width 20 height 20
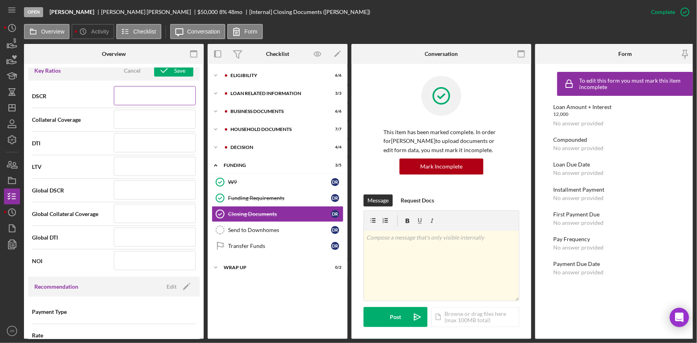
click at [135, 94] on input at bounding box center [155, 95] width 82 height 19
type input "7.18"
click at [125, 116] on input at bounding box center [155, 119] width 82 height 19
type input "83"
click at [131, 141] on input at bounding box center [155, 142] width 82 height 19
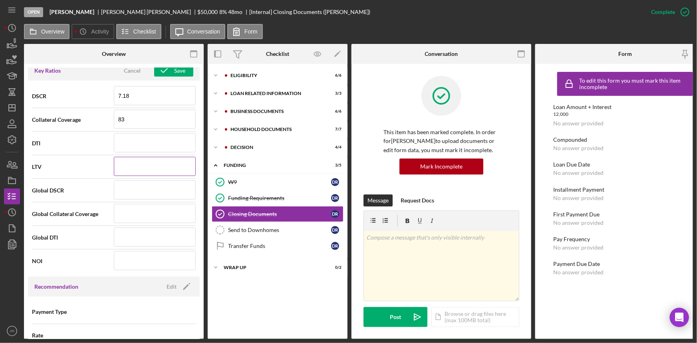
click at [138, 161] on input at bounding box center [155, 166] width 82 height 19
drag, startPoint x: 148, startPoint y: 143, endPoint x: 148, endPoint y: 148, distance: 4.8
click at [148, 143] on input at bounding box center [155, 142] width 82 height 19
click at [149, 160] on input at bounding box center [155, 166] width 82 height 19
click at [149, 141] on input at bounding box center [155, 142] width 82 height 19
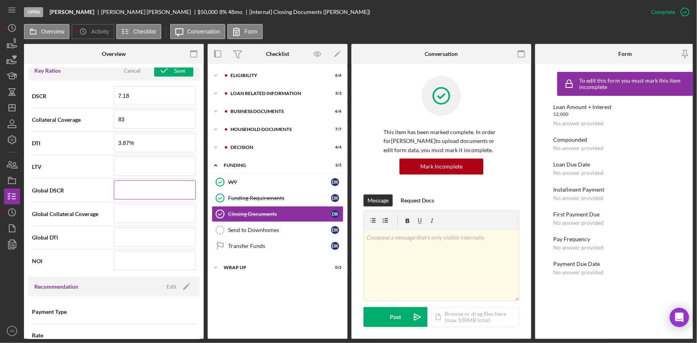
type input "3.870%"
click at [138, 191] on input at bounding box center [155, 190] width 82 height 19
paste input "3.87"
type input "3.87"
drag, startPoint x: 147, startPoint y: 148, endPoint x: 111, endPoint y: 142, distance: 37.2
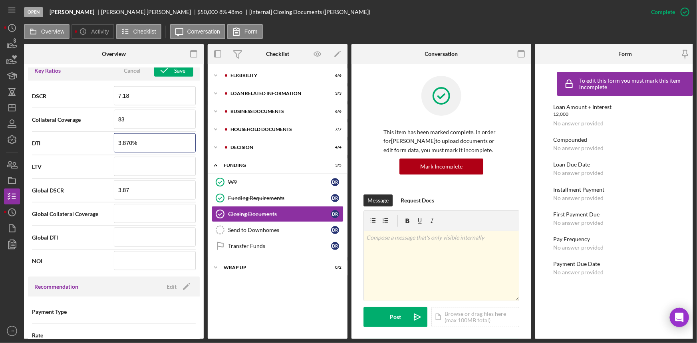
click at [111, 142] on div "DTI 3.870%" at bounding box center [114, 143] width 164 height 20
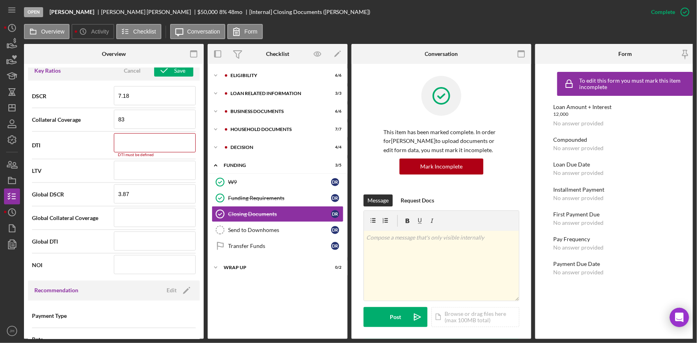
click at [108, 153] on div "DTI DTI must be defined" at bounding box center [114, 145] width 164 height 24
click at [129, 143] on input at bounding box center [155, 142] width 82 height 19
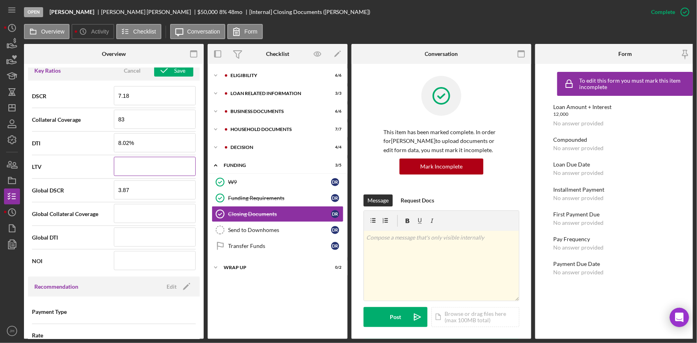
type input "8.020%"
click at [137, 164] on input at bounding box center [155, 166] width 82 height 19
click at [94, 170] on div "LTV" at bounding box center [114, 167] width 164 height 20
click at [121, 163] on input at bounding box center [155, 166] width 82 height 19
drag, startPoint x: 137, startPoint y: 168, endPoint x: 114, endPoint y: 166, distance: 23.2
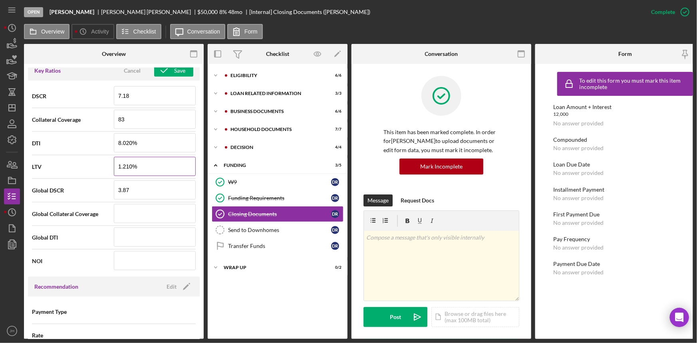
click at [114, 166] on input "1.210%" at bounding box center [155, 166] width 82 height 19
type input "120.000%"
click at [152, 189] on input "3.87" at bounding box center [155, 190] width 82 height 19
click at [147, 167] on input "120.000%" at bounding box center [155, 166] width 82 height 19
click at [144, 224] on div "Global Collateral Coverage" at bounding box center [114, 215] width 164 height 24
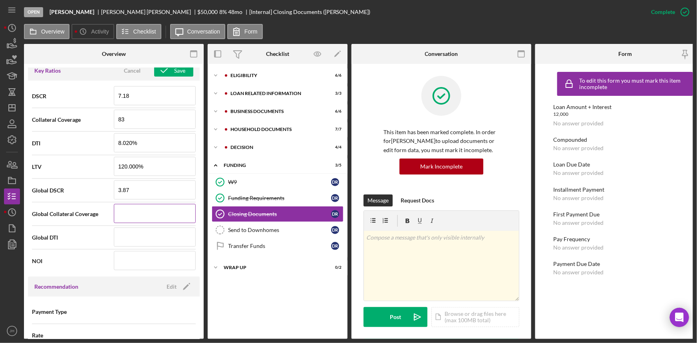
click at [146, 215] on input at bounding box center [155, 213] width 82 height 19
type input "83"
click at [141, 232] on input at bounding box center [155, 237] width 82 height 19
drag, startPoint x: 146, startPoint y: 189, endPoint x: 102, endPoint y: 189, distance: 44.4
click at [102, 189] on div "Global DSCR 3.87" at bounding box center [114, 191] width 164 height 20
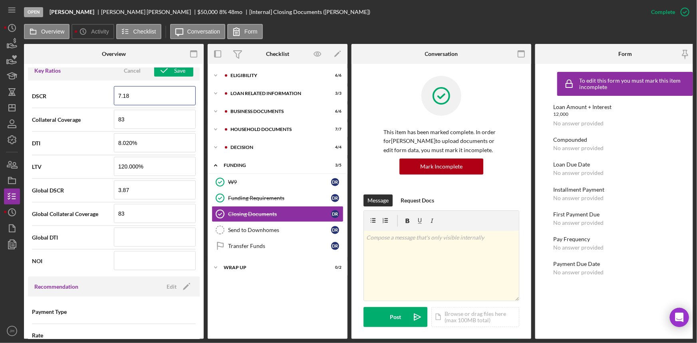
drag, startPoint x: 152, startPoint y: 90, endPoint x: 94, endPoint y: 96, distance: 59.0
click at [94, 96] on div "DSCR 7.18" at bounding box center [114, 96] width 164 height 20
drag, startPoint x: 137, startPoint y: 189, endPoint x: 102, endPoint y: 191, distance: 35.2
click at [102, 191] on div "Global DSCR 3.87" at bounding box center [114, 191] width 164 height 20
click at [152, 240] on input at bounding box center [155, 237] width 82 height 19
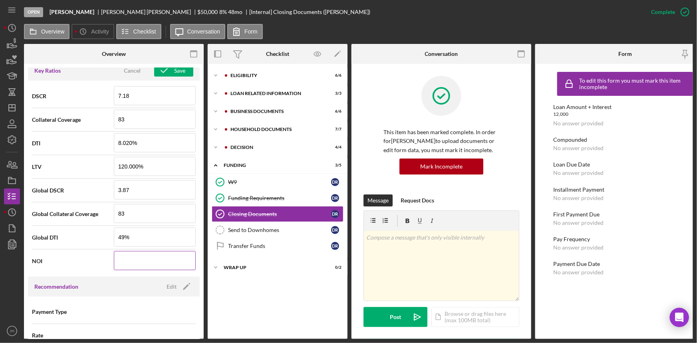
type input "49.000%"
click at [135, 254] on input at bounding box center [155, 260] width 82 height 19
type input "$97,525.08"
click at [88, 263] on span "NOI" at bounding box center [73, 261] width 82 height 8
click at [174, 74] on div "Save" at bounding box center [179, 71] width 11 height 12
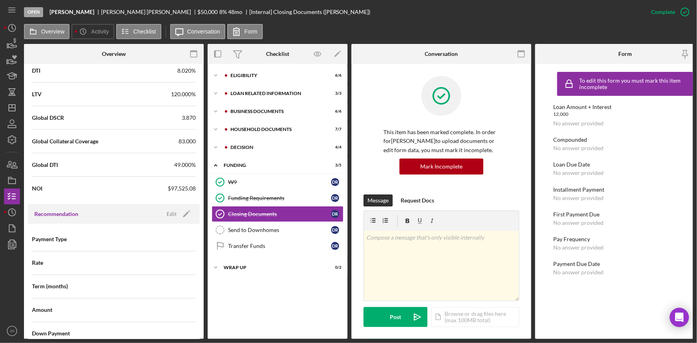
scroll to position [654, 0]
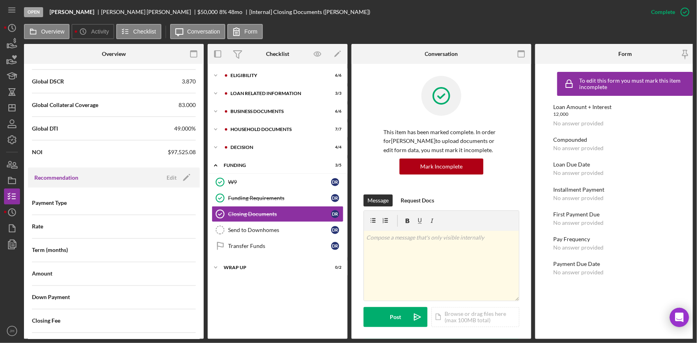
click at [180, 183] on div "Recommendation Edit Icon/Edit" at bounding box center [114, 178] width 172 height 20
click at [181, 180] on icon "Icon/Edit" at bounding box center [187, 178] width 20 height 20
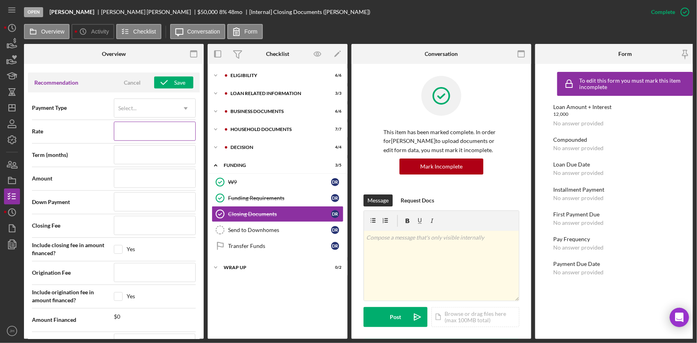
scroll to position [763, 0]
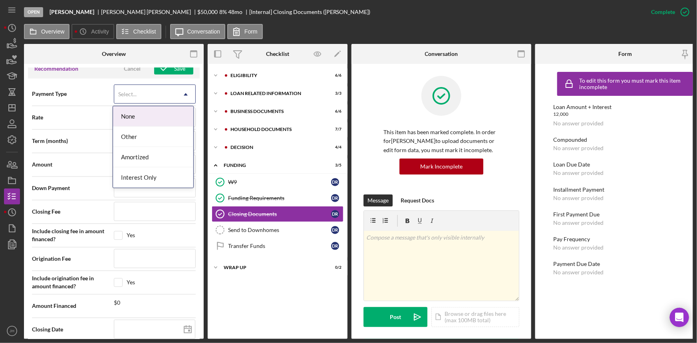
click at [147, 98] on div "Select..." at bounding box center [145, 95] width 62 height 18
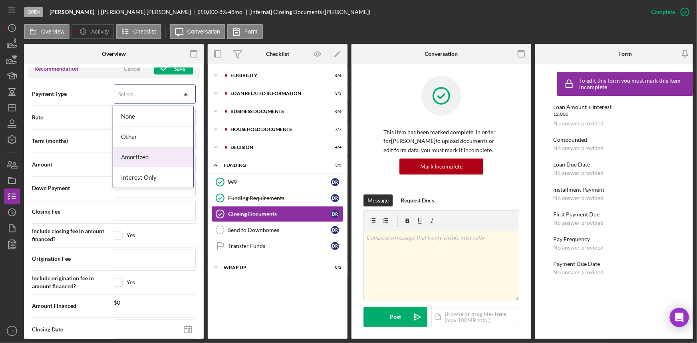
click at [143, 154] on div "Amortized" at bounding box center [153, 157] width 80 height 20
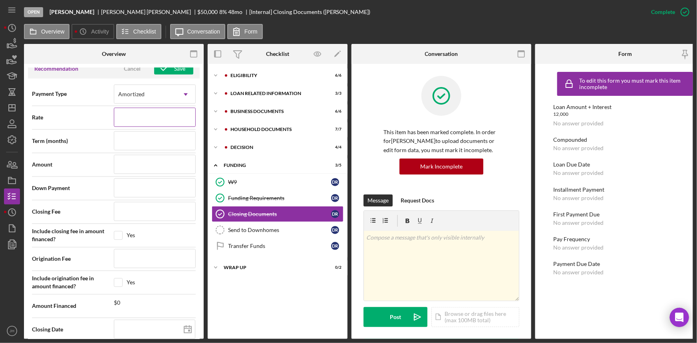
click at [143, 117] on input at bounding box center [155, 117] width 82 height 19
type input "8%"
type input "8.000%"
type input "4"
type input "48"
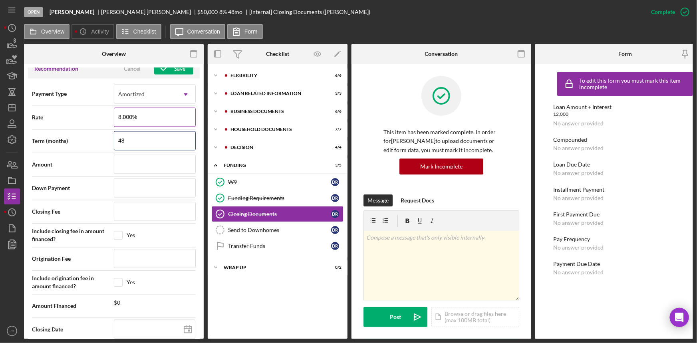
type input "48"
paste input "$101,382"
type input "$101,382"
drag, startPoint x: 144, startPoint y: 166, endPoint x: 113, endPoint y: 161, distance: 31.6
click at [114, 161] on input "$101,382" at bounding box center [155, 164] width 82 height 19
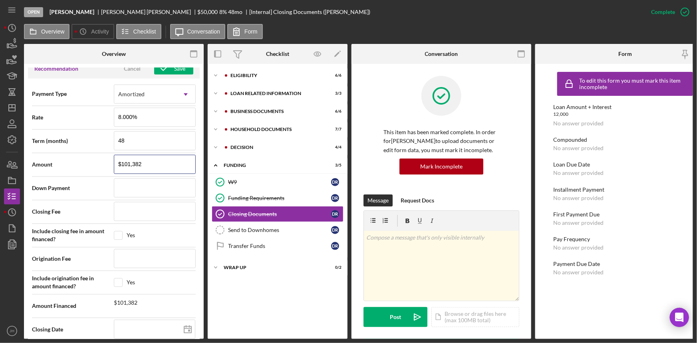
type input "$101,382"
type input "$1"
type input "$10"
type input "$101"
type input "$1,013"
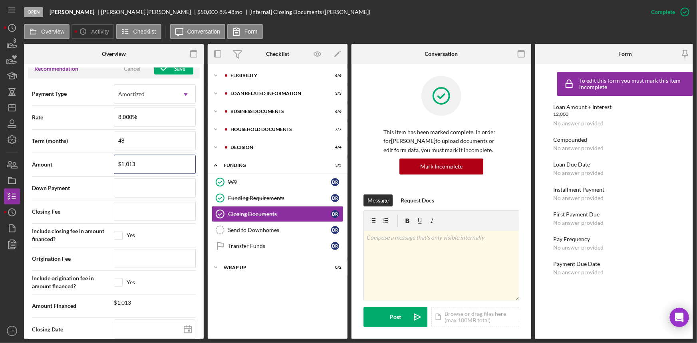
type input "$1,013"
click at [89, 168] on div "Amount $1,013" at bounding box center [114, 165] width 164 height 20
click at [115, 189] on input at bounding box center [155, 188] width 82 height 19
drag, startPoint x: 150, startPoint y: 165, endPoint x: 96, endPoint y: 163, distance: 54.8
click at [96, 163] on div "Amount $1,013" at bounding box center [114, 165] width 164 height 20
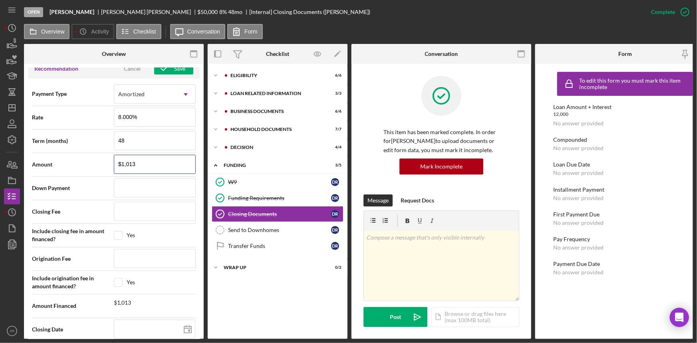
type input "$5"
type input "$50"
type input "$500"
type input "$5,000"
type input "$50,000"
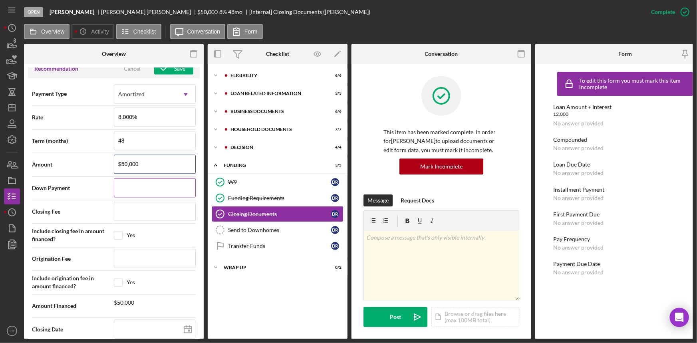
type input "$50,000"
click at [128, 185] on input at bounding box center [155, 188] width 82 height 19
type input "$0"
type input "$7"
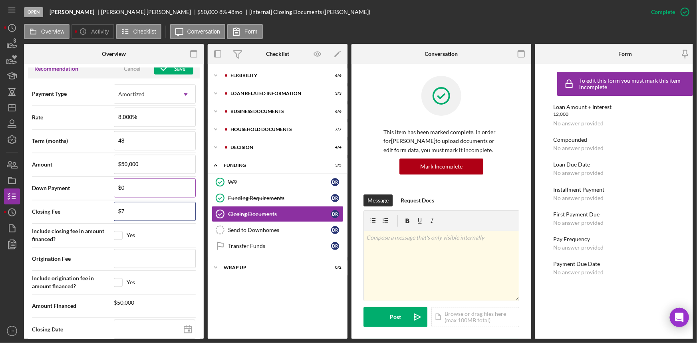
type input "$75"
type input "$750"
click at [87, 213] on span "Closing Fee" at bounding box center [73, 212] width 82 height 8
drag, startPoint x: 145, startPoint y: 212, endPoint x: 110, endPoint y: 210, distance: 35.6
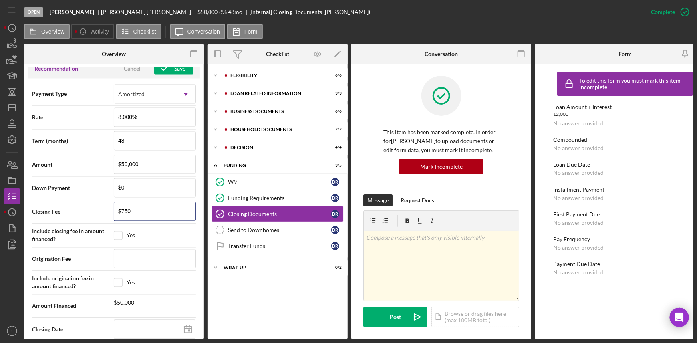
click at [110, 210] on div "Closing Fee $750" at bounding box center [114, 212] width 164 height 20
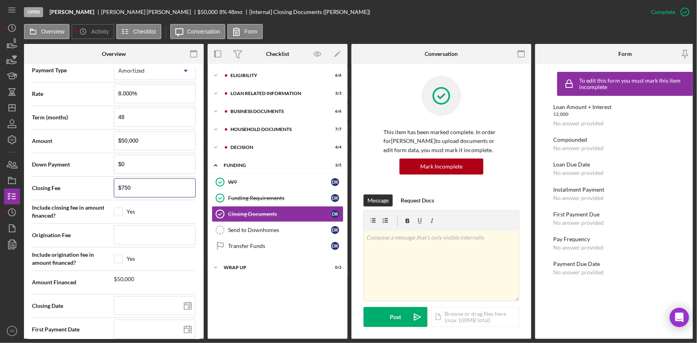
scroll to position [799, 0]
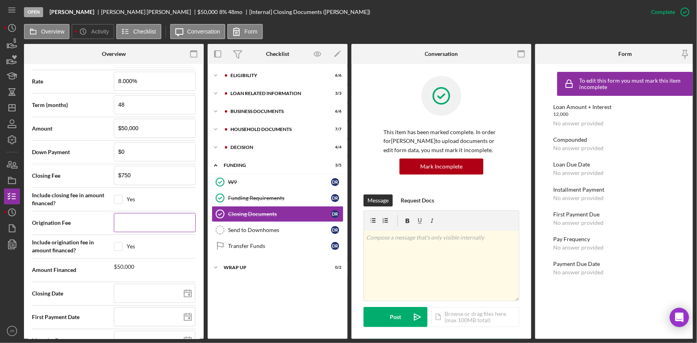
click at [141, 219] on input at bounding box center [155, 222] width 82 height 19
paste input "$750"
type input "$750"
drag, startPoint x: 144, startPoint y: 177, endPoint x: 94, endPoint y: 175, distance: 49.6
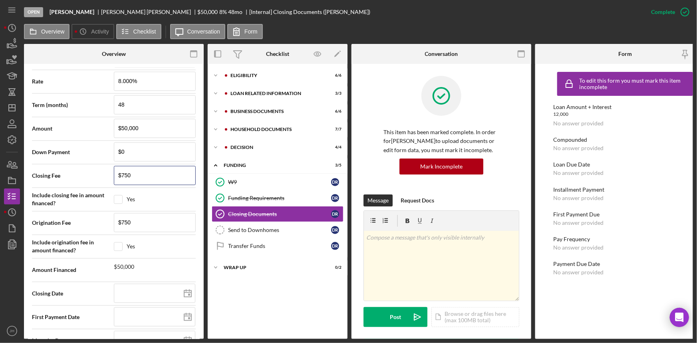
click at [94, 175] on div "Closing Fee $750" at bounding box center [114, 176] width 164 height 20
type input "$0"
click at [94, 172] on span "Closing Fee" at bounding box center [73, 176] width 82 height 8
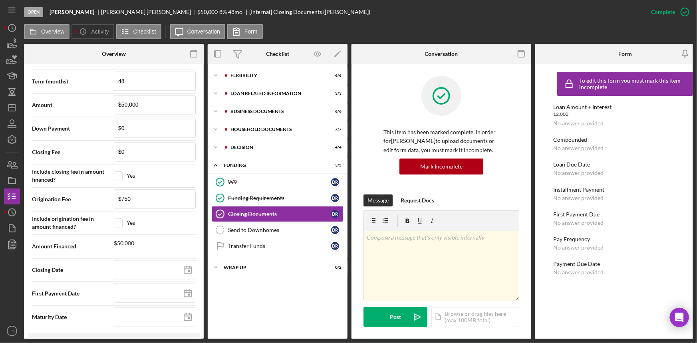
scroll to position [835, 0]
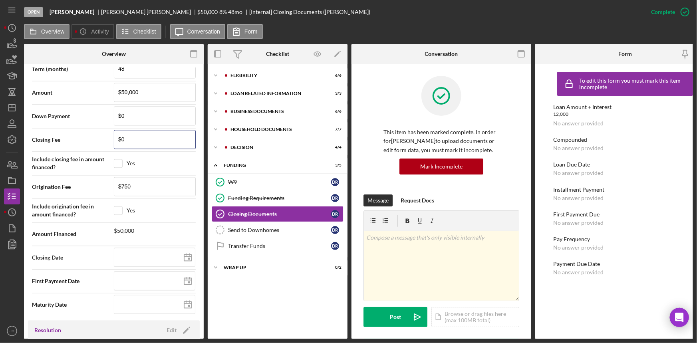
drag, startPoint x: 109, startPoint y: 135, endPoint x: 90, endPoint y: 134, distance: 19.2
click at [90, 134] on div "Closing Fee $0" at bounding box center [114, 140] width 164 height 20
type input "$2"
type input "$20"
click at [87, 132] on div "Closing Fee $20" at bounding box center [114, 140] width 164 height 20
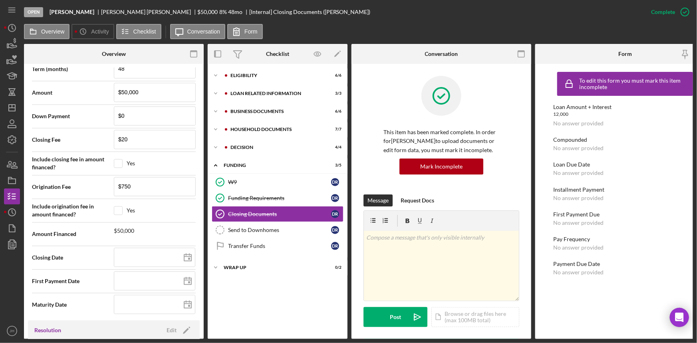
scroll to position [872, 0]
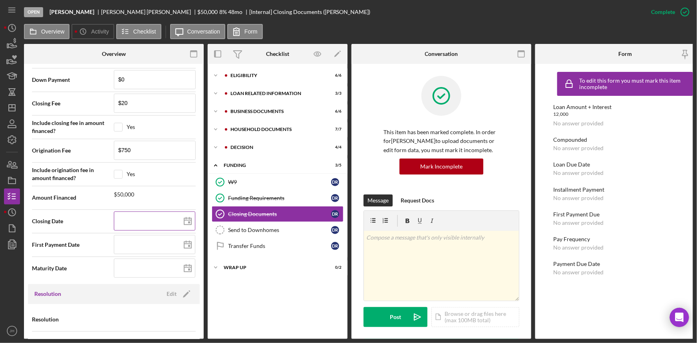
click at [187, 217] on icon at bounding box center [188, 221] width 20 height 20
click at [188, 244] on icon at bounding box center [188, 245] width 20 height 20
click at [145, 250] on input "11/01/2025" at bounding box center [155, 244] width 82 height 19
drag, startPoint x: 145, startPoint y: 250, endPoint x: 113, endPoint y: 250, distance: 32.4
click at [114, 250] on input "11/01/2025" at bounding box center [155, 244] width 82 height 19
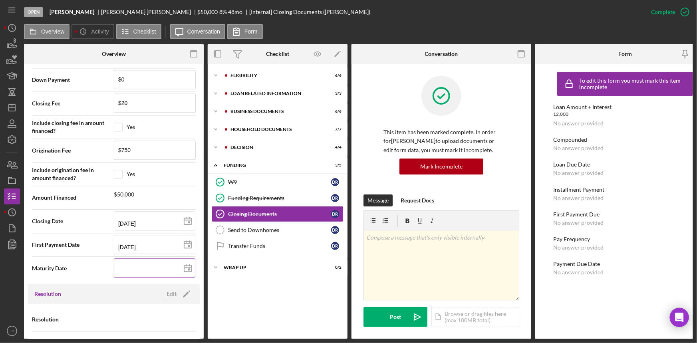
click at [133, 269] on input at bounding box center [155, 268] width 82 height 19
click at [150, 244] on input "11/01/2025" at bounding box center [155, 244] width 82 height 19
click at [132, 264] on input at bounding box center [155, 268] width 82 height 19
click at [185, 267] on line at bounding box center [187, 267] width 7 height 0
click at [93, 275] on div "Maturity Date 10/01/2029 2029-10-01" at bounding box center [114, 269] width 164 height 20
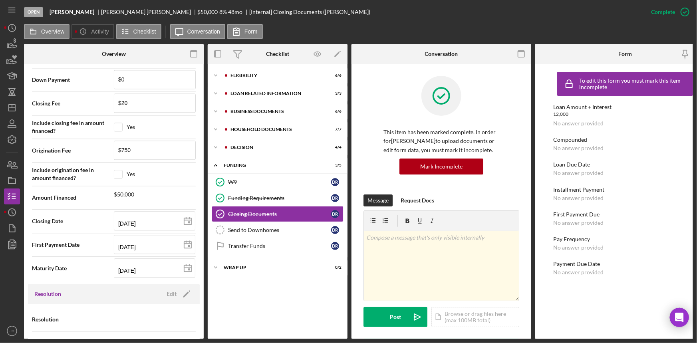
scroll to position [896, 0]
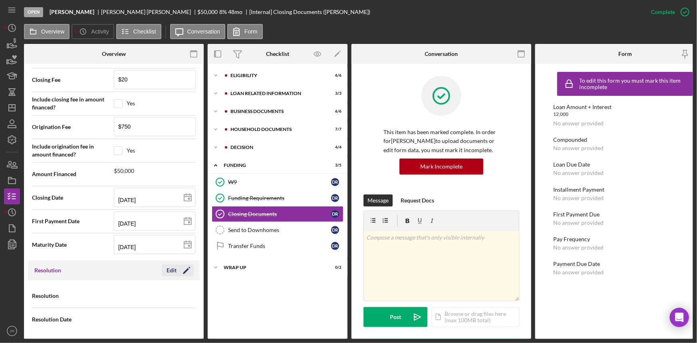
click at [187, 267] on icon "Icon/Edit" at bounding box center [187, 271] width 20 height 20
click at [133, 290] on div "Select..." at bounding box center [145, 296] width 62 height 18
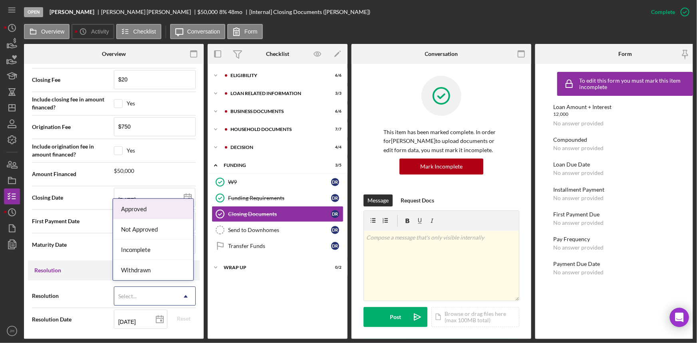
click at [135, 208] on div "Approved" at bounding box center [153, 209] width 80 height 20
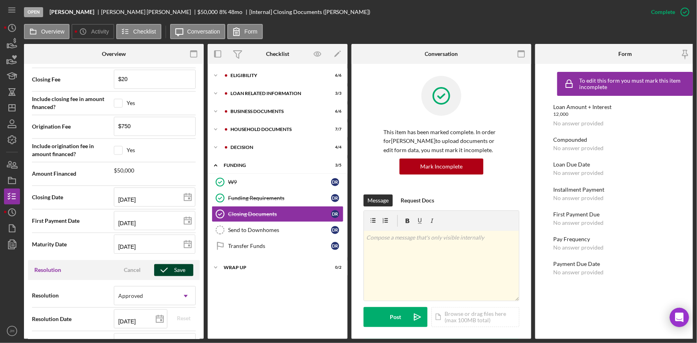
click at [160, 264] on icon "button" at bounding box center [164, 270] width 20 height 20
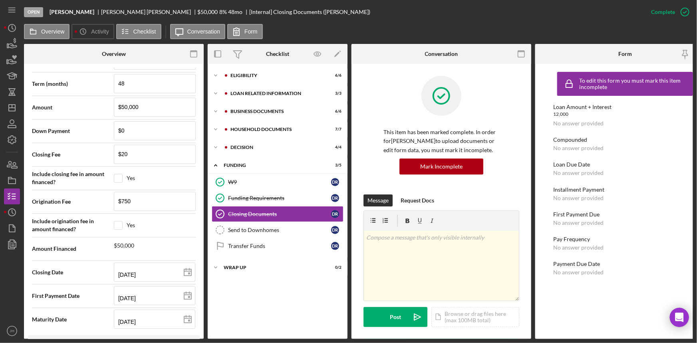
scroll to position [740, 0]
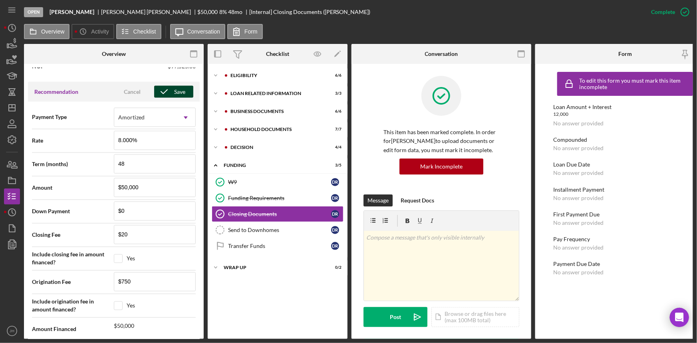
click at [168, 92] on icon "button" at bounding box center [164, 92] width 20 height 20
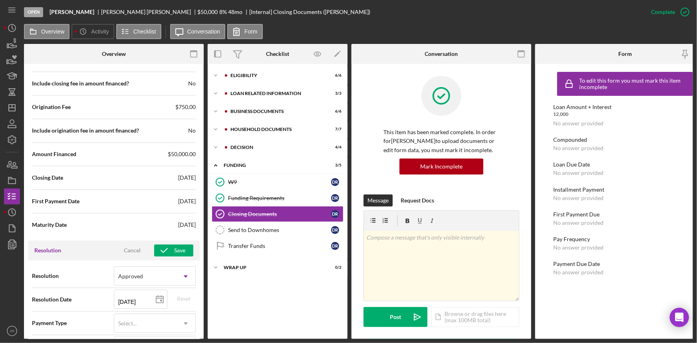
scroll to position [922, 0]
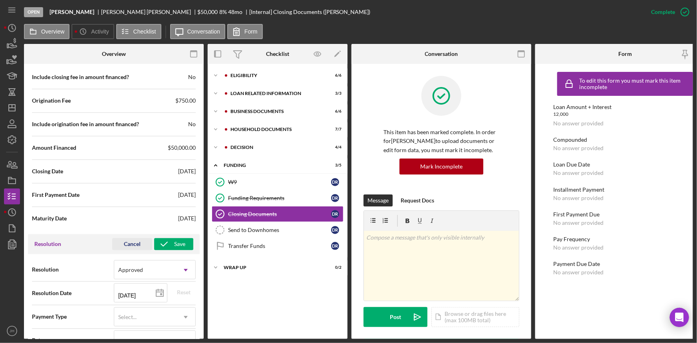
click at [132, 243] on div "Cancel" at bounding box center [132, 244] width 17 height 12
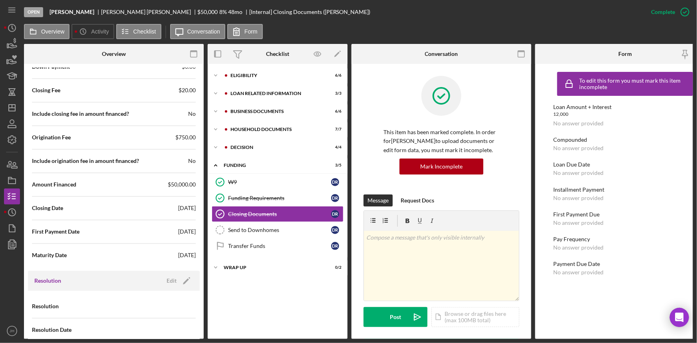
scroll to position [896, 0]
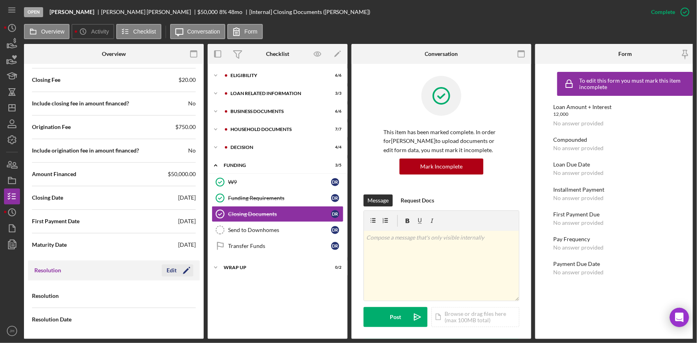
click at [189, 272] on icon "Icon/Edit" at bounding box center [187, 271] width 20 height 20
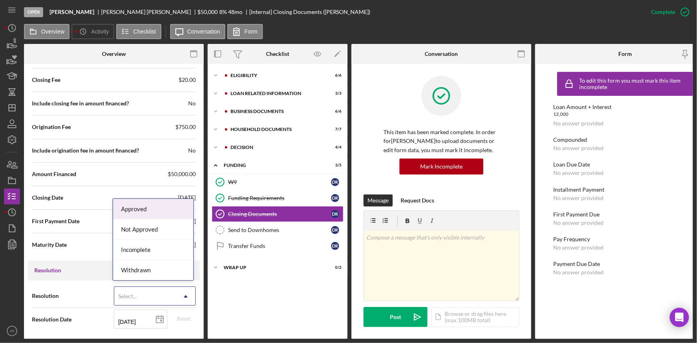
drag, startPoint x: 140, startPoint y: 291, endPoint x: 143, endPoint y: 288, distance: 4.8
click at [140, 291] on div "Select..." at bounding box center [145, 296] width 62 height 18
click at [166, 213] on div "Approved" at bounding box center [153, 209] width 80 height 20
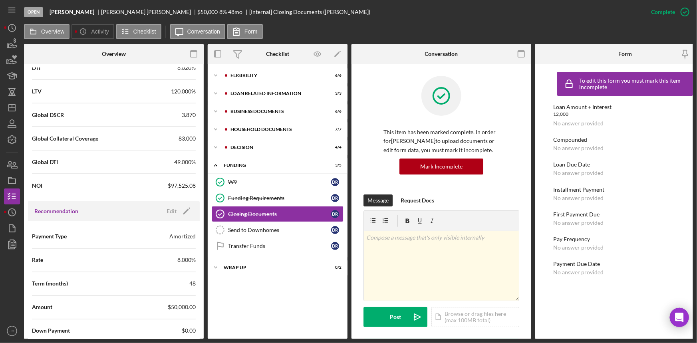
scroll to position [947, 0]
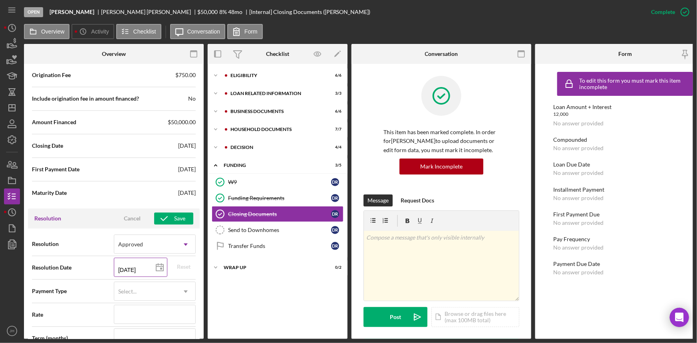
click at [161, 267] on polygon at bounding box center [159, 268] width 7 height 6
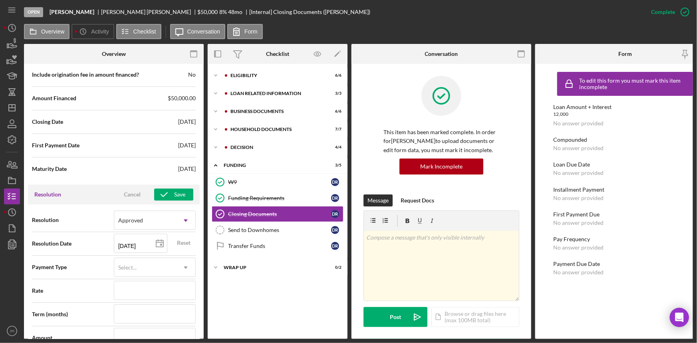
scroll to position [984, 0]
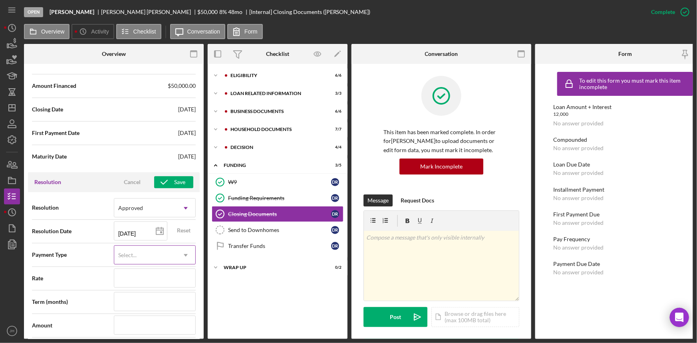
click at [138, 254] on div "Select..." at bounding box center [145, 255] width 62 height 18
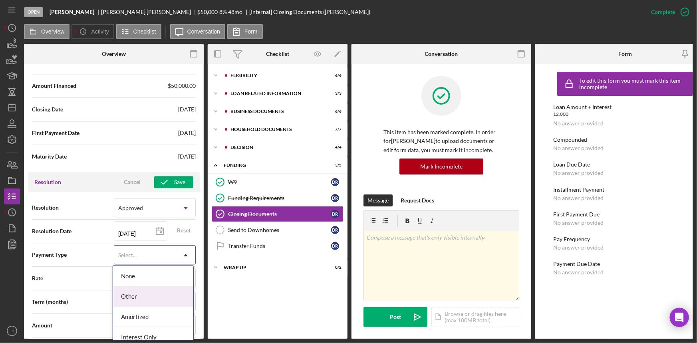
scroll to position [7, 0]
click at [156, 311] on div "Amortized" at bounding box center [153, 310] width 80 height 20
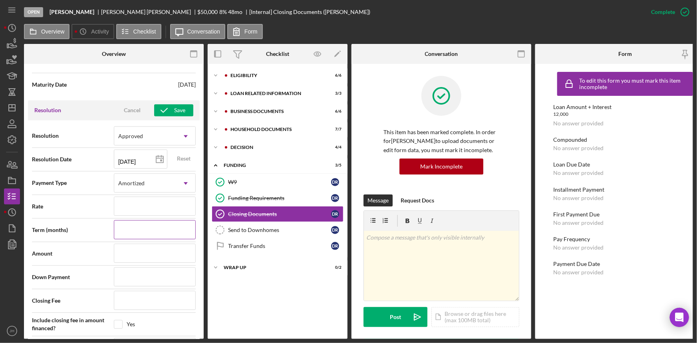
scroll to position [1056, 0]
click at [142, 204] on input at bounding box center [155, 205] width 82 height 19
click at [154, 228] on input at bounding box center [155, 228] width 82 height 19
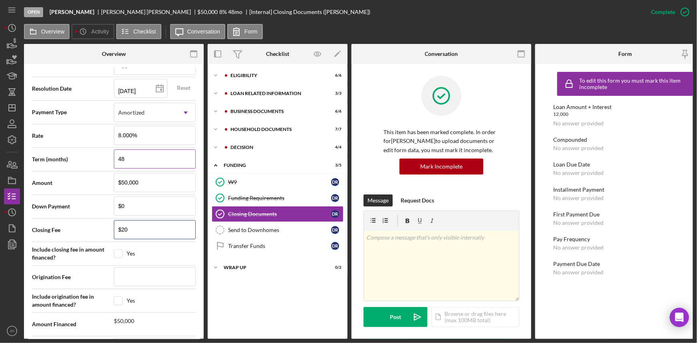
scroll to position [1129, 0]
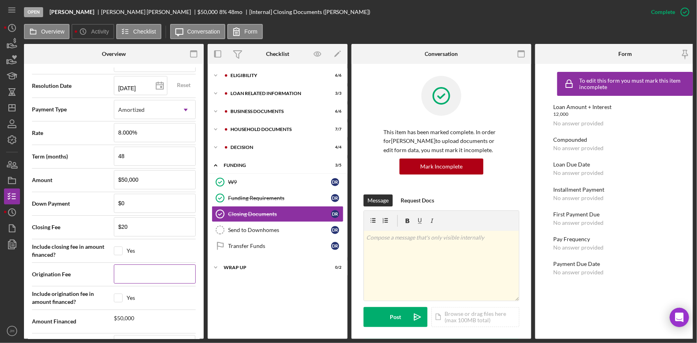
click at [137, 273] on input at bounding box center [155, 274] width 82 height 19
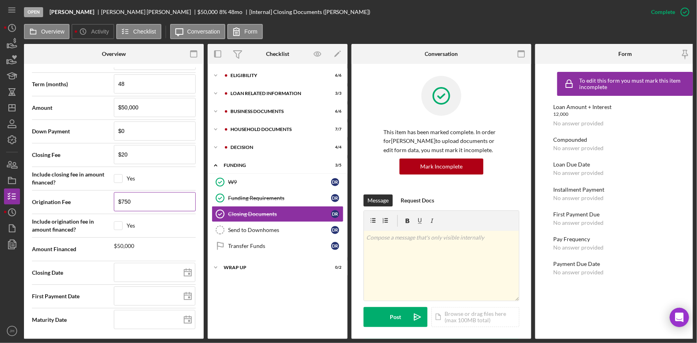
scroll to position [1202, 0]
click at [189, 270] on polygon at bounding box center [187, 272] width 7 height 6
click at [187, 295] on line at bounding box center [187, 295] width 7 height 0
click at [181, 320] on icon at bounding box center [188, 320] width 20 height 20
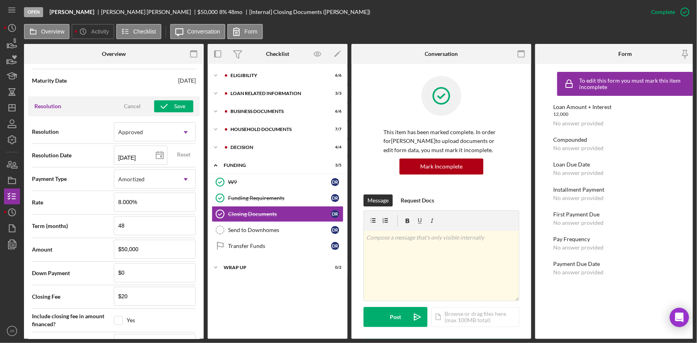
scroll to position [1056, 0]
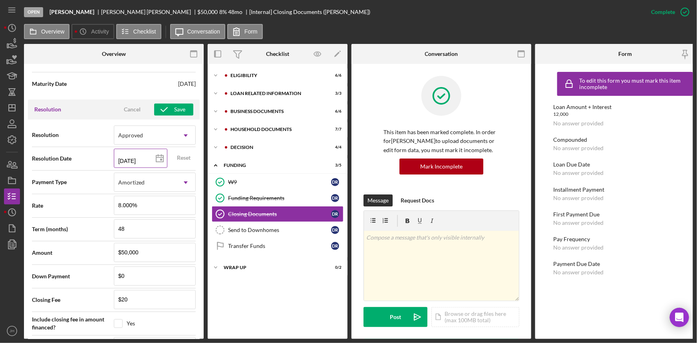
click at [160, 161] on icon at bounding box center [160, 159] width 20 height 20
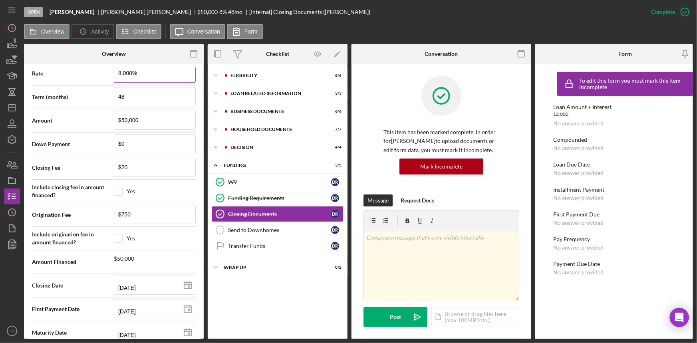
scroll to position [1202, 0]
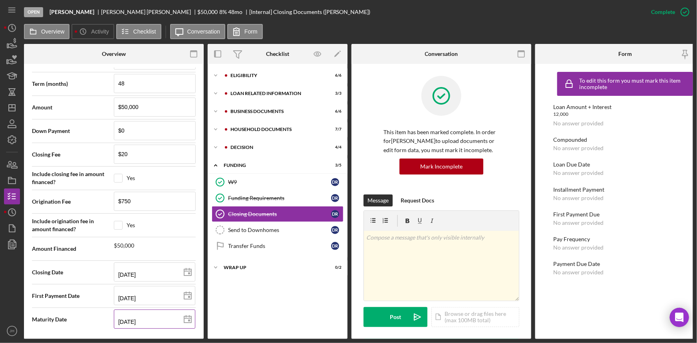
drag, startPoint x: 123, startPoint y: 321, endPoint x: 116, endPoint y: 320, distance: 7.6
click at [116, 320] on input "10/01/2029" at bounding box center [155, 319] width 82 height 19
click at [95, 302] on div "First Payment Date 11/01/2025 2025-11-01" at bounding box center [114, 296] width 164 height 20
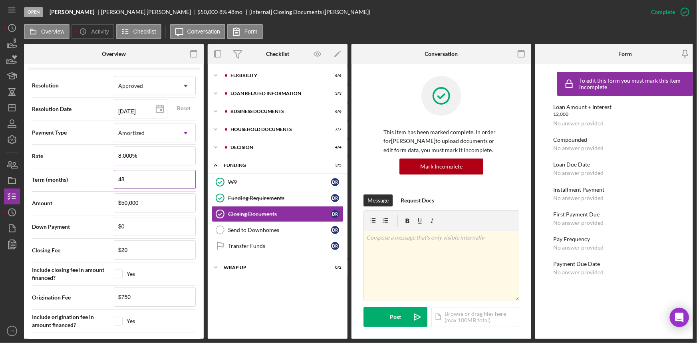
scroll to position [1093, 0]
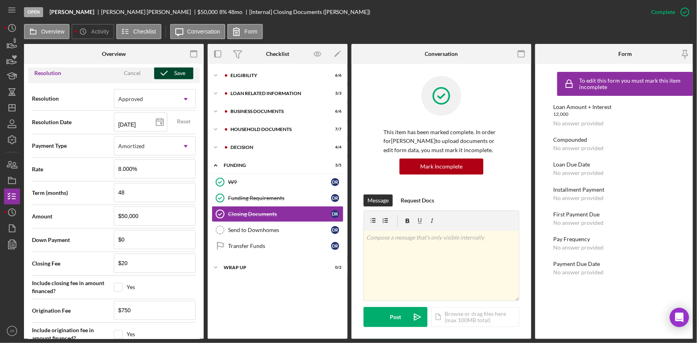
click at [177, 72] on div "Save" at bounding box center [179, 73] width 11 height 12
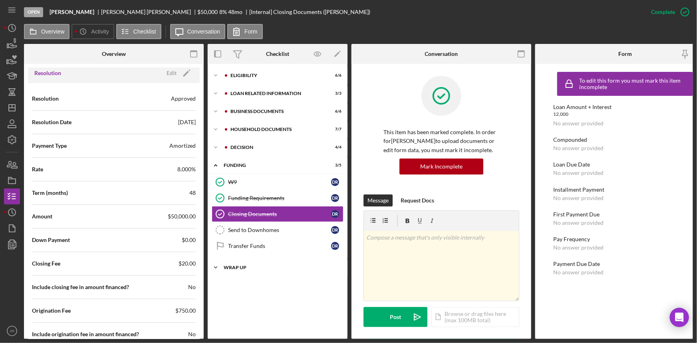
click at [262, 269] on div "Wrap Up" at bounding box center [281, 267] width 114 height 5
click at [263, 225] on link "Send to Downhomes Send to Downhomes D R" at bounding box center [278, 230] width 132 height 16
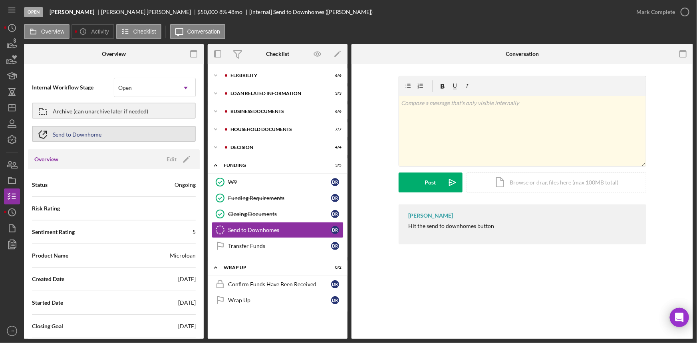
click at [86, 138] on div "Send to Downhome" at bounding box center [77, 134] width 49 height 14
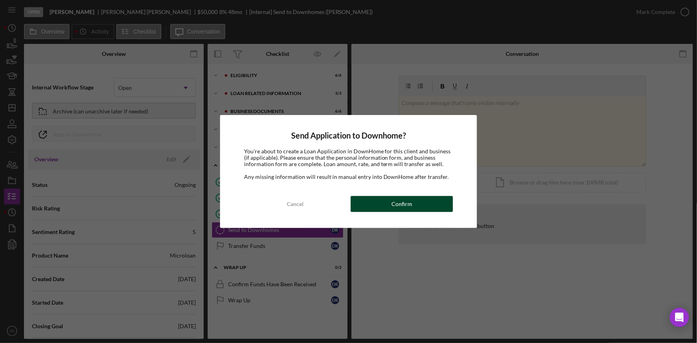
click at [390, 207] on button "Confirm" at bounding box center [402, 204] width 103 height 16
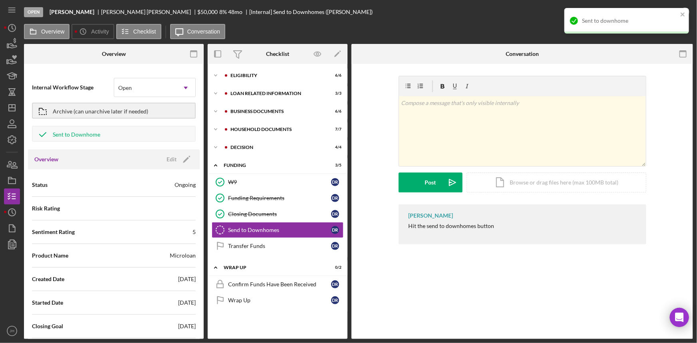
click at [687, 12] on div "Sent to downhome" at bounding box center [627, 21] width 125 height 26
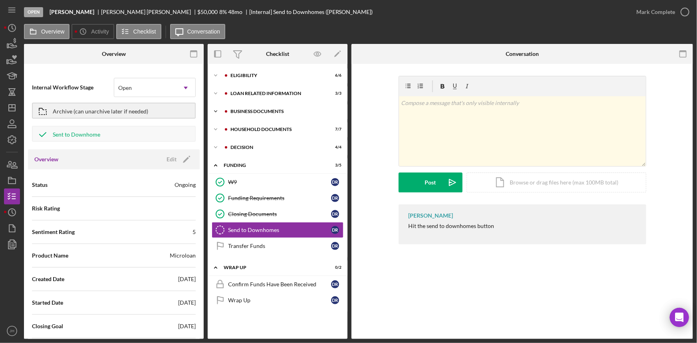
click at [275, 113] on div "Business documents" at bounding box center [284, 111] width 107 height 5
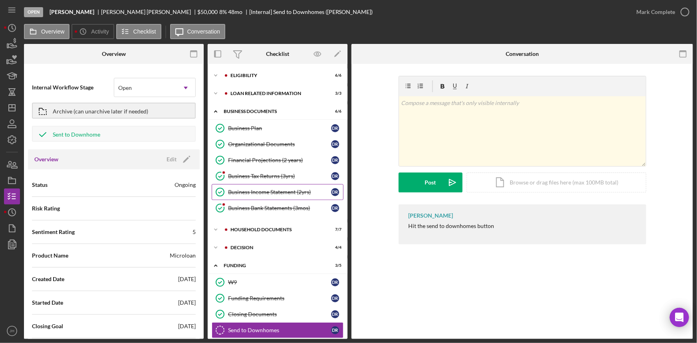
drag, startPoint x: 283, startPoint y: 225, endPoint x: 284, endPoint y: 189, distance: 36.4
click at [283, 225] on div "Icon/Expander household documents 7 / 7" at bounding box center [278, 230] width 140 height 16
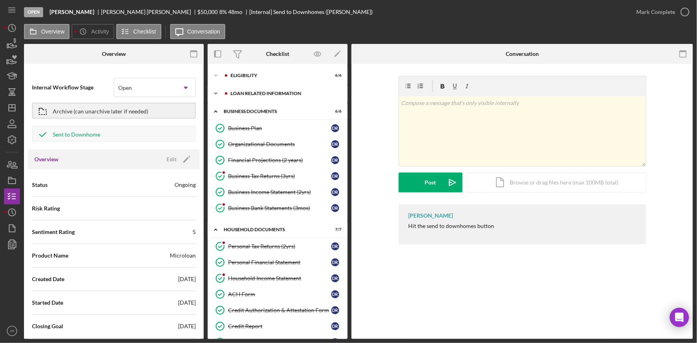
click at [278, 90] on div "Icon/Expander Loan related information 3 / 3" at bounding box center [278, 94] width 140 height 16
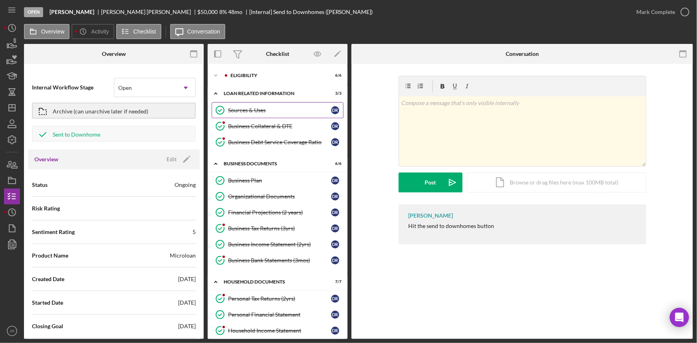
click at [283, 109] on div "Sources & Uses" at bounding box center [279, 110] width 103 height 6
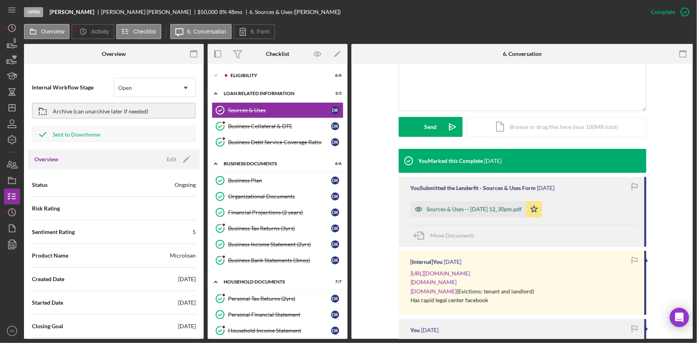
click at [454, 214] on div "Sources & Uses -- 2024-12-16 12_30pm.pdf" at bounding box center [468, 209] width 115 height 16
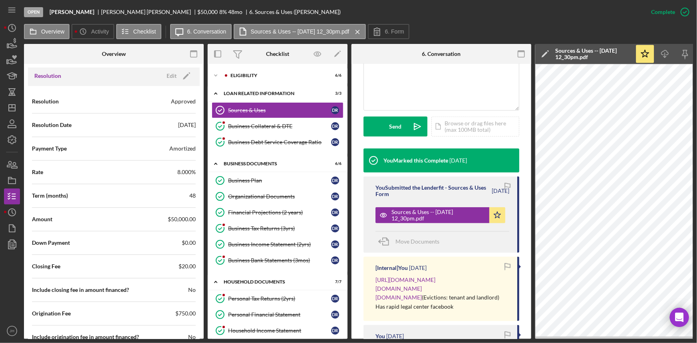
scroll to position [1053, 0]
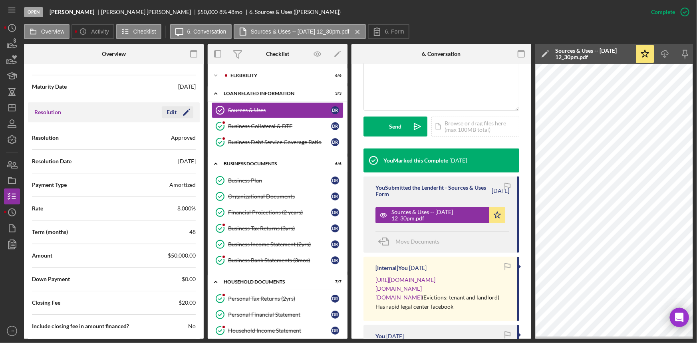
click at [179, 112] on icon "Icon/Edit" at bounding box center [187, 112] width 20 height 20
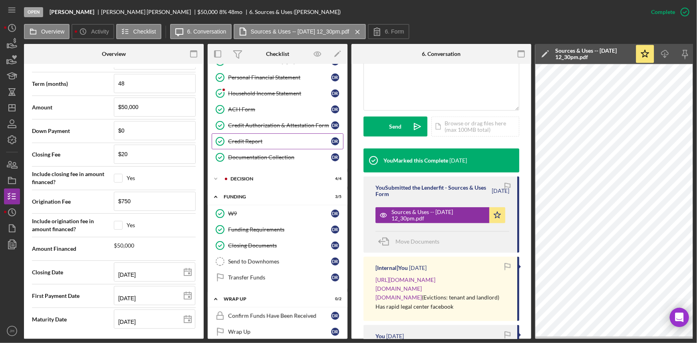
scroll to position [246, 0]
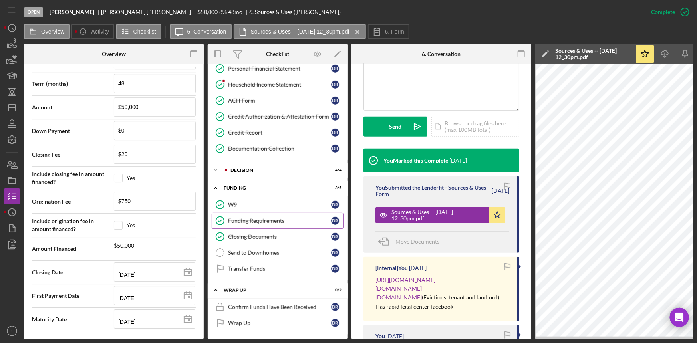
click at [266, 225] on link "Funding Requirements Funding Requirements D R" at bounding box center [278, 221] width 132 height 16
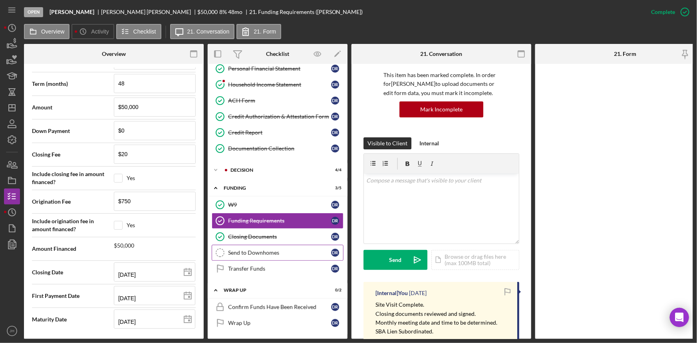
scroll to position [56, 0]
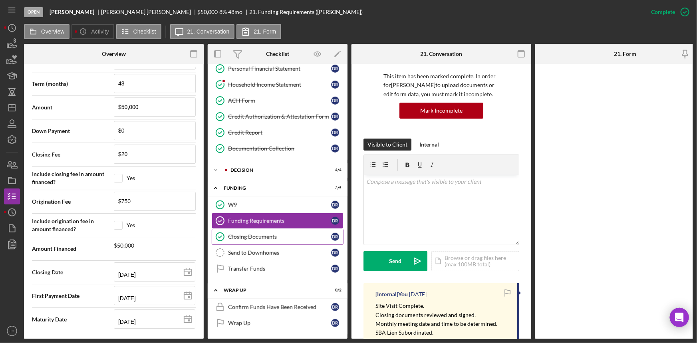
click at [295, 234] on div "Closing Documents" at bounding box center [279, 237] width 103 height 6
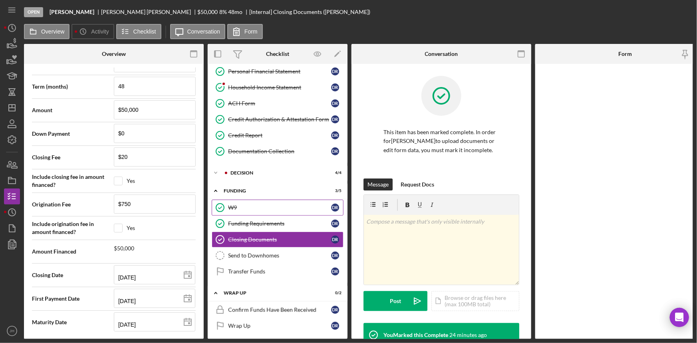
scroll to position [246, 0]
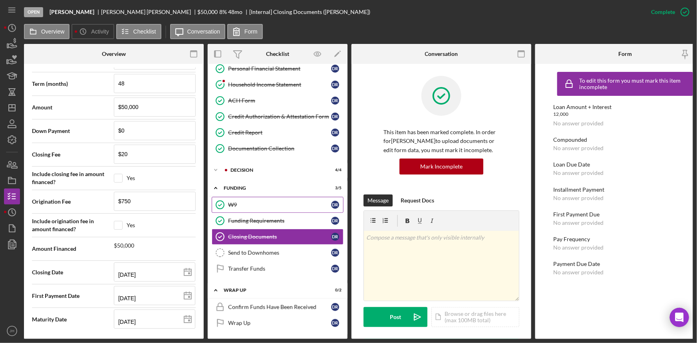
click at [292, 203] on div "W9" at bounding box center [279, 205] width 103 height 6
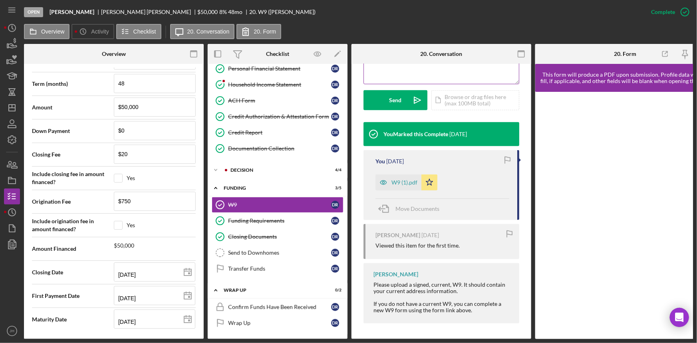
scroll to position [219, 0]
click at [264, 164] on div "Icon/Expander decision 4 / 4" at bounding box center [278, 170] width 140 height 16
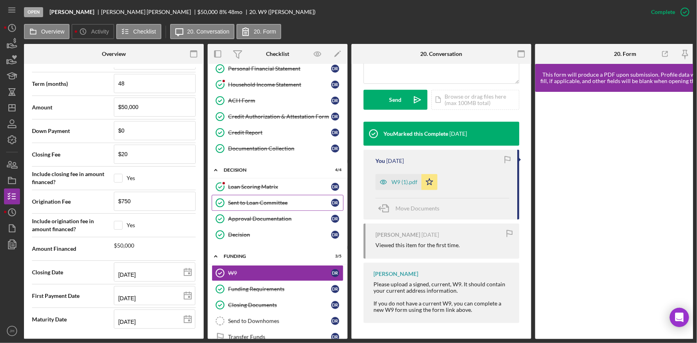
click at [271, 196] on link "Sent to Loan Committee Sent to Loan Committee D R" at bounding box center [278, 203] width 132 height 16
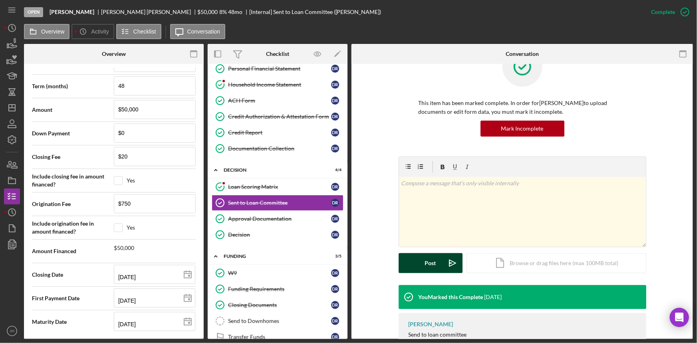
scroll to position [59, 0]
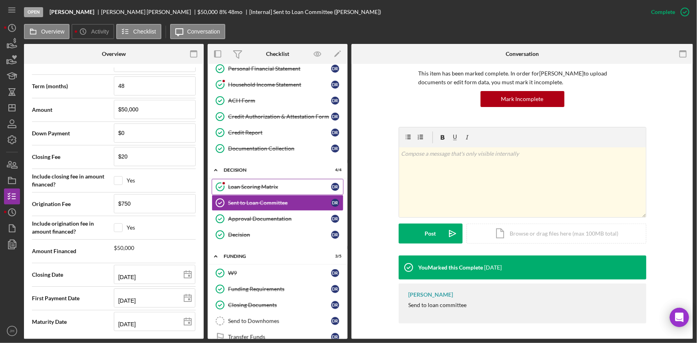
click at [272, 184] on div "Loan Scoring Matrix" at bounding box center [279, 187] width 103 height 6
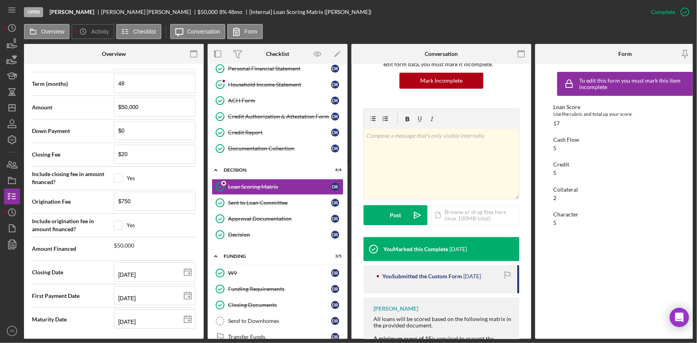
scroll to position [149, 0]
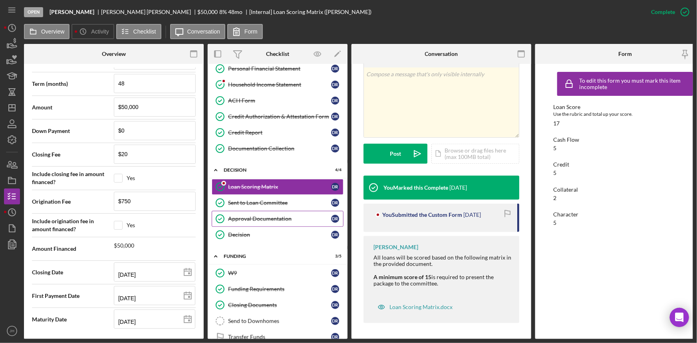
click at [262, 218] on div "Approval Documentation" at bounding box center [279, 219] width 103 height 6
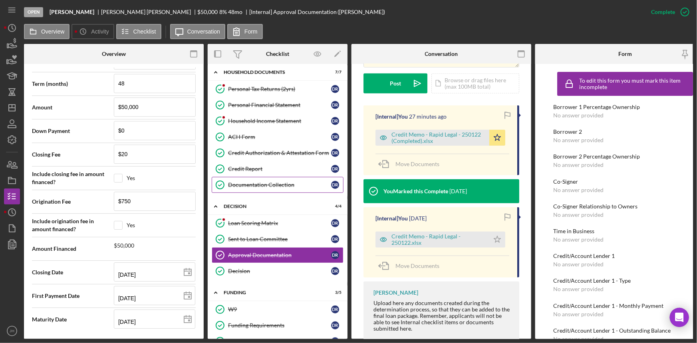
click at [299, 177] on link "Documentation Collection Documentation Collection D R" at bounding box center [278, 185] width 132 height 16
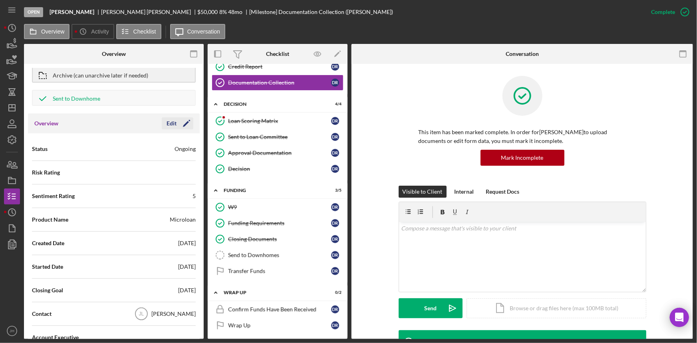
click at [179, 123] on icon "Icon/Edit" at bounding box center [187, 124] width 20 height 20
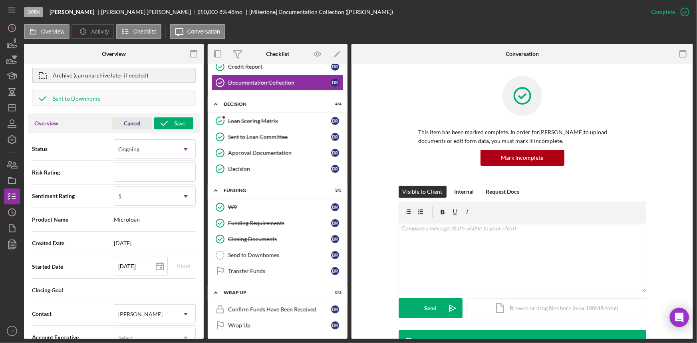
click at [118, 122] on button "Cancel" at bounding box center [132, 123] width 40 height 12
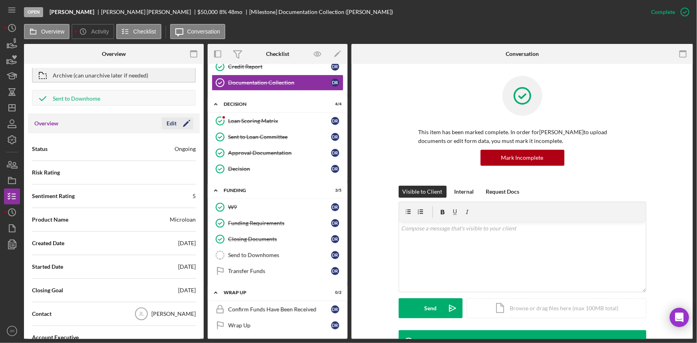
click at [168, 121] on div "Edit" at bounding box center [172, 123] width 10 height 12
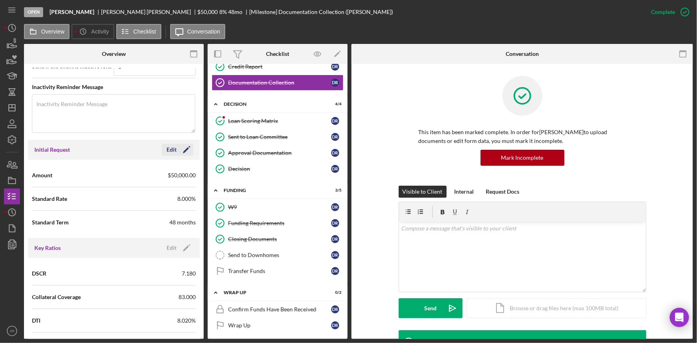
click at [183, 152] on icon "Icon/Edit" at bounding box center [187, 150] width 20 height 20
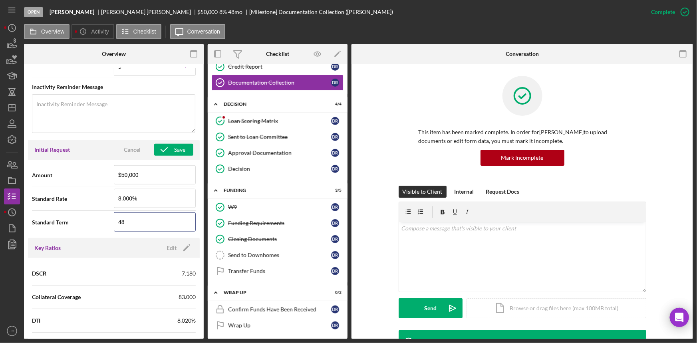
drag, startPoint x: 158, startPoint y: 226, endPoint x: 103, endPoint y: 224, distance: 55.2
click at [103, 224] on div "Standard Term 48" at bounding box center [114, 223] width 164 height 20
click at [100, 216] on div "Standard Term 60" at bounding box center [114, 223] width 164 height 20
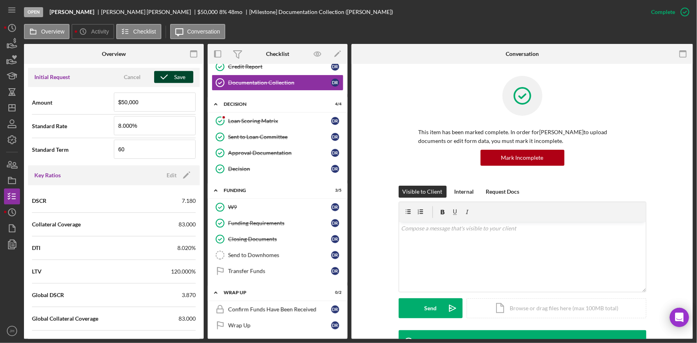
click at [167, 76] on icon "button" at bounding box center [164, 77] width 20 height 20
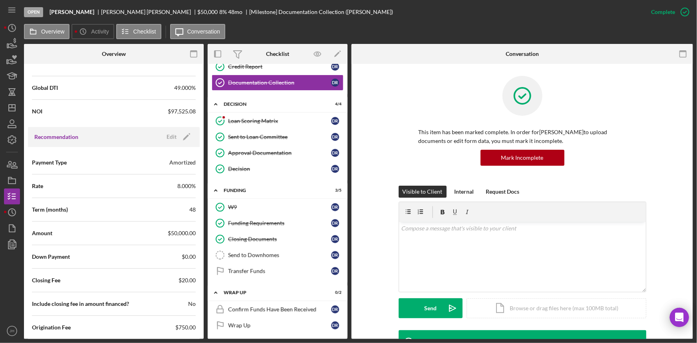
click at [182, 128] on div "Recommendation Edit Icon/Edit" at bounding box center [114, 137] width 172 height 20
click at [183, 136] on icon "Icon/Edit" at bounding box center [187, 137] width 20 height 20
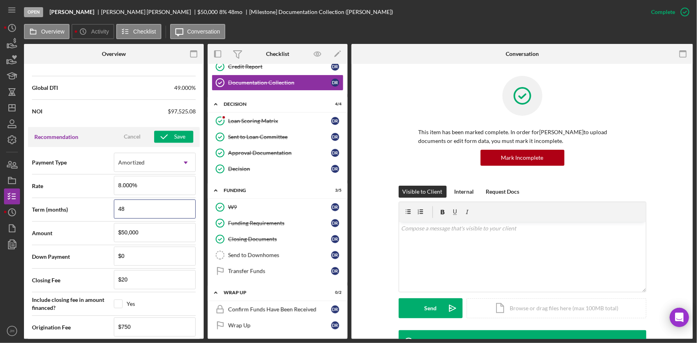
drag, startPoint x: 142, startPoint y: 211, endPoint x: 87, endPoint y: 207, distance: 55.3
click at [87, 207] on div "Term (months) 48" at bounding box center [114, 210] width 164 height 20
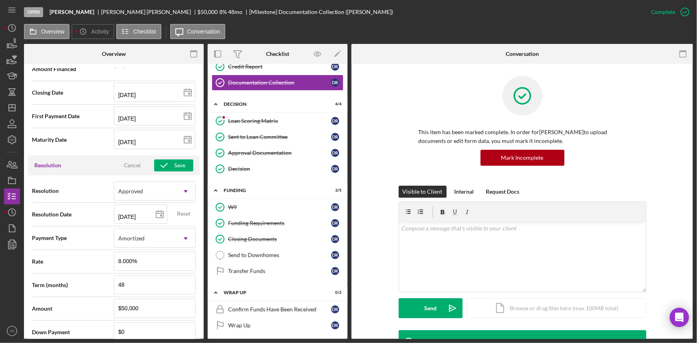
scroll to position [1126, 0]
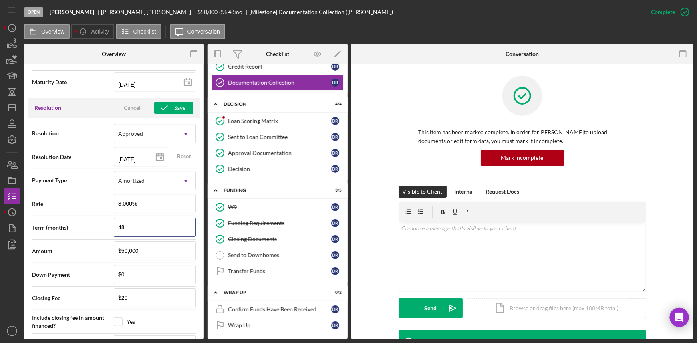
drag, startPoint x: 138, startPoint y: 228, endPoint x: 80, endPoint y: 212, distance: 60.4
click at [84, 223] on div "Term (months) 48" at bounding box center [114, 228] width 164 height 20
click at [80, 212] on div "Rate 8.000%" at bounding box center [114, 205] width 164 height 24
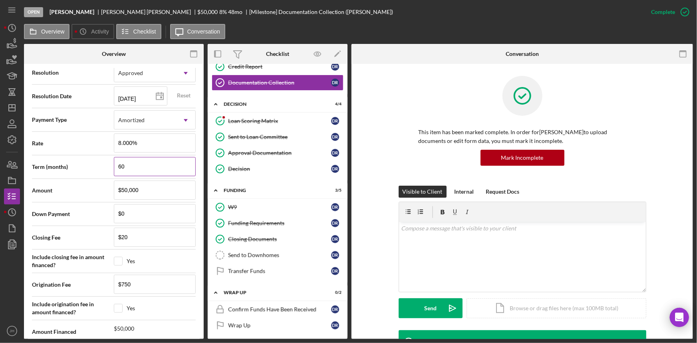
scroll to position [1086, 0]
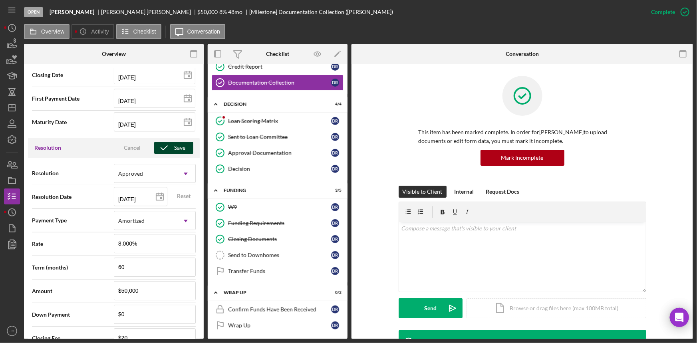
click at [169, 146] on icon "button" at bounding box center [164, 148] width 20 height 20
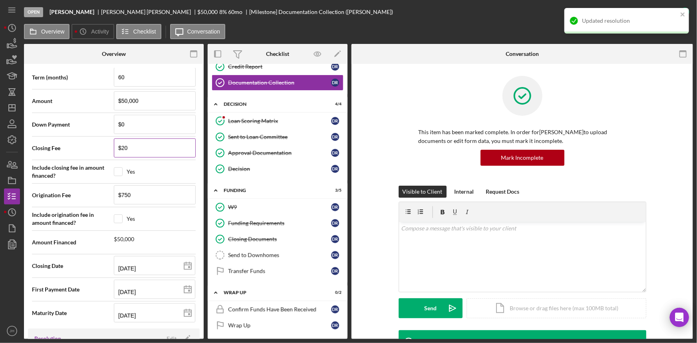
scroll to position [908, 0]
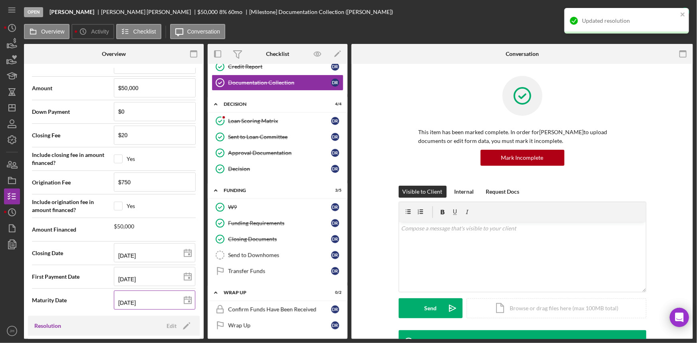
click at [184, 295] on icon at bounding box center [188, 301] width 20 height 20
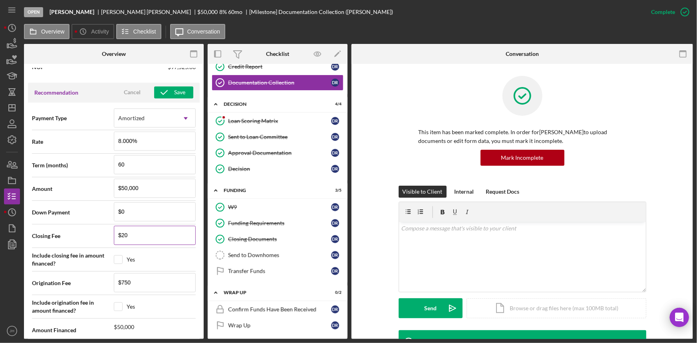
scroll to position [799, 0]
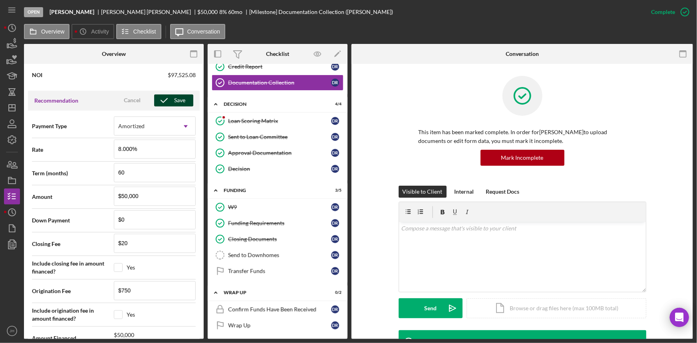
click at [174, 104] on div "Save" at bounding box center [179, 101] width 11 height 12
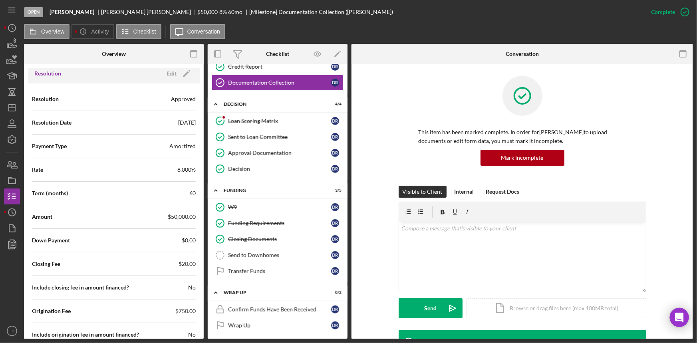
scroll to position [1159, 0]
click at [183, 82] on div "Resolution Edit Icon/Edit" at bounding box center [114, 75] width 172 height 20
click at [182, 79] on icon "Icon/Edit" at bounding box center [187, 75] width 20 height 20
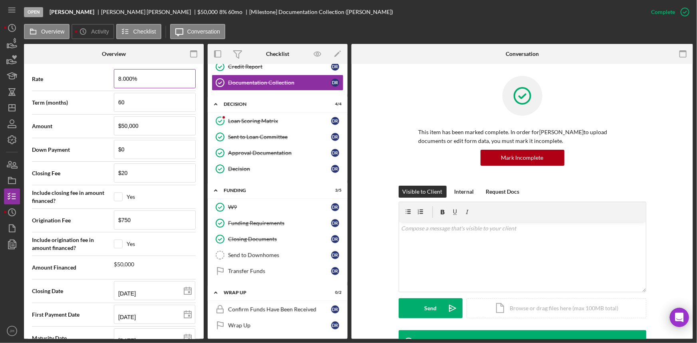
scroll to position [1268, 0]
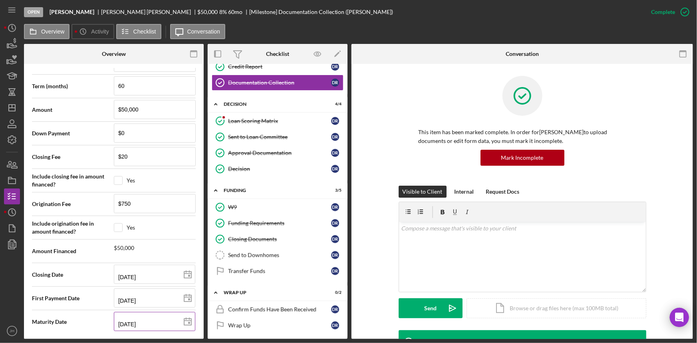
click at [188, 322] on rect at bounding box center [189, 323] width 2 height 2
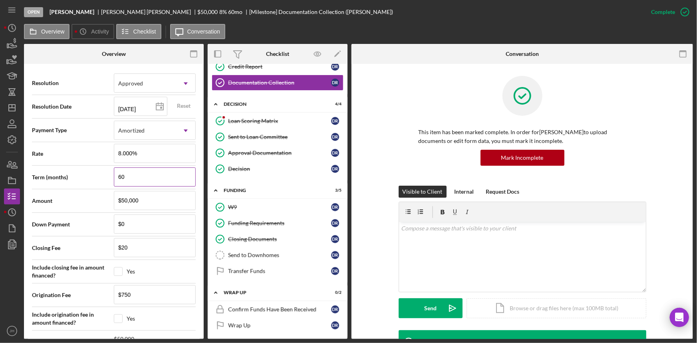
scroll to position [1123, 0]
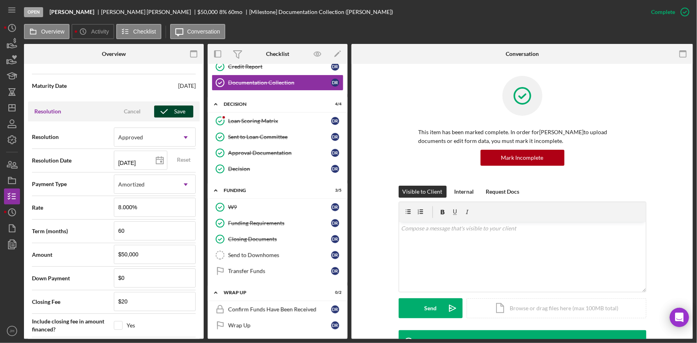
click at [179, 113] on div "Save" at bounding box center [179, 112] width 11 height 12
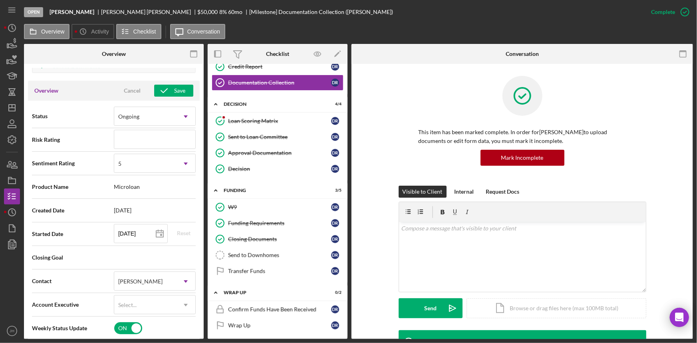
scroll to position [0, 0]
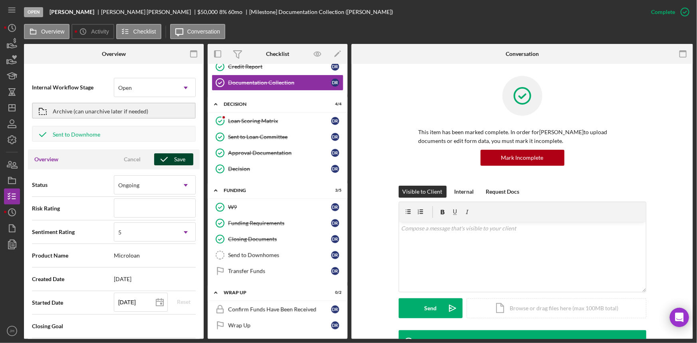
click at [174, 160] on div "Save" at bounding box center [179, 159] width 11 height 12
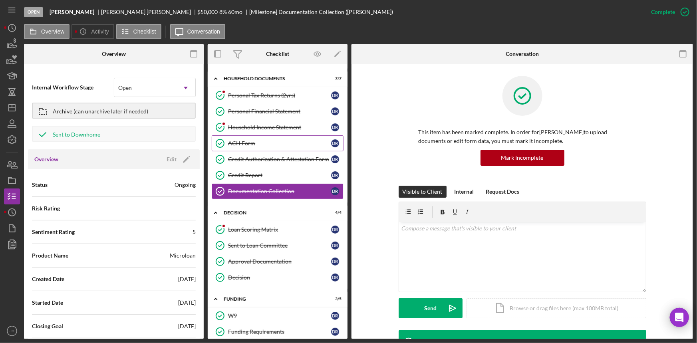
scroll to position [131, 0]
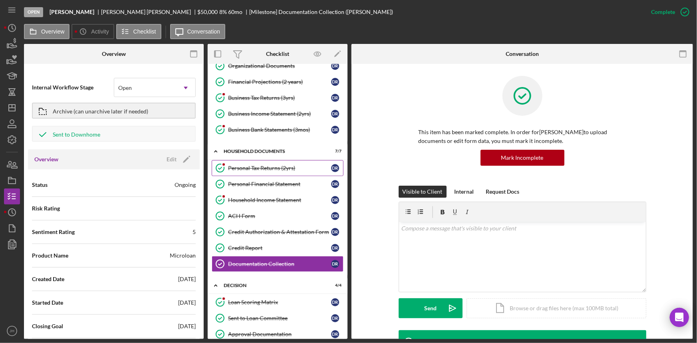
click at [274, 165] on div "Personal Tax Returns (2yrs)" at bounding box center [279, 168] width 103 height 6
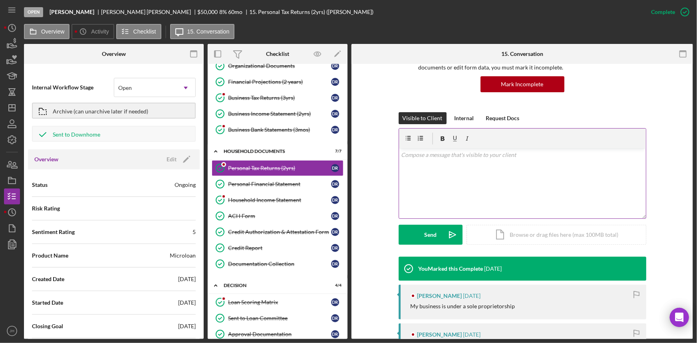
scroll to position [181, 0]
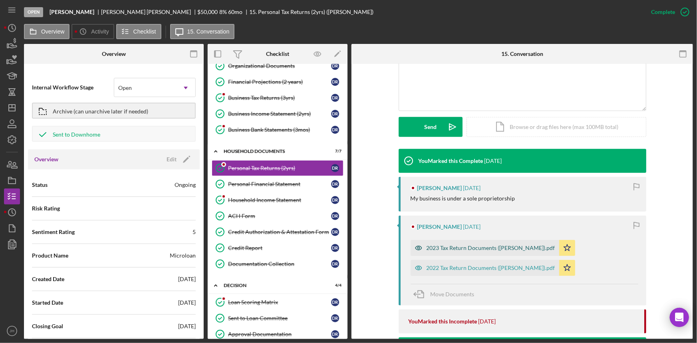
click at [497, 248] on div "2023 Tax Return Documents (Ramirez Diana E).pdf" at bounding box center [491, 248] width 129 height 6
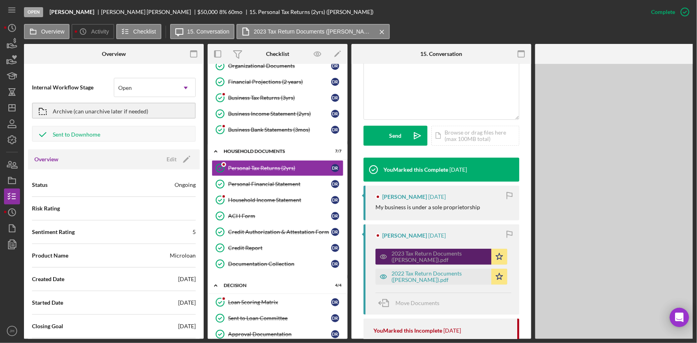
scroll to position [191, 0]
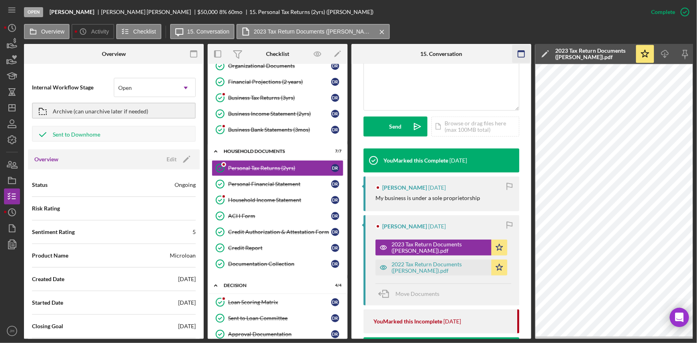
click at [516, 52] on icon "button" at bounding box center [522, 54] width 18 height 18
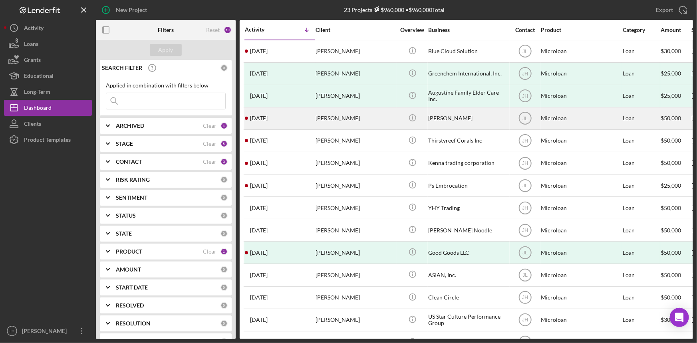
click at [324, 120] on div "[PERSON_NAME]" at bounding box center [356, 118] width 80 height 21
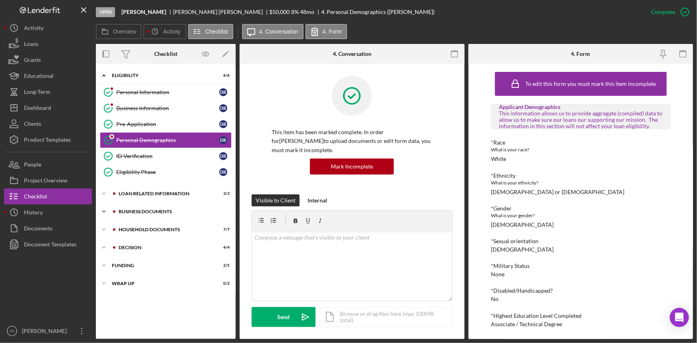
click at [170, 211] on div "Business documents" at bounding box center [172, 211] width 107 height 5
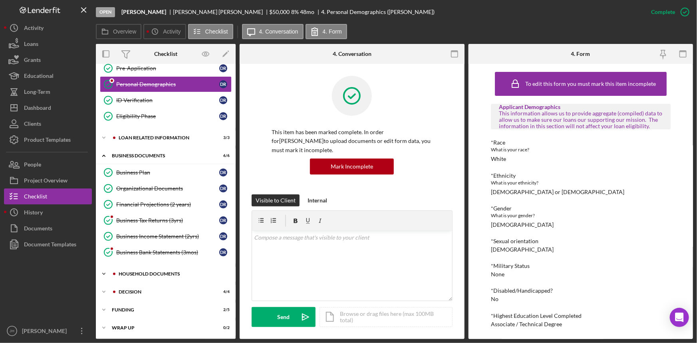
click at [149, 272] on div "household documents" at bounding box center [172, 274] width 107 height 5
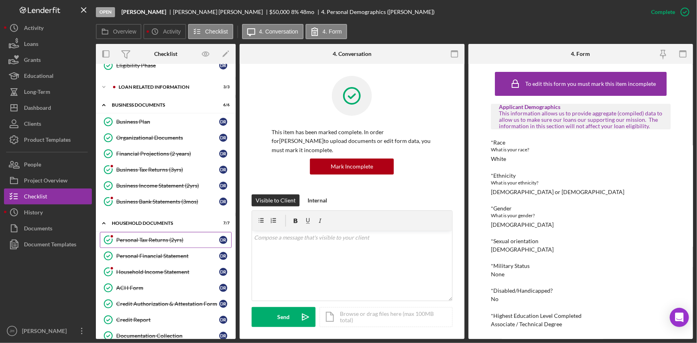
scroll to position [165, 0]
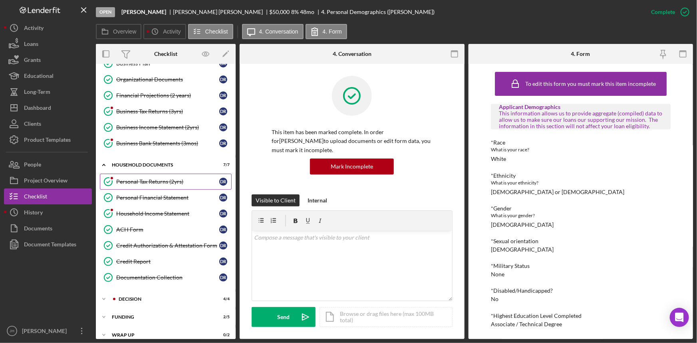
click at [175, 182] on div "Personal Tax Returns (2yrs)" at bounding box center [167, 182] width 103 height 6
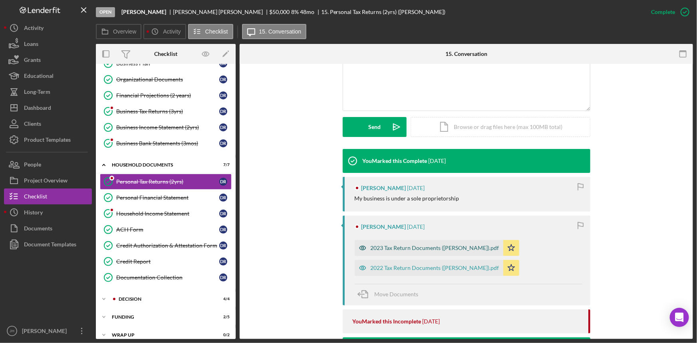
click at [401, 254] on div "2023 Tax Return Documents ([PERSON_NAME]).pdf" at bounding box center [429, 248] width 149 height 16
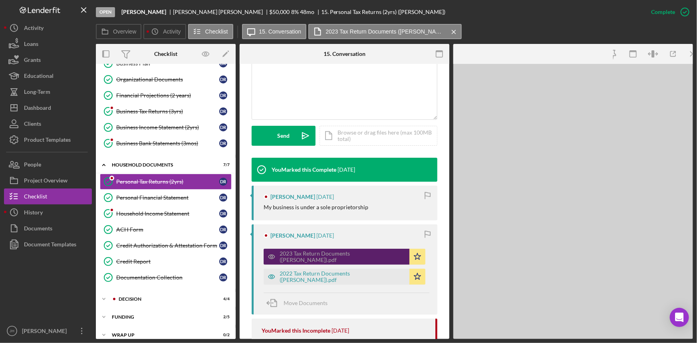
scroll to position [191, 0]
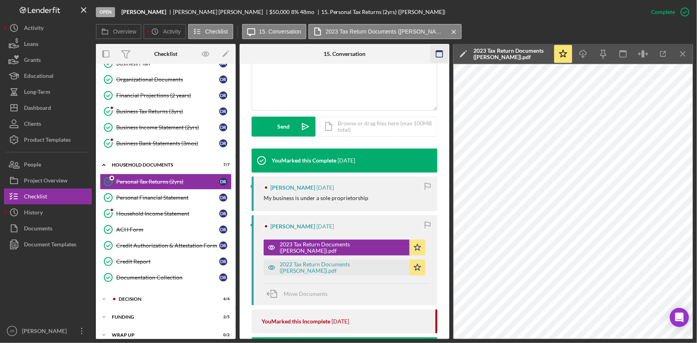
click at [439, 55] on icon "button" at bounding box center [440, 54] width 18 height 18
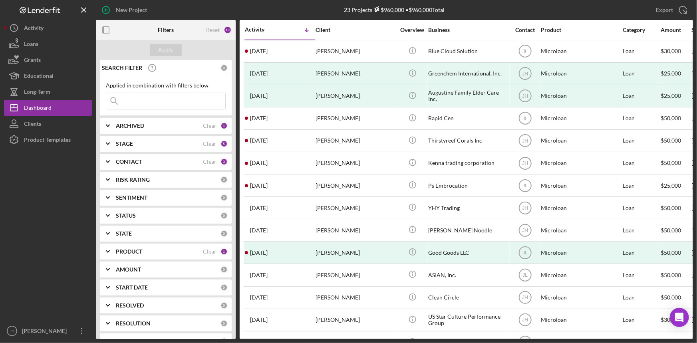
click at [219, 9] on div "New Project" at bounding box center [195, 10] width 199 height 20
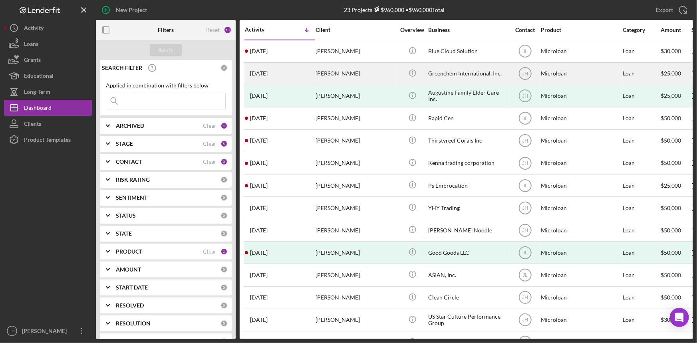
click at [368, 75] on div "[PERSON_NAME]" at bounding box center [356, 73] width 80 height 21
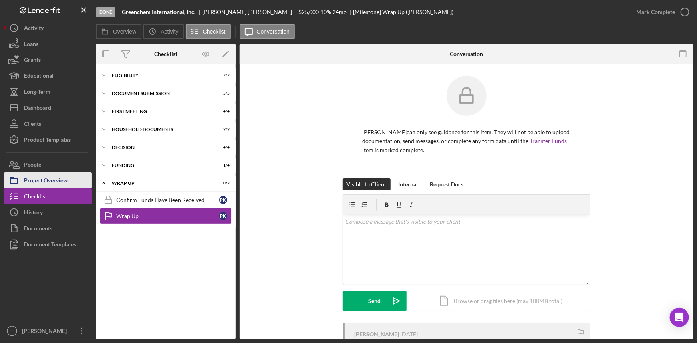
click at [64, 177] on div "Project Overview" at bounding box center [46, 182] width 44 height 18
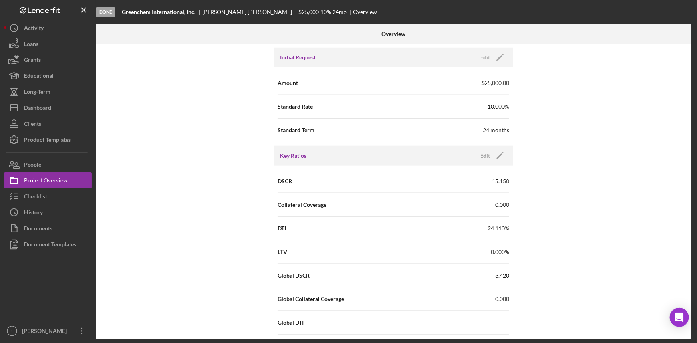
scroll to position [508, 0]
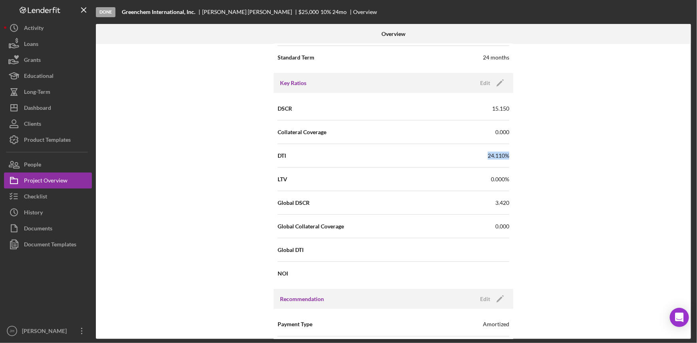
drag, startPoint x: 482, startPoint y: 154, endPoint x: 512, endPoint y: 152, distance: 30.1
click at [512, 152] on div "DSCR 15.150 Collateral Coverage 0.000 DTI 24.110% LTV 0.000% Global DSCR 3.420 …" at bounding box center [394, 191] width 240 height 196
click at [549, 148] on div "Internal Workflow Stage Done Icon/Dropdown Arrow Archive (can unarchive later i…" at bounding box center [393, 191] width 595 height 295
click at [213, 202] on div "Internal Workflow Stage Done Icon/Dropdown Arrow Archive (can unarchive later i…" at bounding box center [393, 191] width 595 height 295
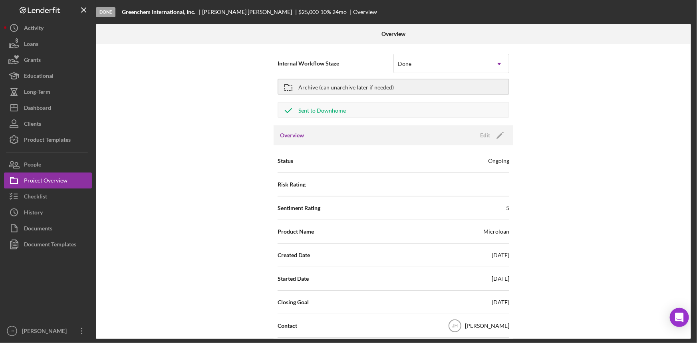
scroll to position [508, 0]
